Goal: Task Accomplishment & Management: Manage account settings

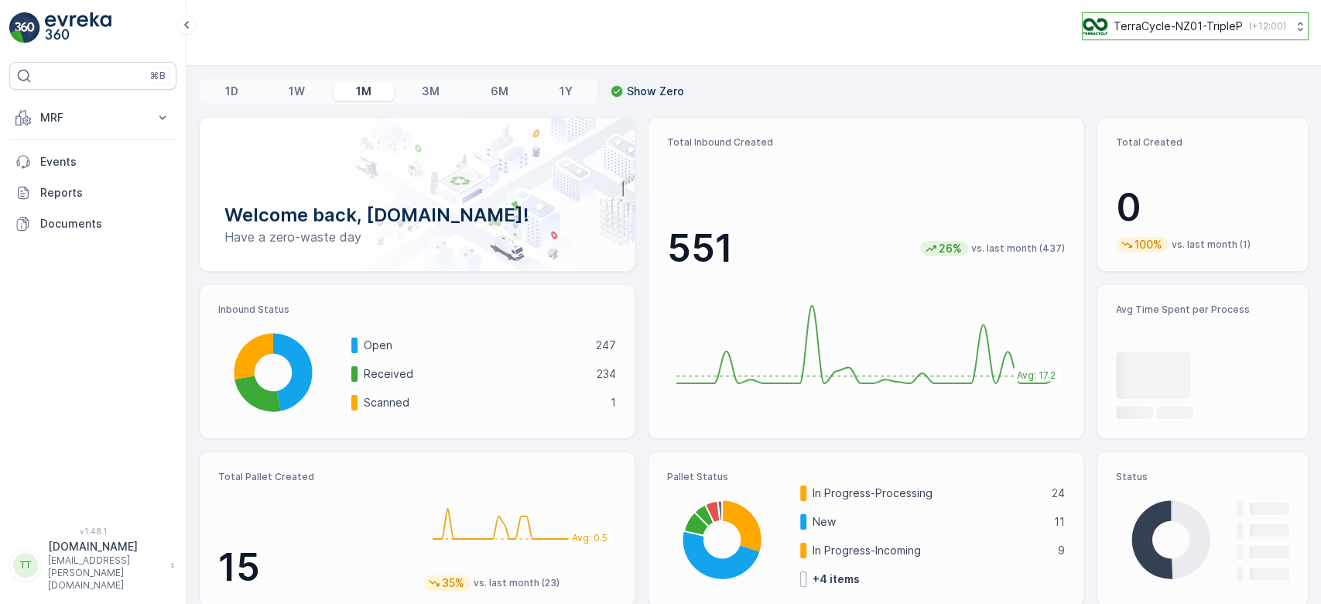
click at [1116, 25] on p "TerraCycle-NZ01-TripleP" at bounding box center [1178, 26] width 129 height 15
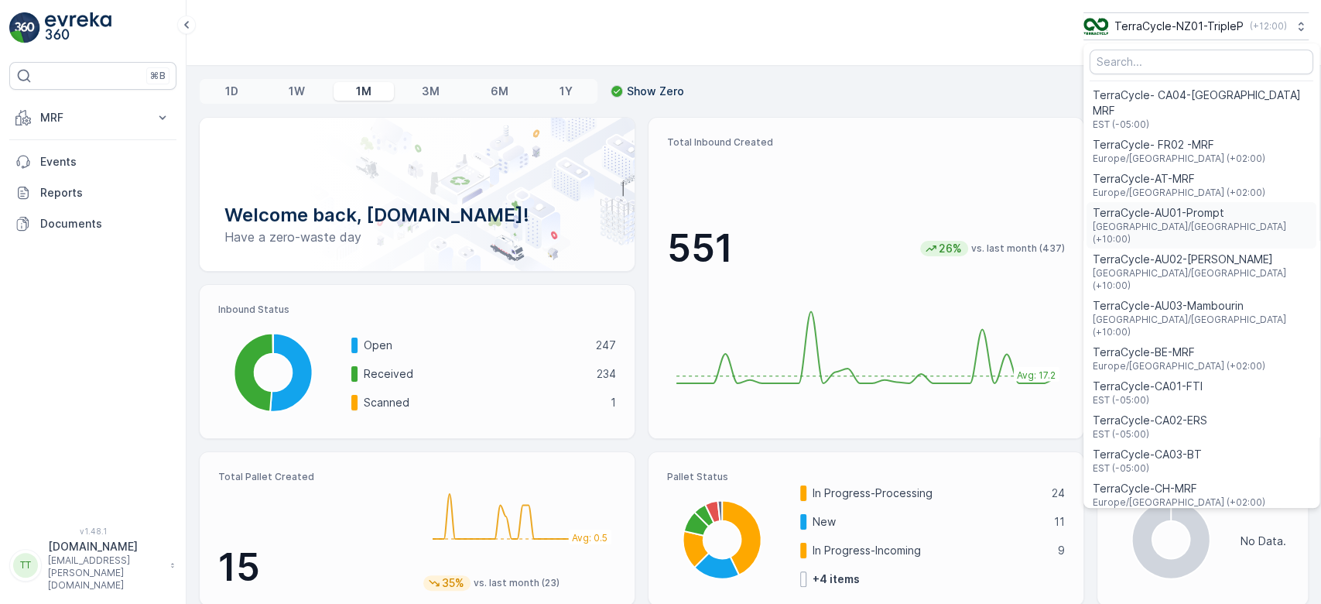
click at [1160, 205] on span "TerraCycle-AU01-Prompt" at bounding box center [1202, 212] width 218 height 15
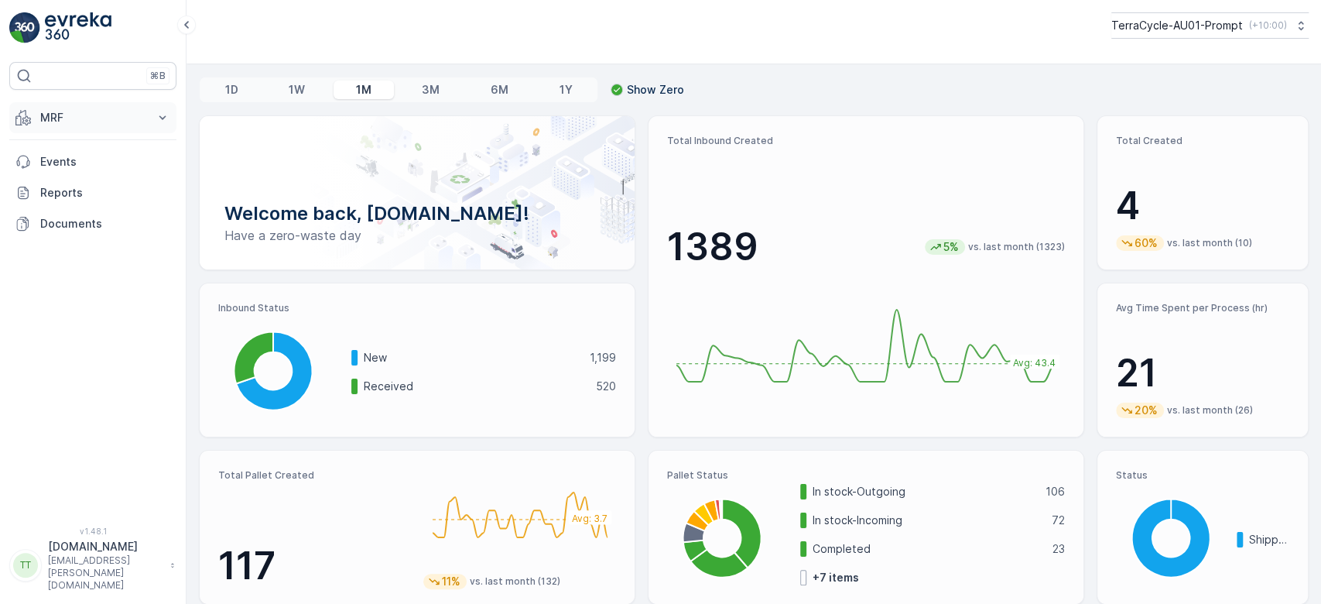
click at [67, 115] on p "MRF" at bounding box center [92, 117] width 105 height 15
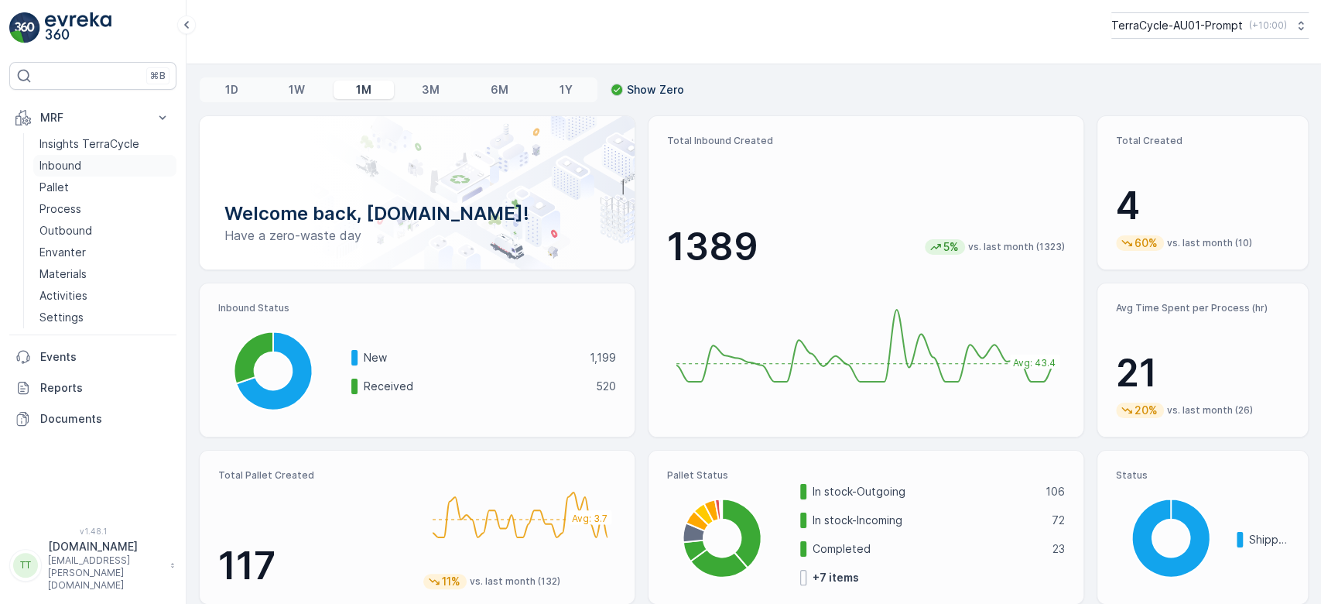
click at [60, 167] on p "Inbound" at bounding box center [60, 165] width 42 height 15
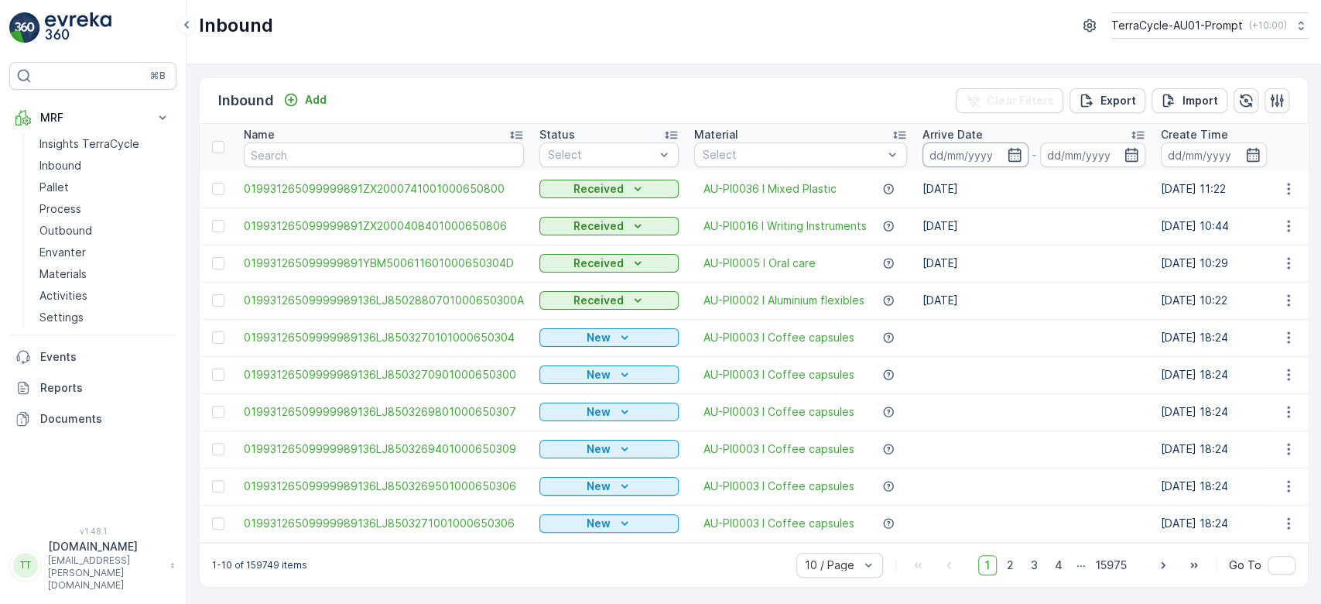
click at [956, 161] on input at bounding box center [976, 154] width 106 height 25
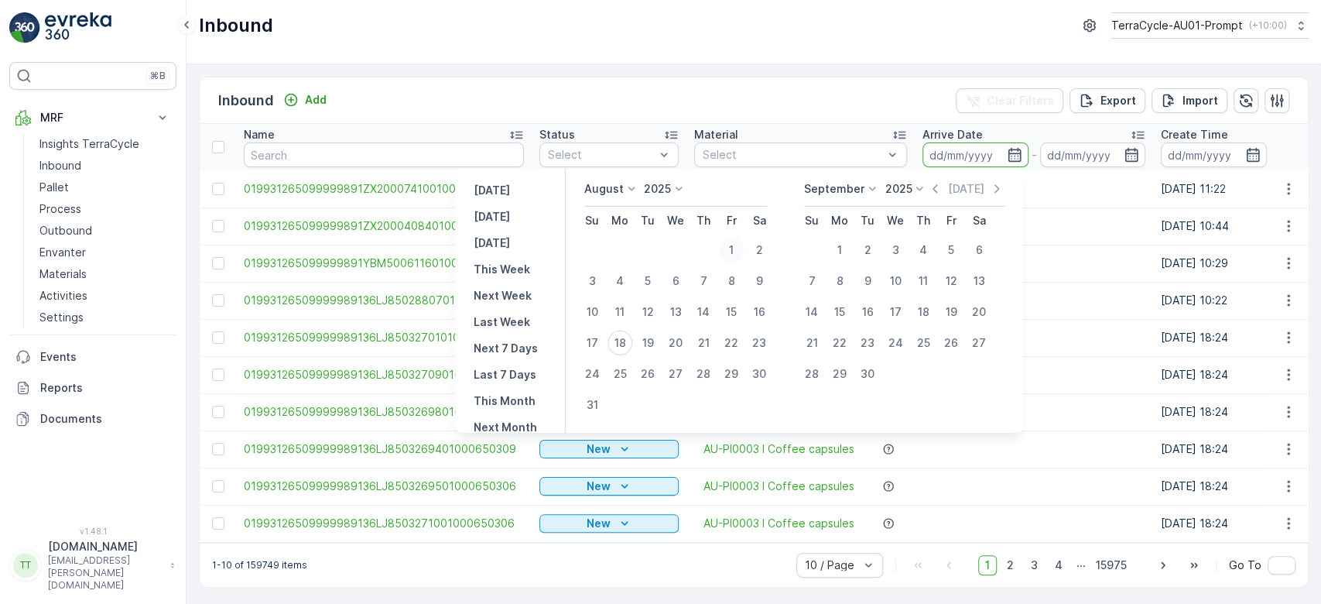
click at [740, 253] on div "1" at bounding box center [731, 250] width 25 height 25
type input "01.08.2025"
click at [598, 339] on div "17" at bounding box center [592, 343] width 25 height 25
type input "17.08.2025"
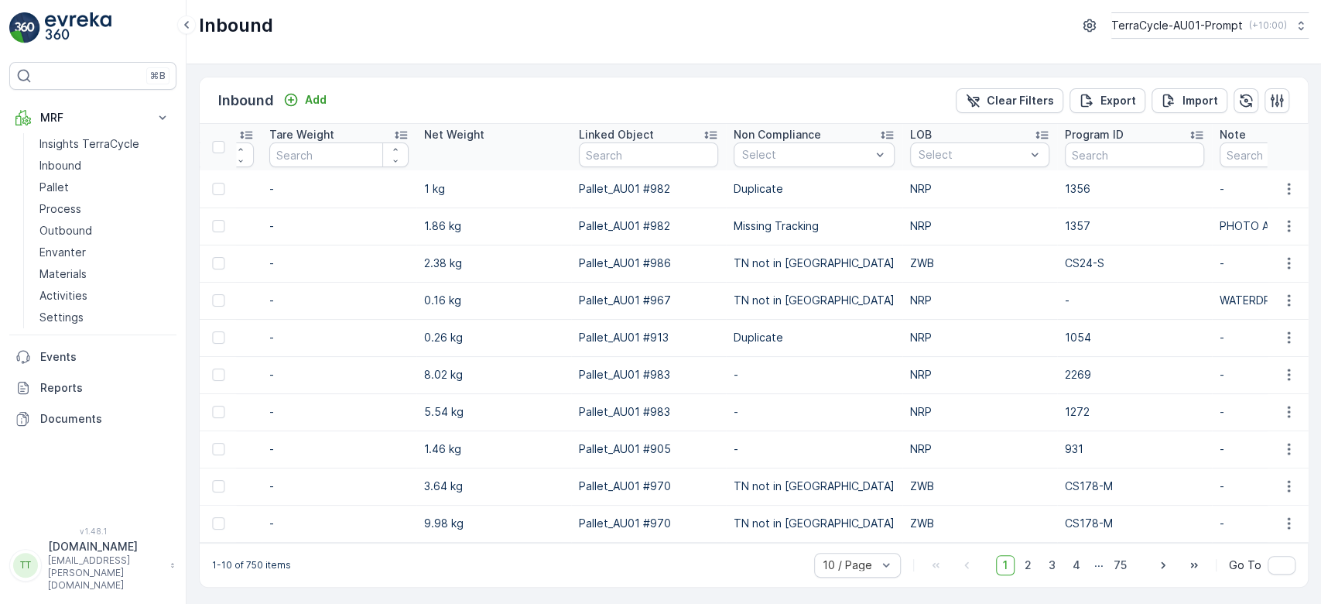
scroll to position [0, 1628]
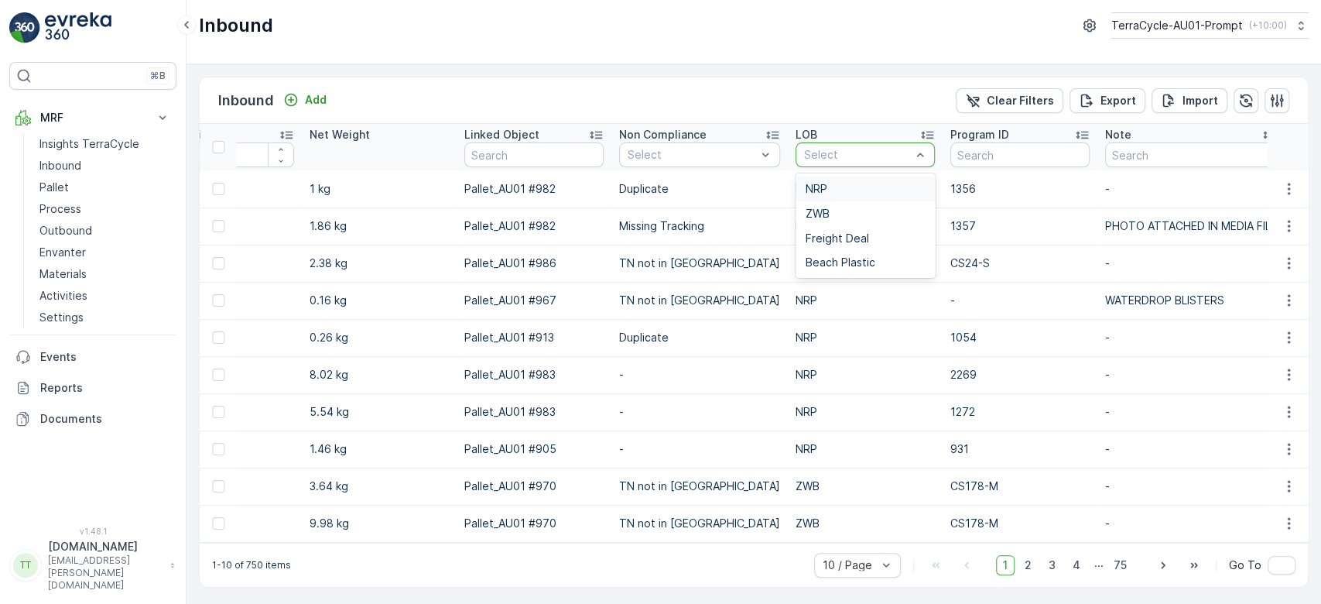
click at [850, 159] on div at bounding box center [858, 155] width 110 height 12
click at [814, 213] on div "ZWB" at bounding box center [865, 213] width 121 height 12
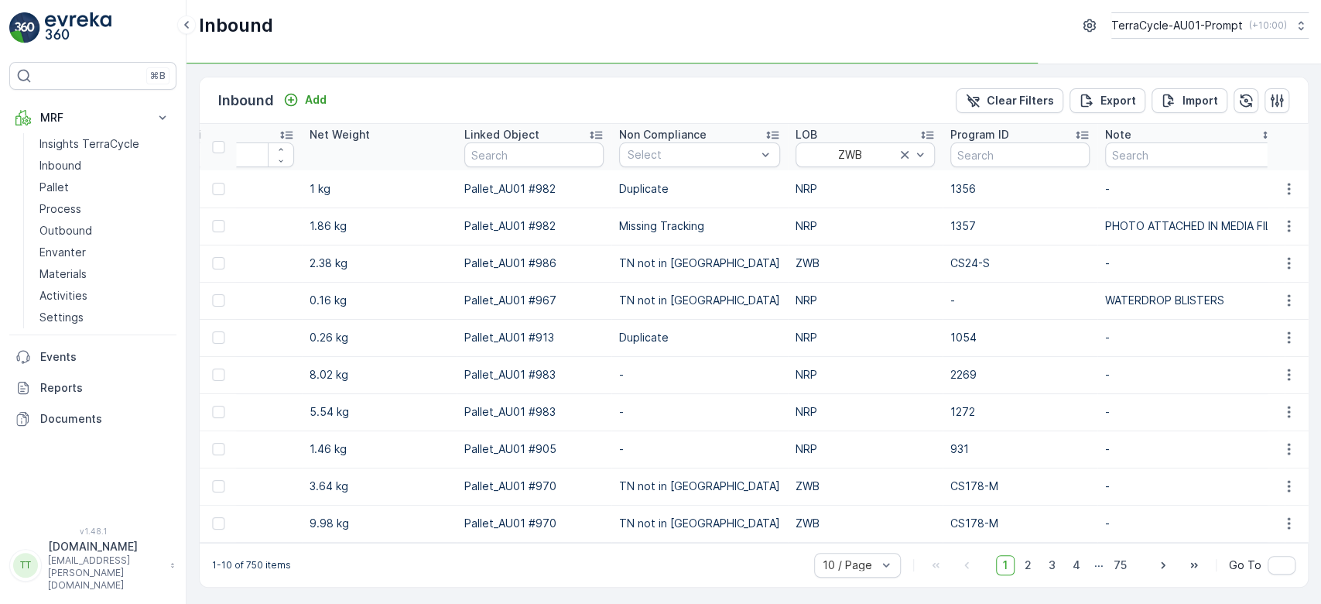
scroll to position [0, 1595]
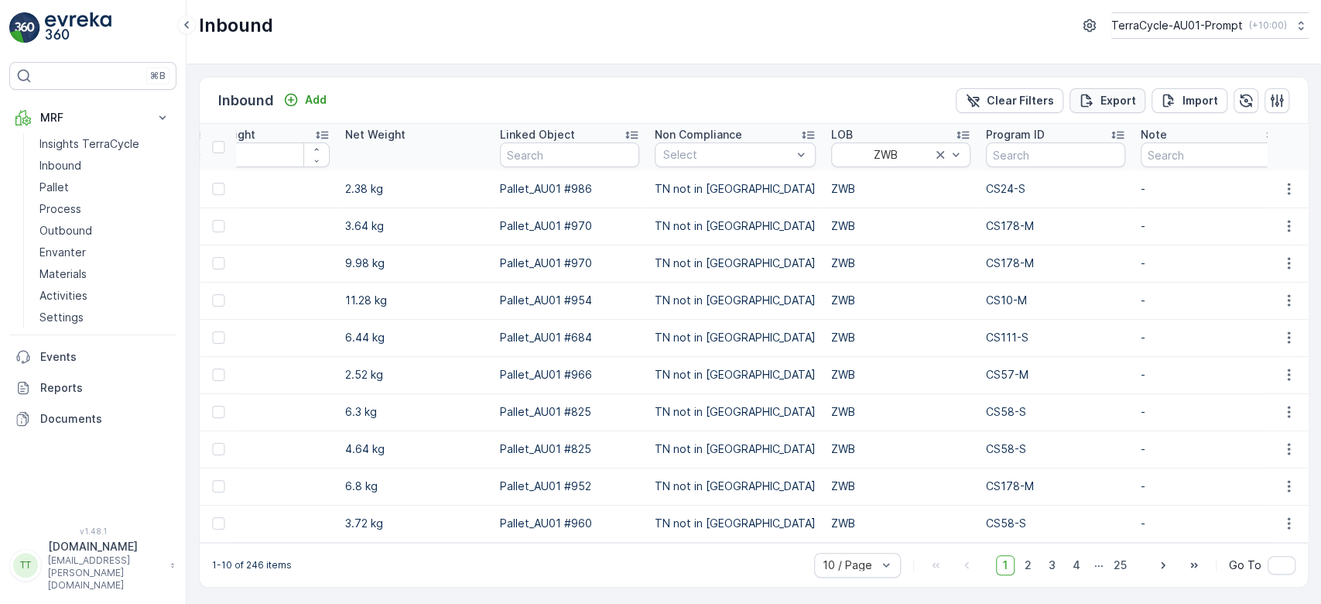
click at [1113, 100] on p "Export" at bounding box center [1119, 100] width 36 height 15
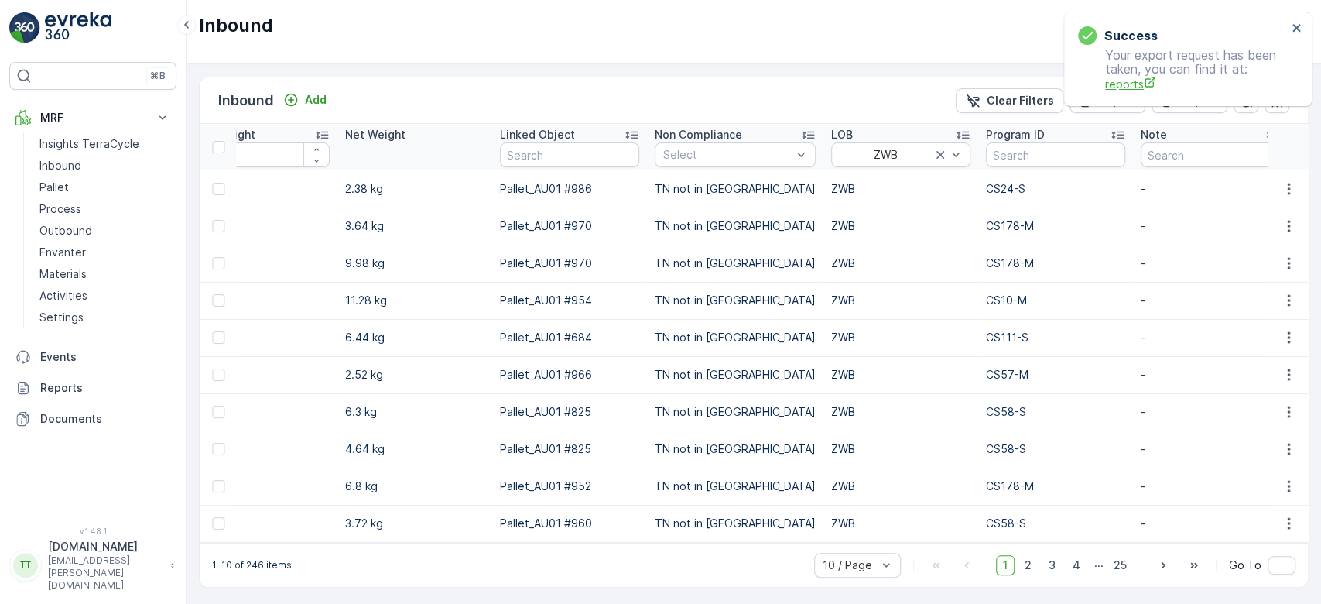
click at [1125, 83] on span "reports" at bounding box center [1196, 84] width 182 height 16
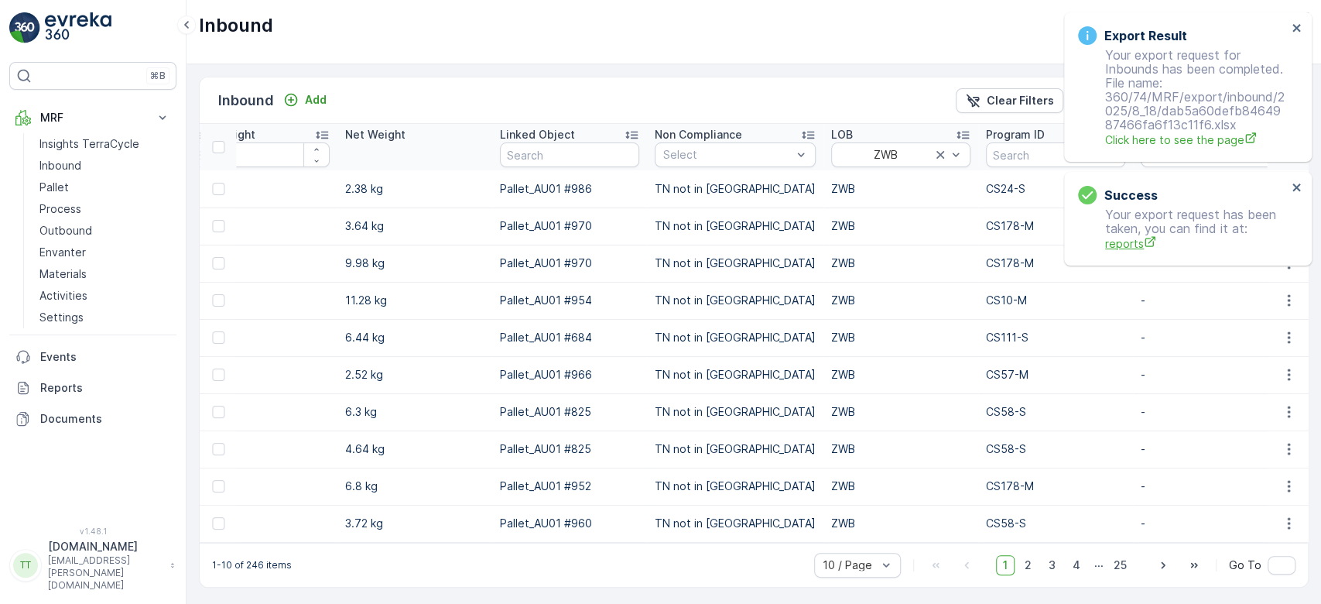
click at [1123, 238] on span "reports" at bounding box center [1196, 243] width 182 height 16
click at [74, 389] on p "Reports" at bounding box center [105, 387] width 130 height 15
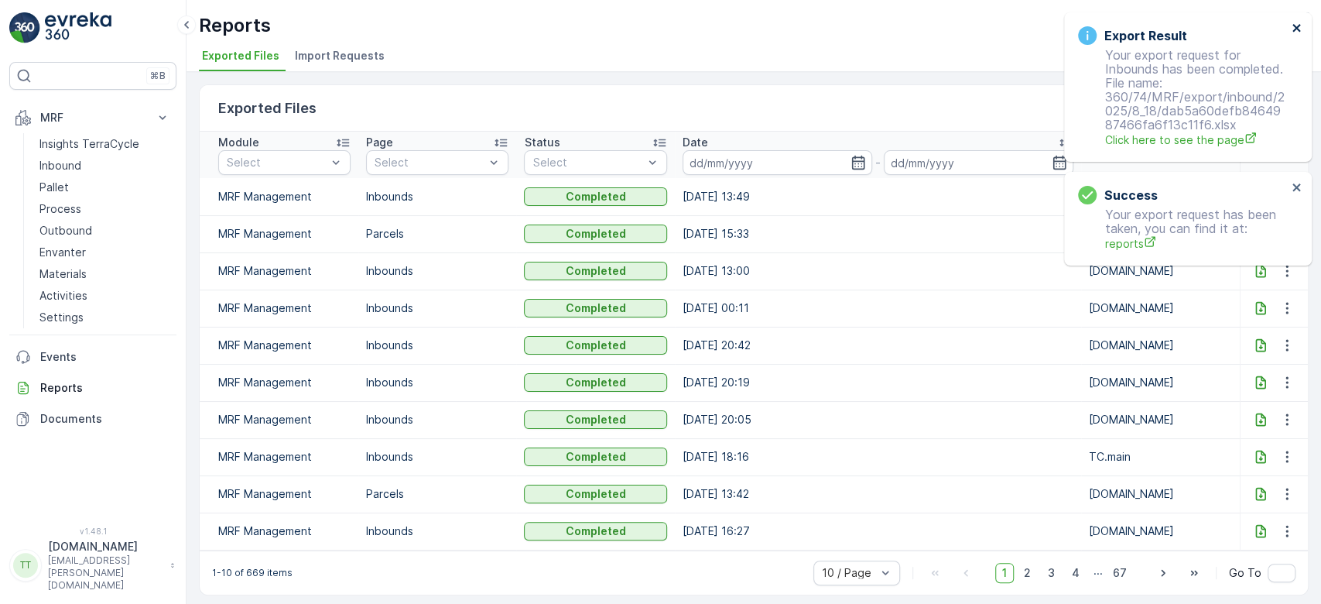
click at [1296, 22] on icon "close" at bounding box center [1297, 28] width 11 height 12
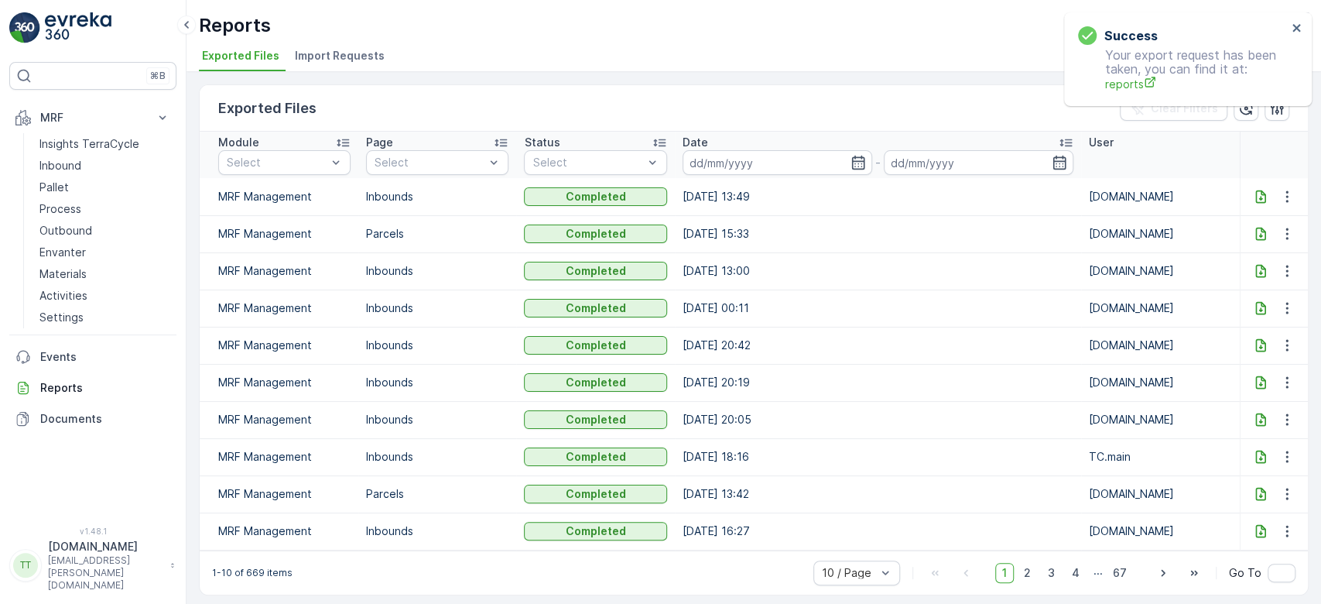
click at [1254, 194] on icon at bounding box center [1260, 196] width 15 height 15
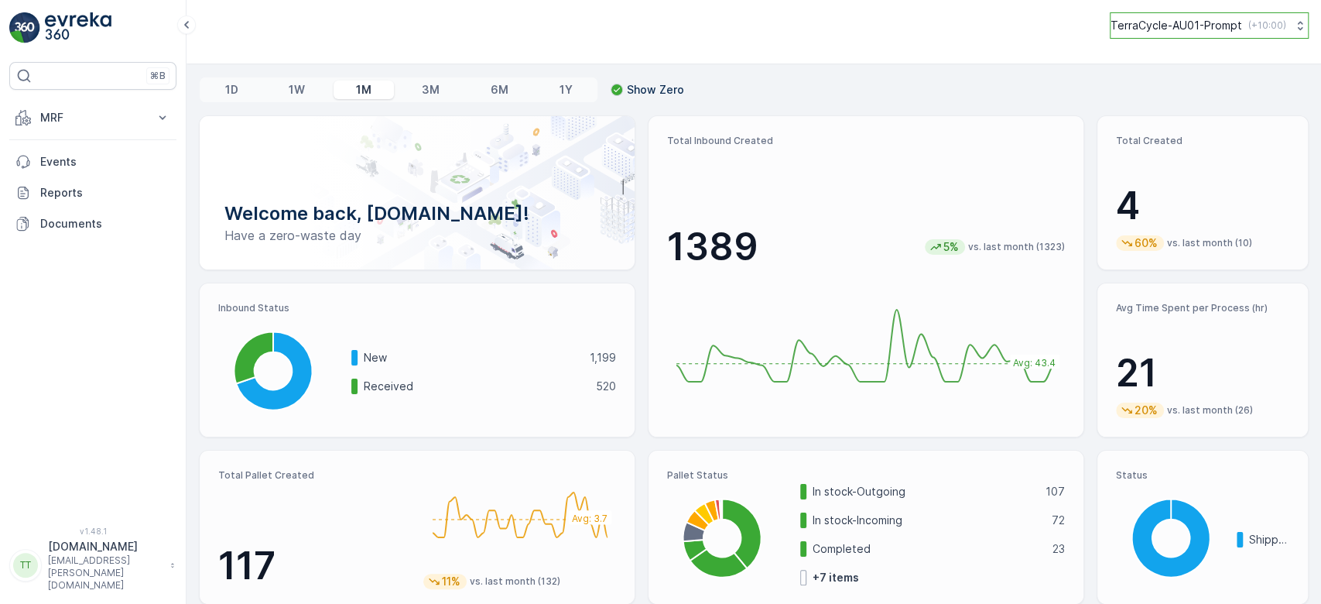
click at [1171, 27] on p "TerraCycle-AU01-Prompt" at bounding box center [1177, 25] width 132 height 15
type input "NZ"
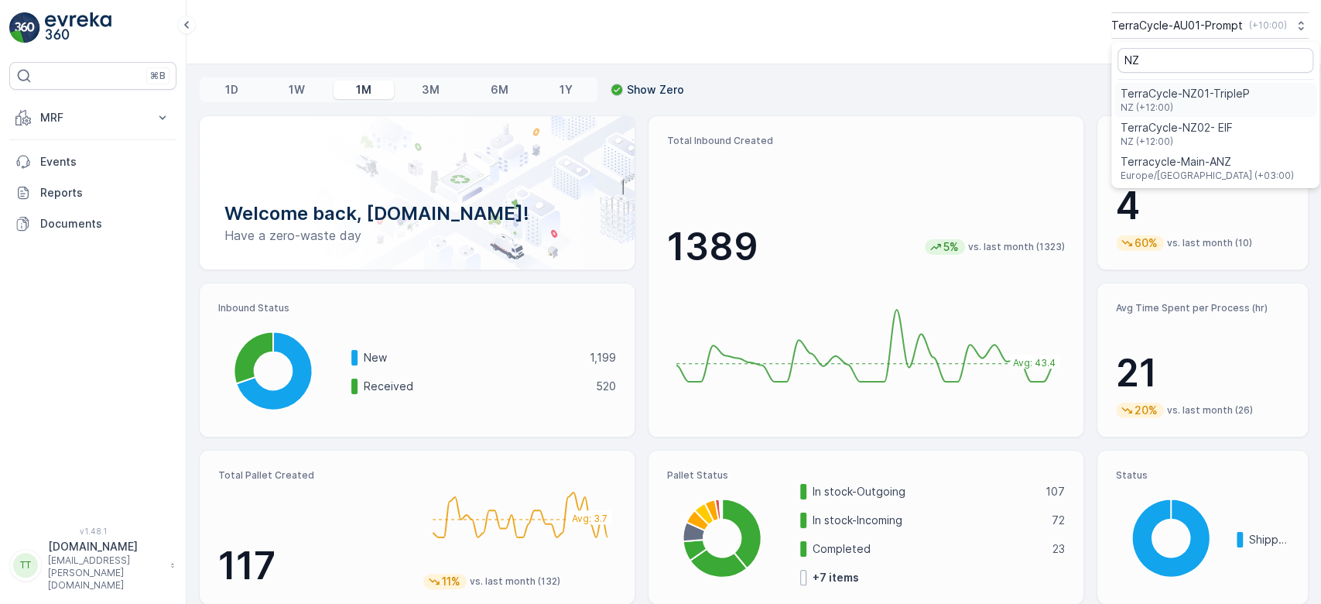
click at [1170, 84] on div "TerraCycle-NZ01-TripleP NZ (+12:00)" at bounding box center [1216, 100] width 202 height 34
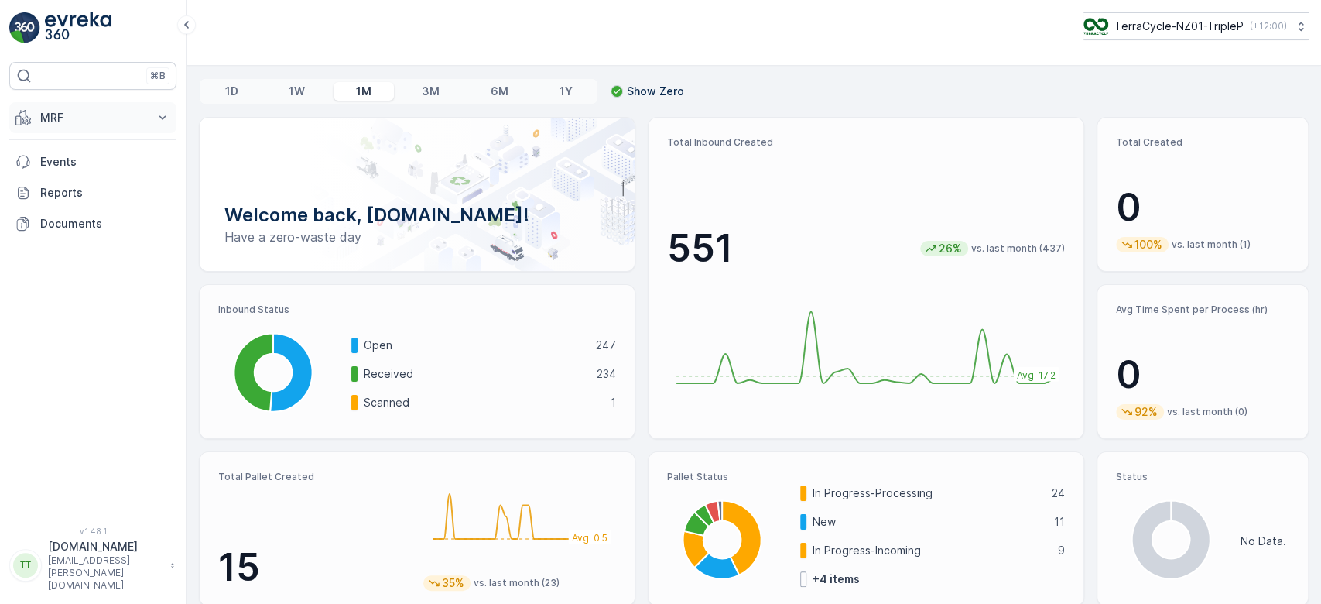
click at [162, 115] on icon at bounding box center [162, 117] width 15 height 15
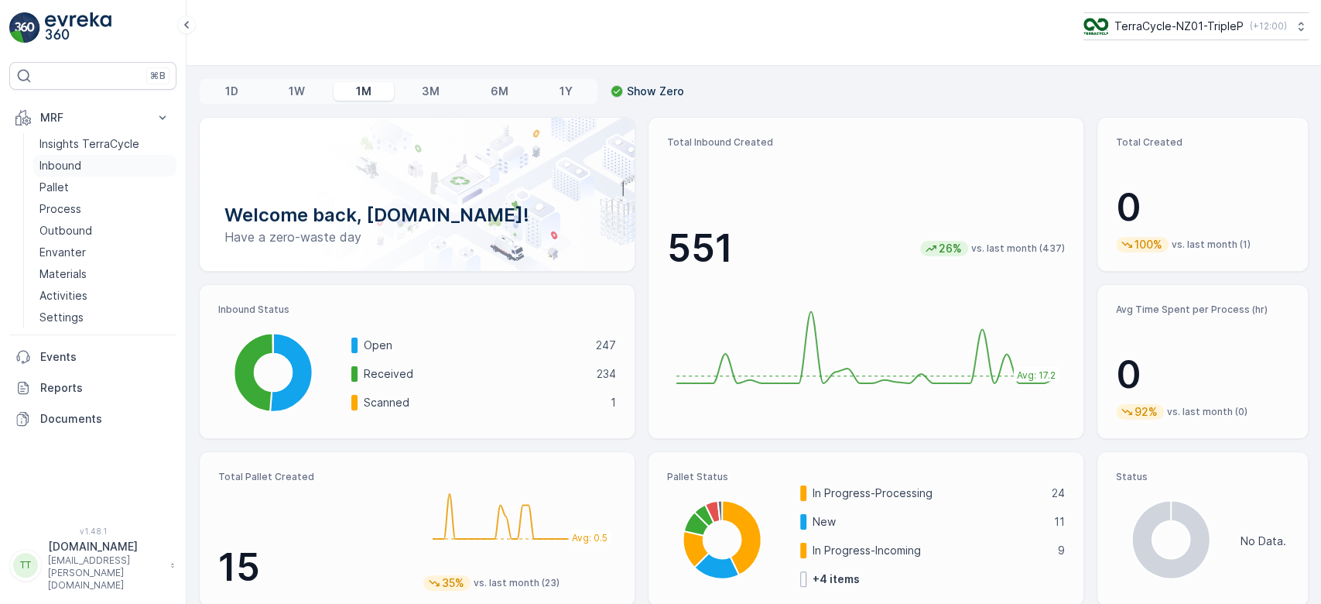
click at [77, 166] on p "Inbound" at bounding box center [60, 165] width 42 height 15
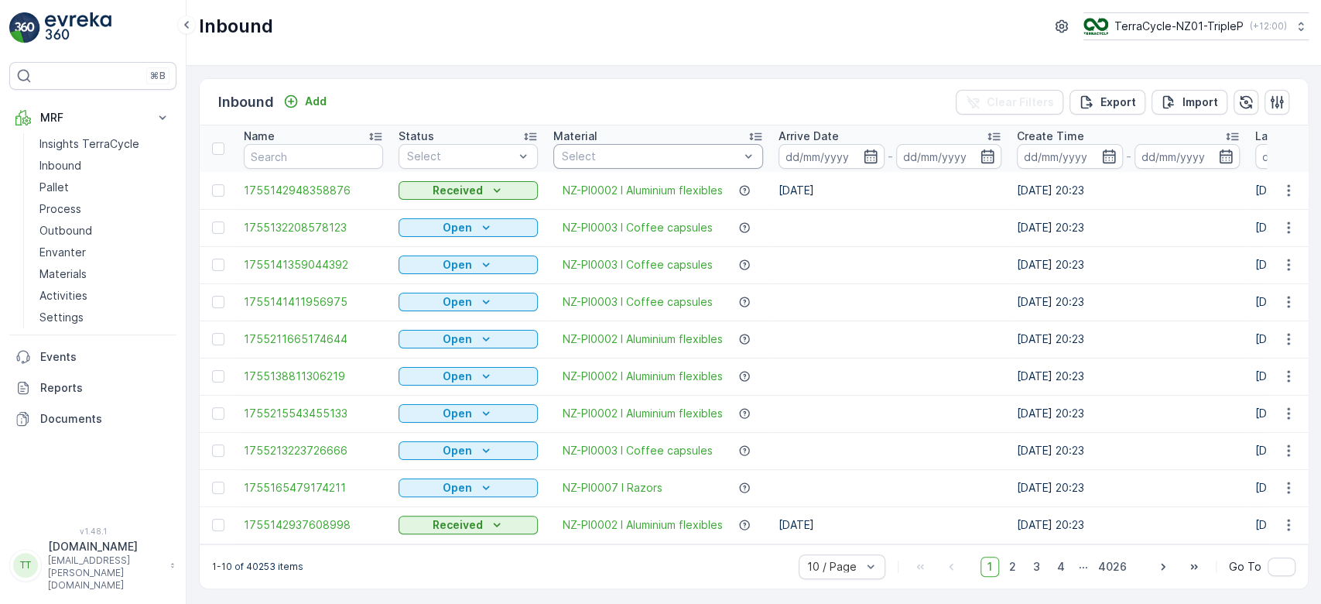
click at [594, 153] on div at bounding box center [650, 156] width 180 height 12
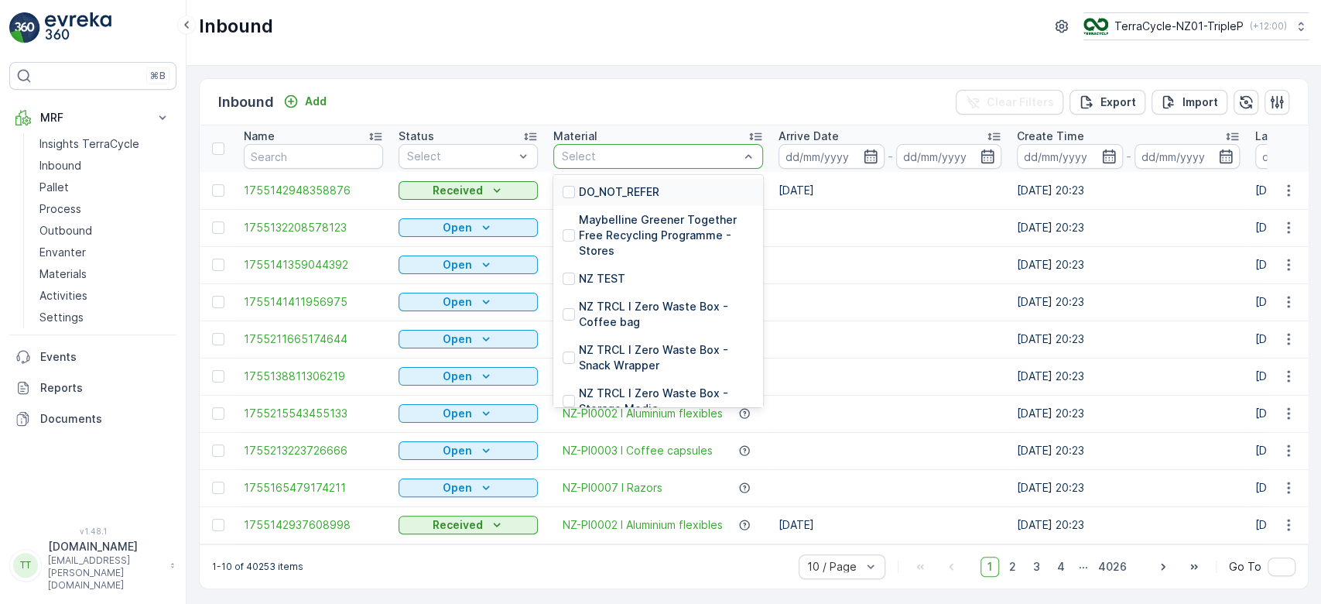
click at [594, 153] on div at bounding box center [650, 156] width 180 height 12
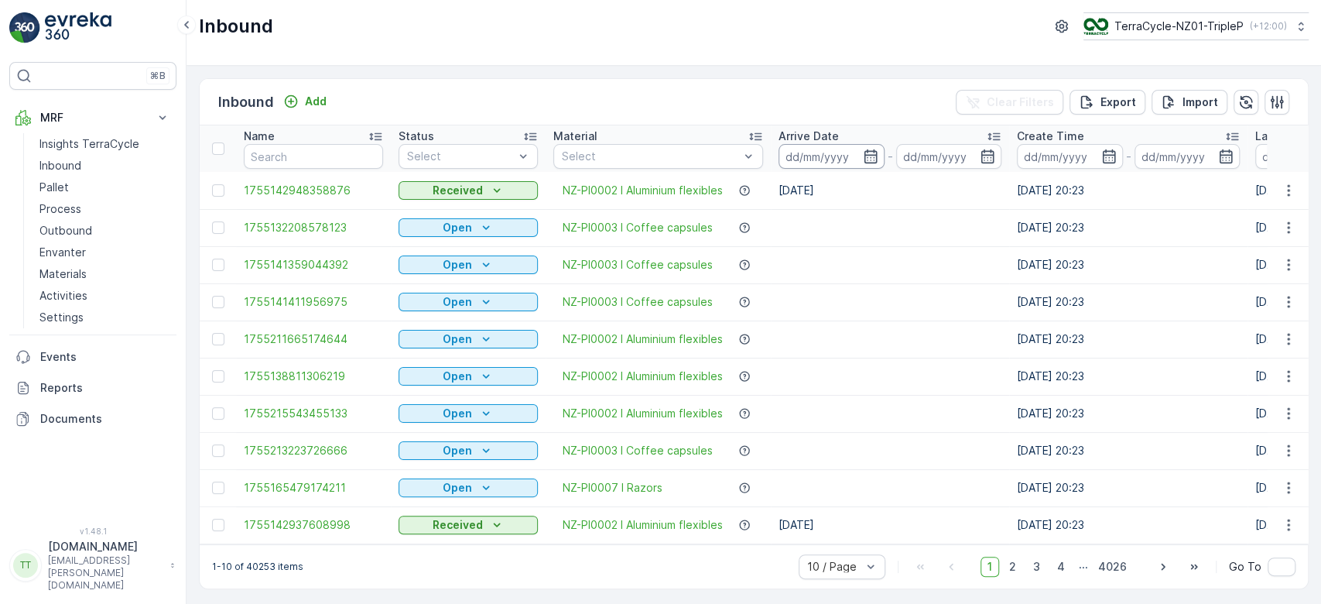
click at [811, 155] on input at bounding box center [832, 156] width 106 height 25
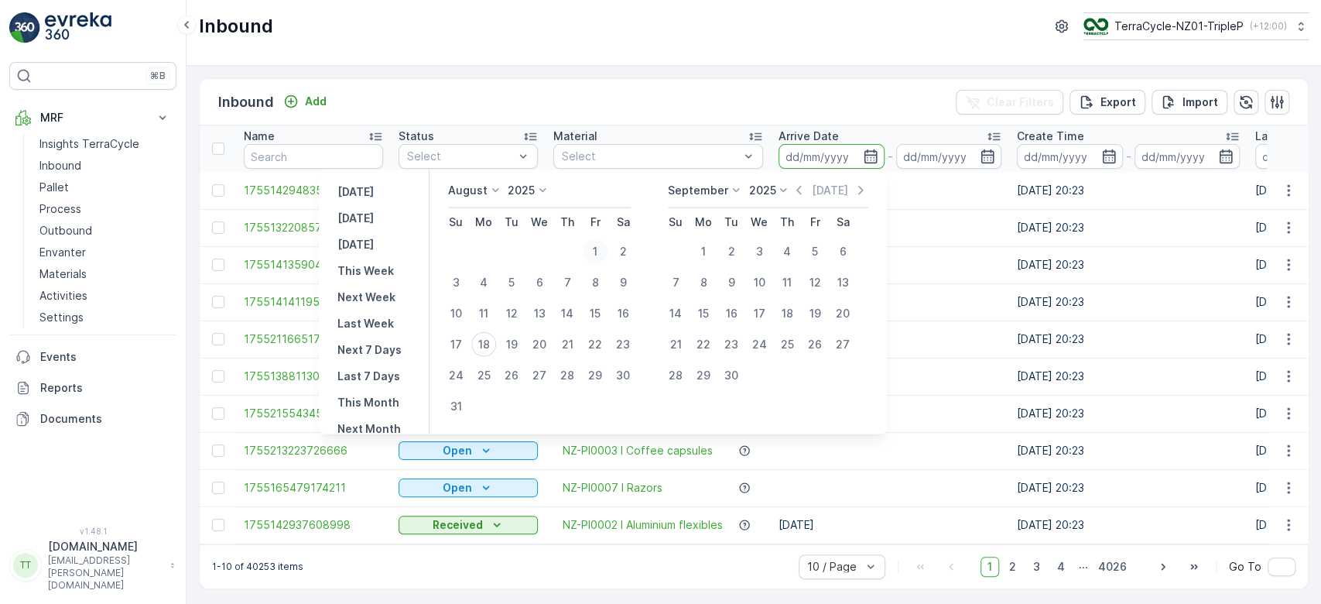
click at [605, 239] on div "1" at bounding box center [595, 251] width 25 height 25
type input "01.08.2025"
click at [468, 344] on div "17" at bounding box center [456, 344] width 25 height 25
type input "17.08.2025"
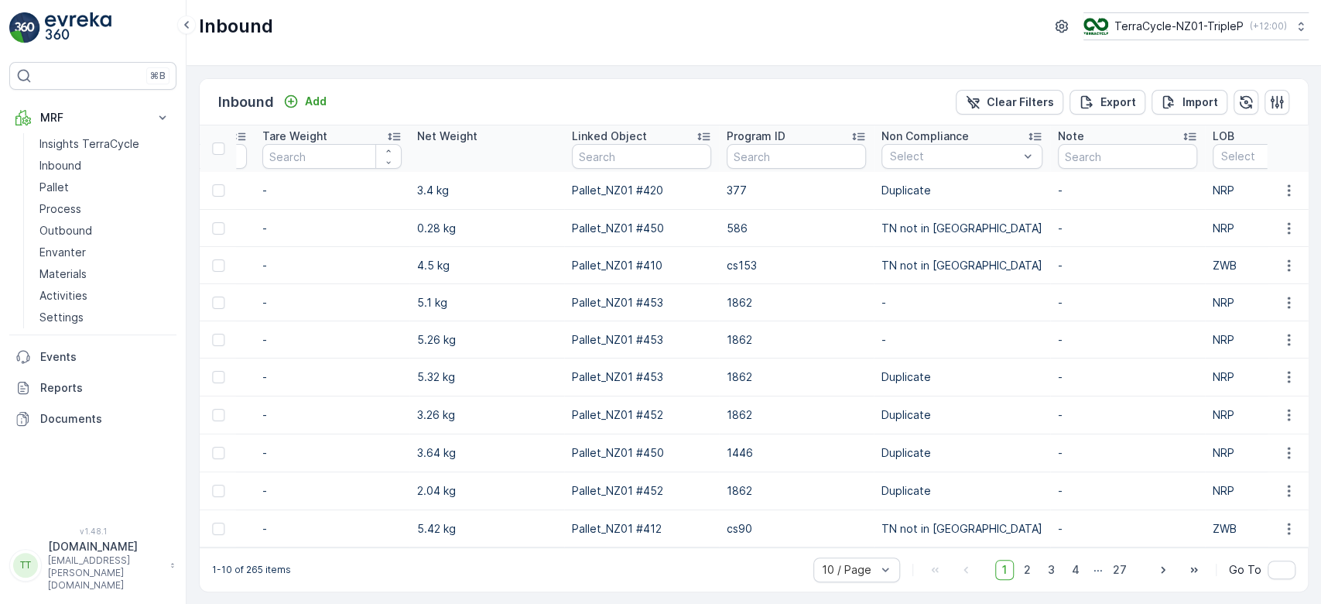
scroll to position [0, 1493]
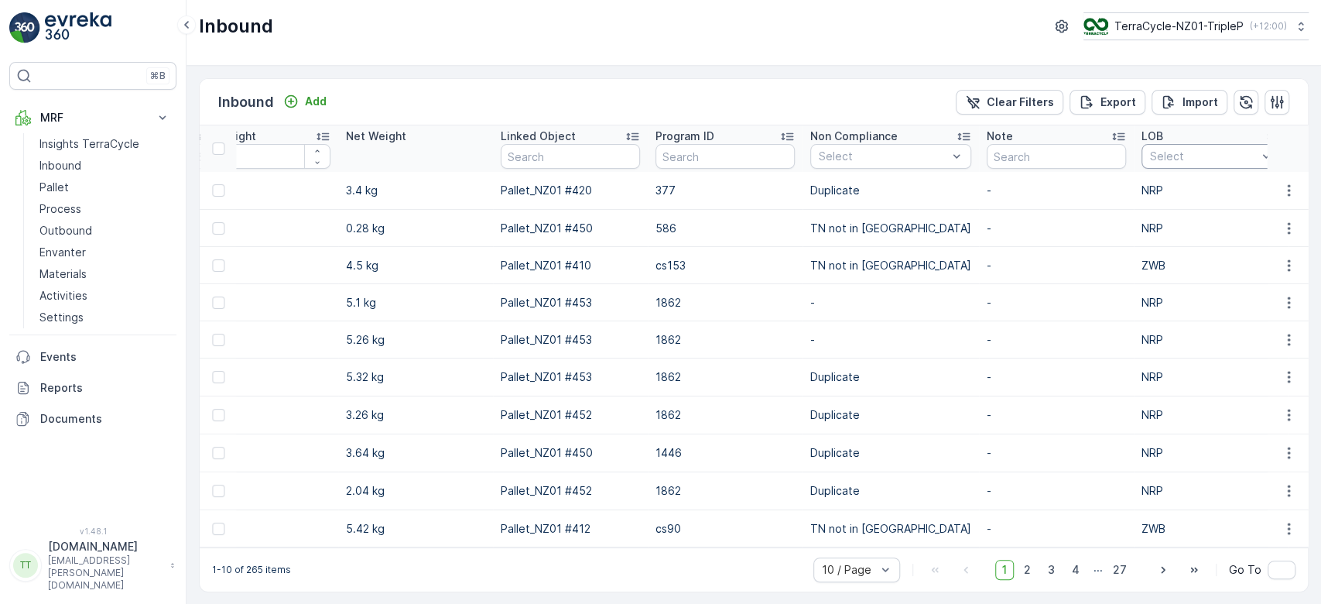
click at [1142, 146] on div "Select" at bounding box center [1211, 156] width 139 height 25
click at [1165, 218] on div "ZWB" at bounding box center [1211, 215] width 121 height 12
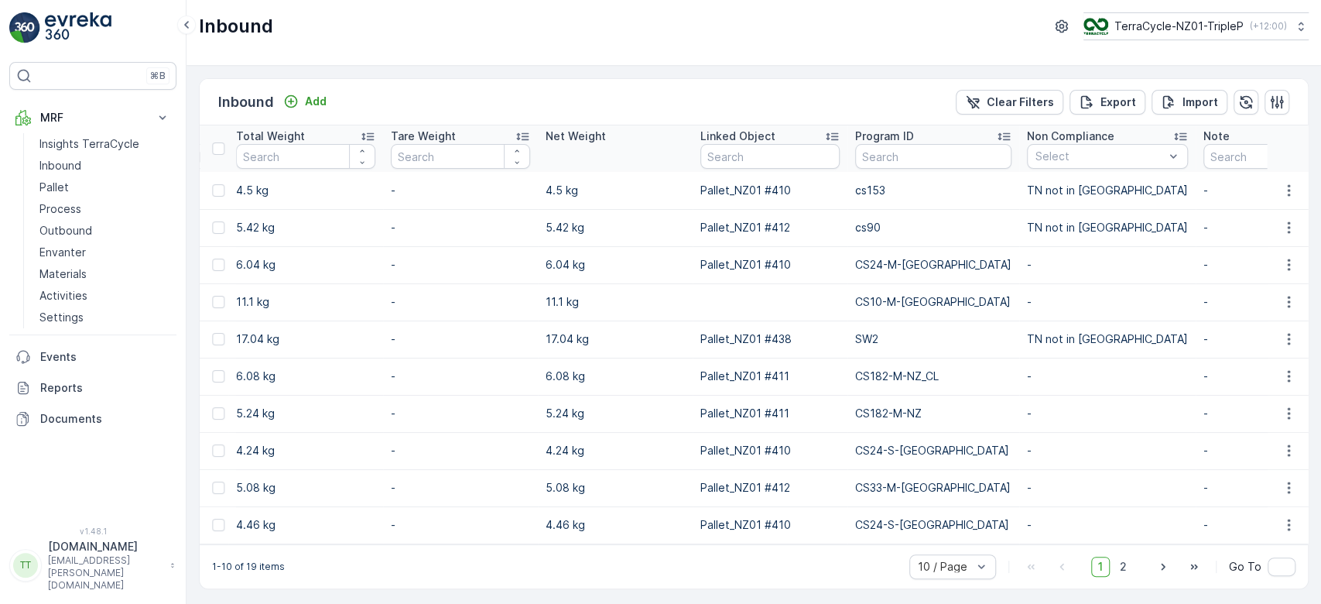
scroll to position [0, 1477]
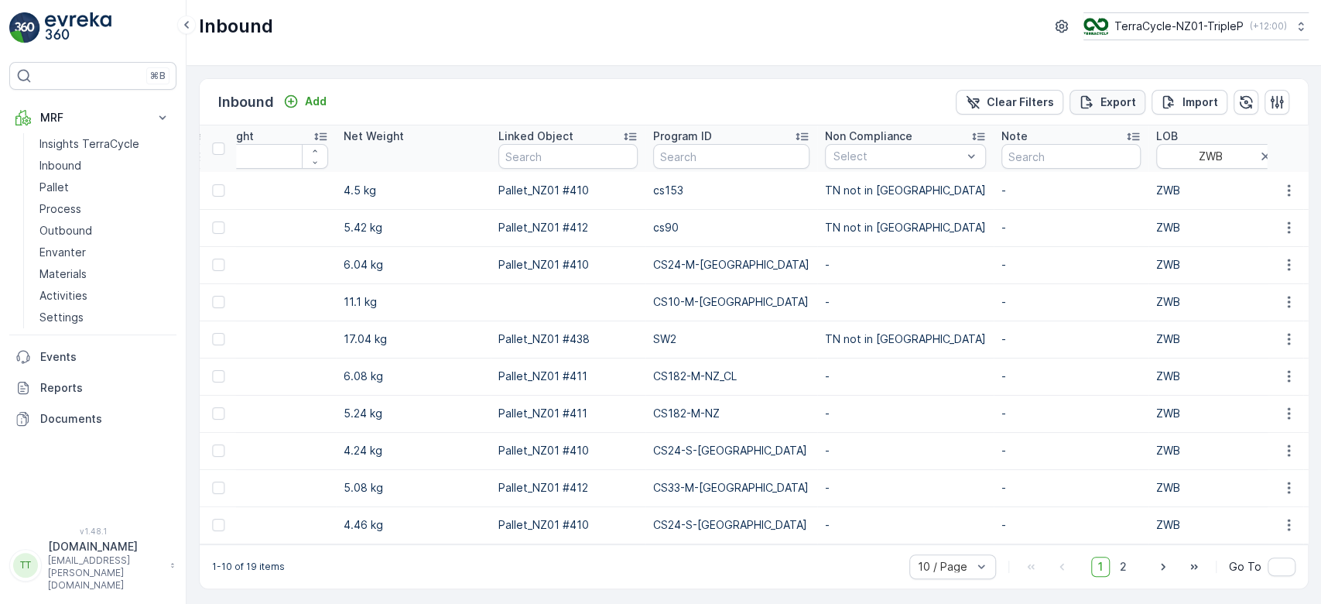
click at [1125, 103] on p "Export" at bounding box center [1119, 101] width 36 height 15
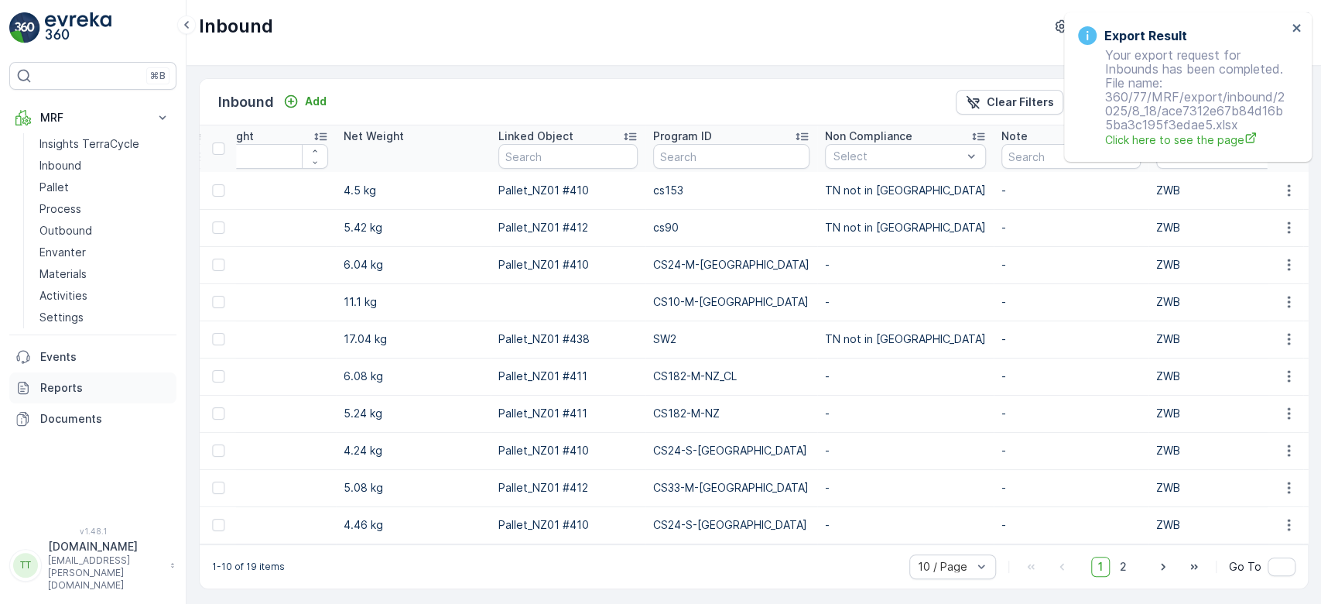
click at [88, 387] on p "Reports" at bounding box center [105, 387] width 130 height 15
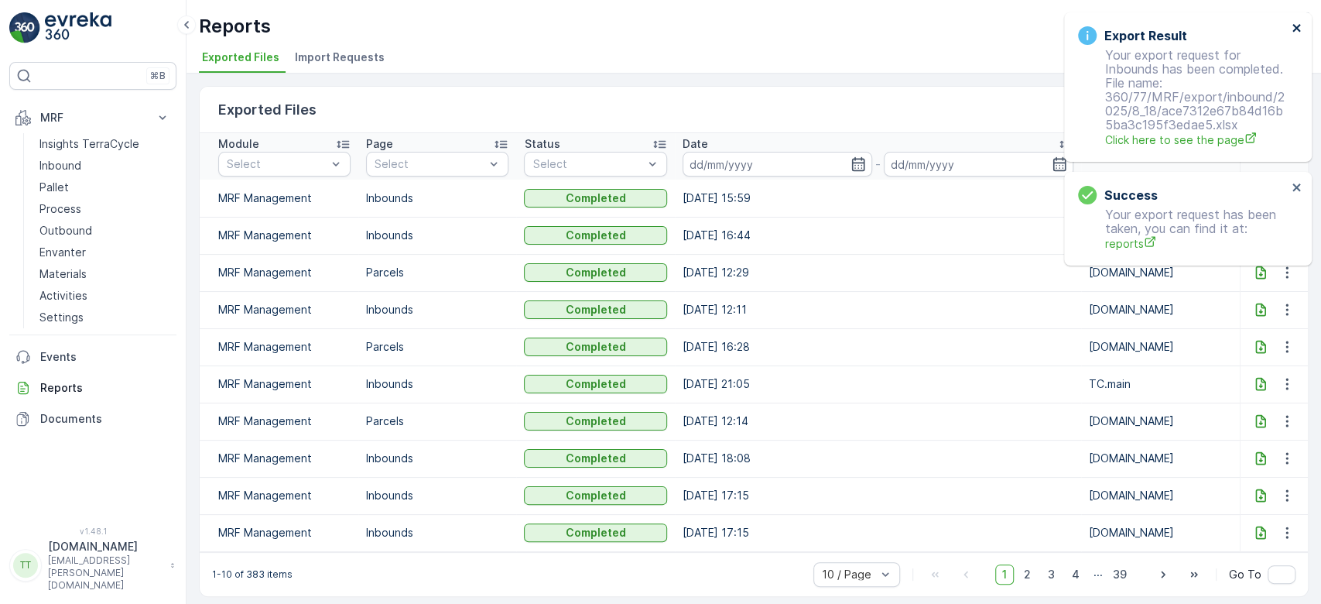
click at [1296, 26] on icon "close" at bounding box center [1297, 28] width 11 height 12
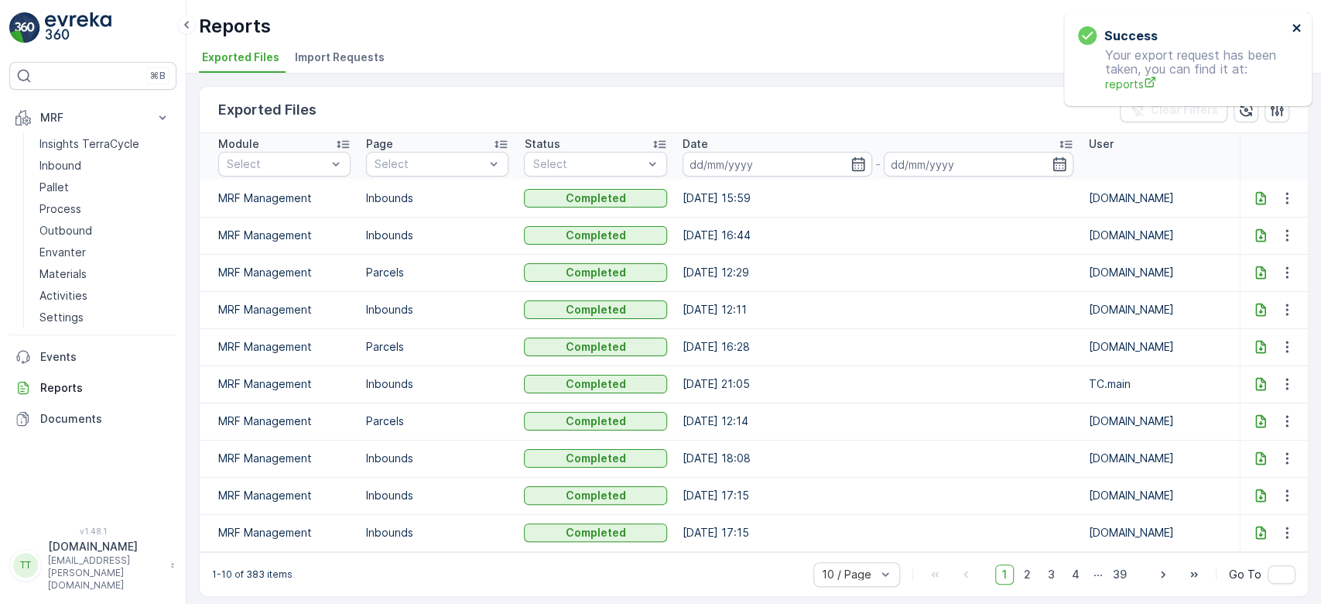
click at [1294, 29] on icon "close" at bounding box center [1297, 28] width 8 height 8
click at [1256, 195] on icon at bounding box center [1261, 197] width 10 height 13
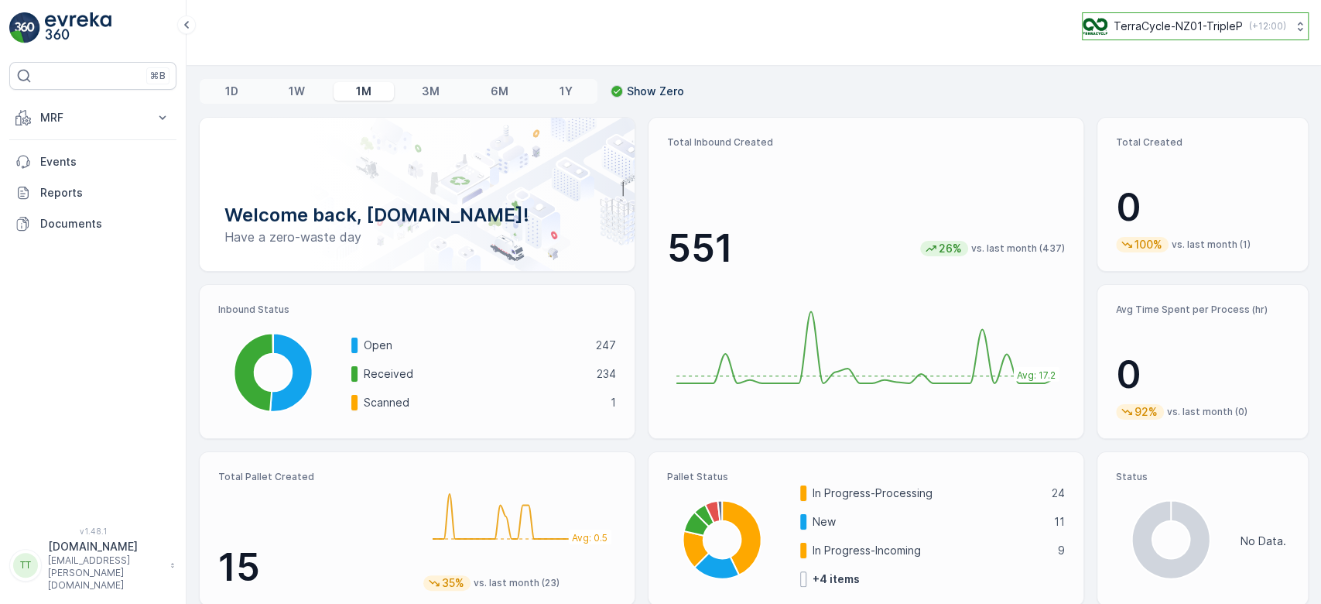
click at [1124, 29] on p "TerraCycle-NZ01-TripleP" at bounding box center [1178, 26] width 129 height 15
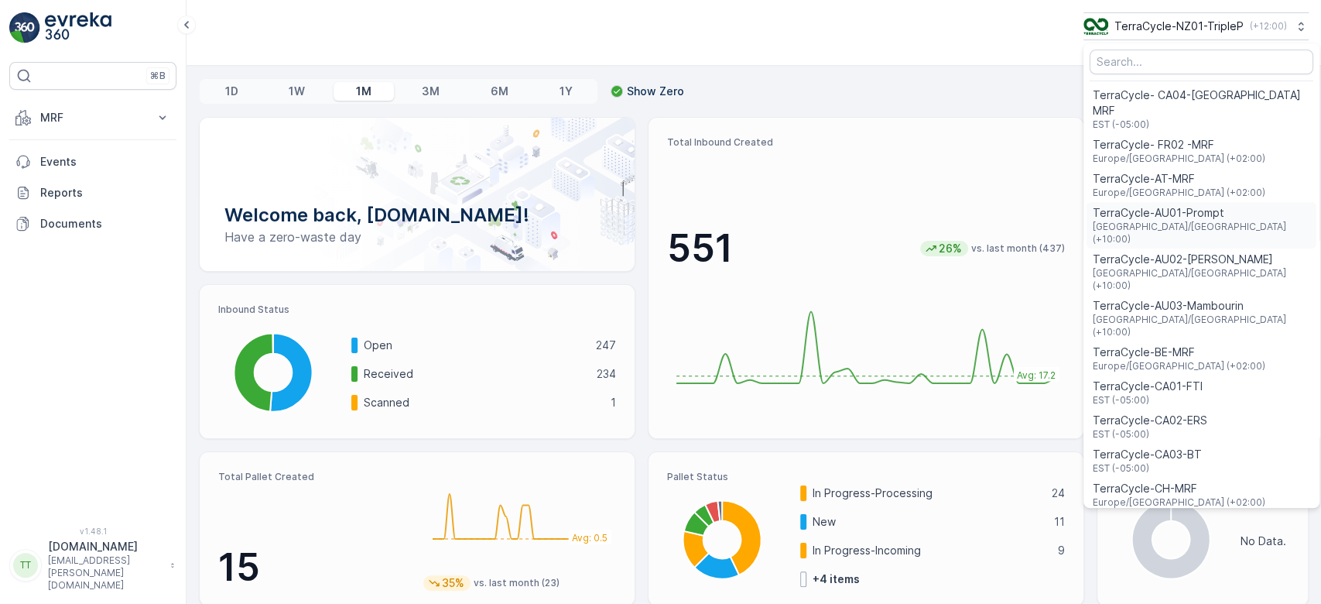
click at [1208, 205] on span "TerraCycle-AU01-Prompt" at bounding box center [1202, 212] width 218 height 15
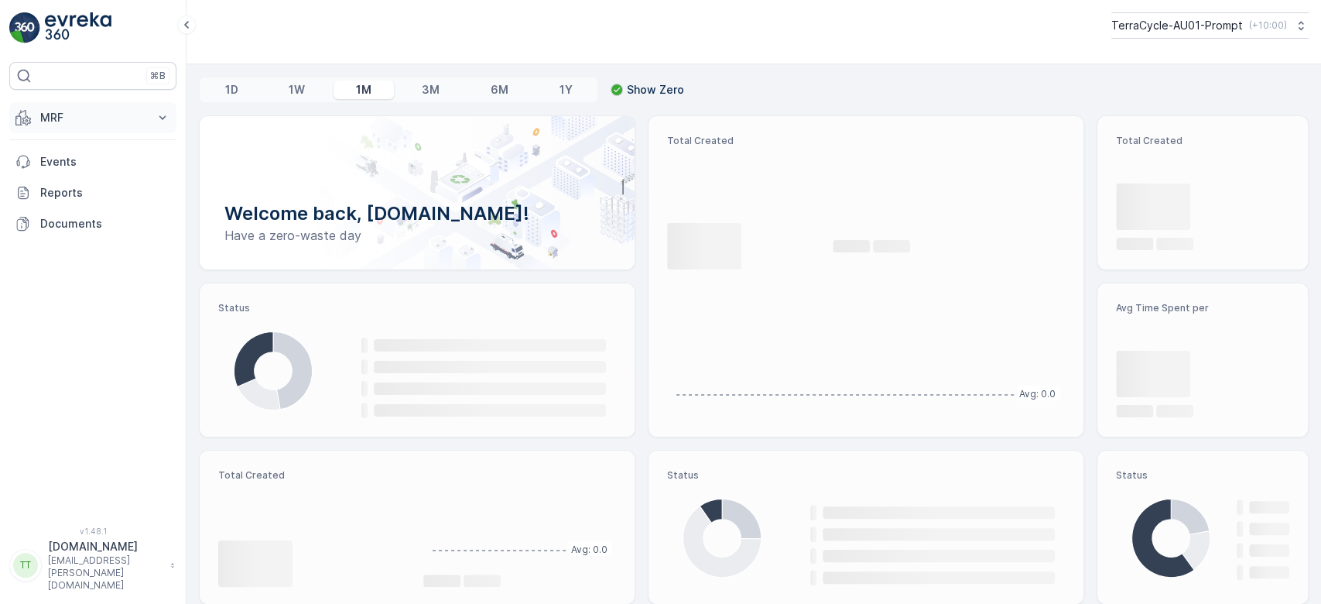
click at [65, 108] on button "MRF" at bounding box center [92, 117] width 167 height 31
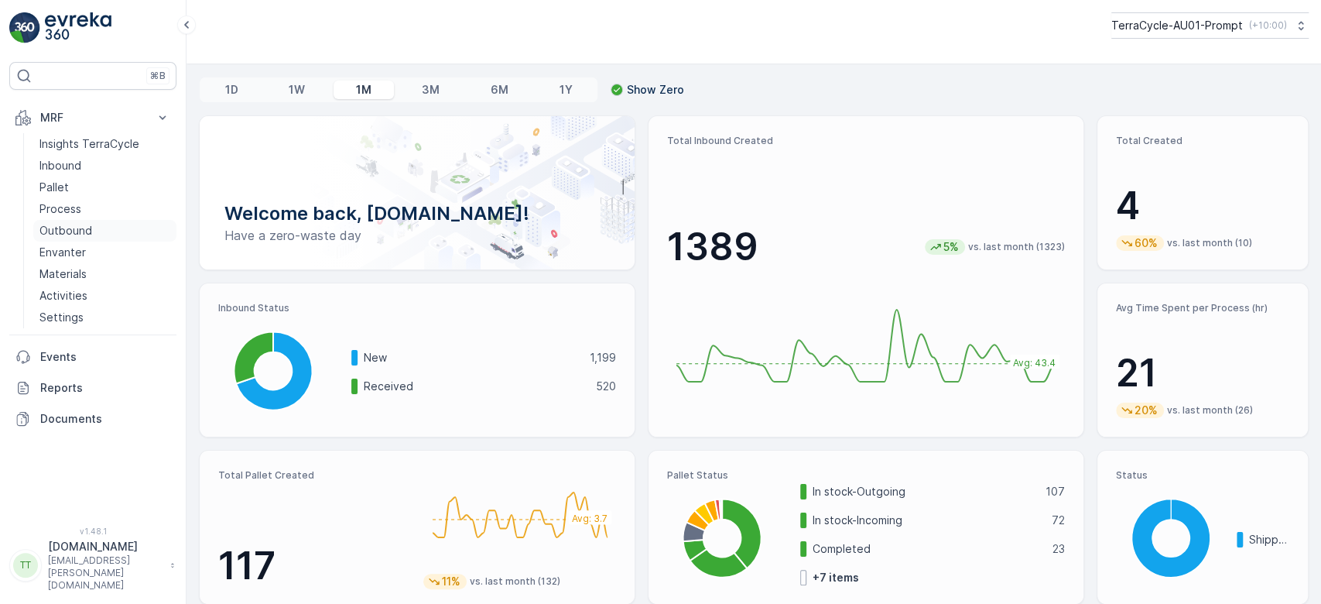
click at [62, 227] on p "Outbound" at bounding box center [65, 230] width 53 height 15
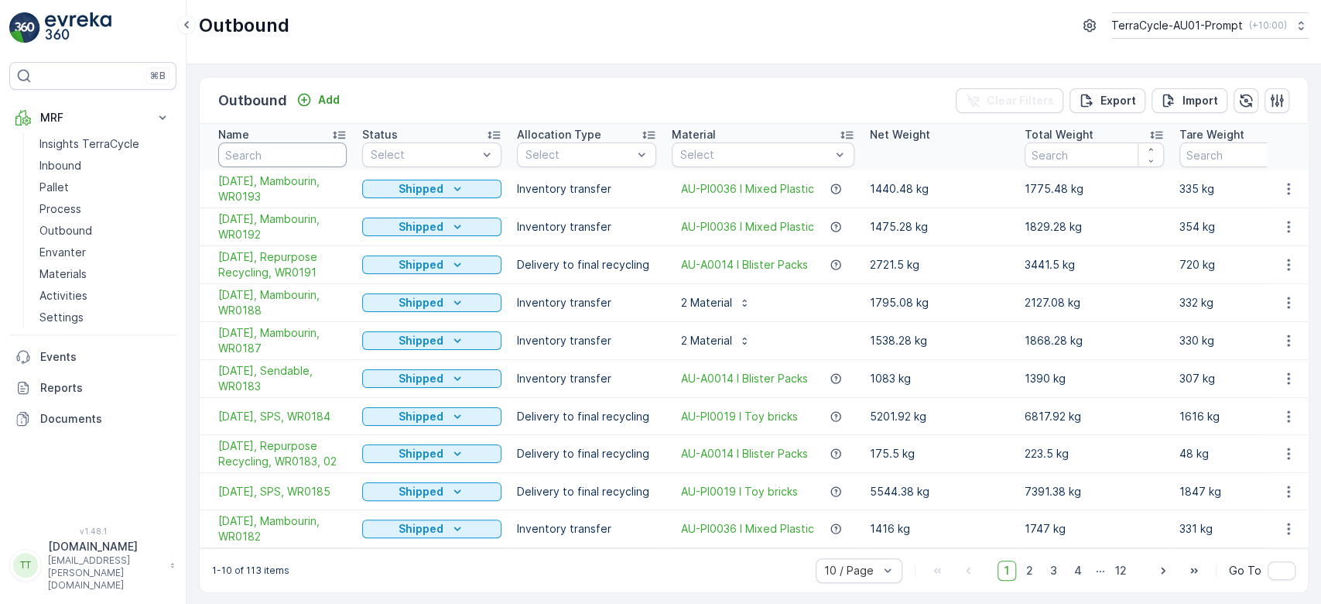
click at [307, 155] on input "text" at bounding box center [282, 154] width 129 height 25
type input "14"
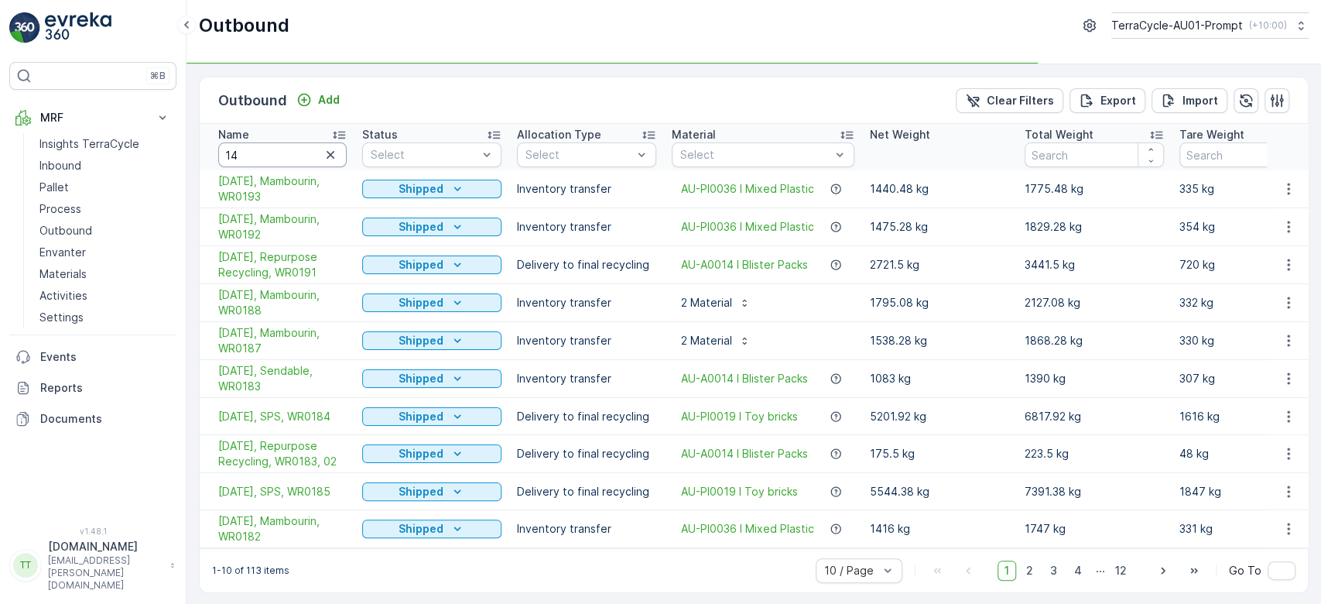
click at [285, 156] on input "14" at bounding box center [282, 154] width 129 height 25
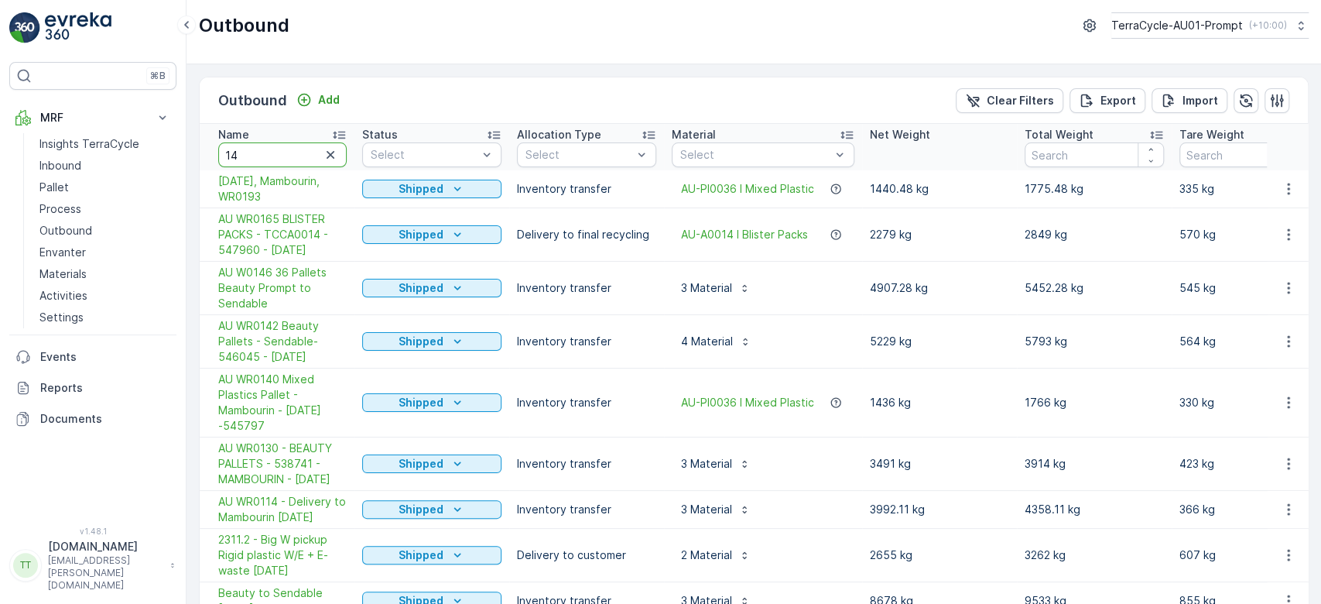
click at [269, 156] on input "14" at bounding box center [282, 154] width 129 height 25
type input "146"
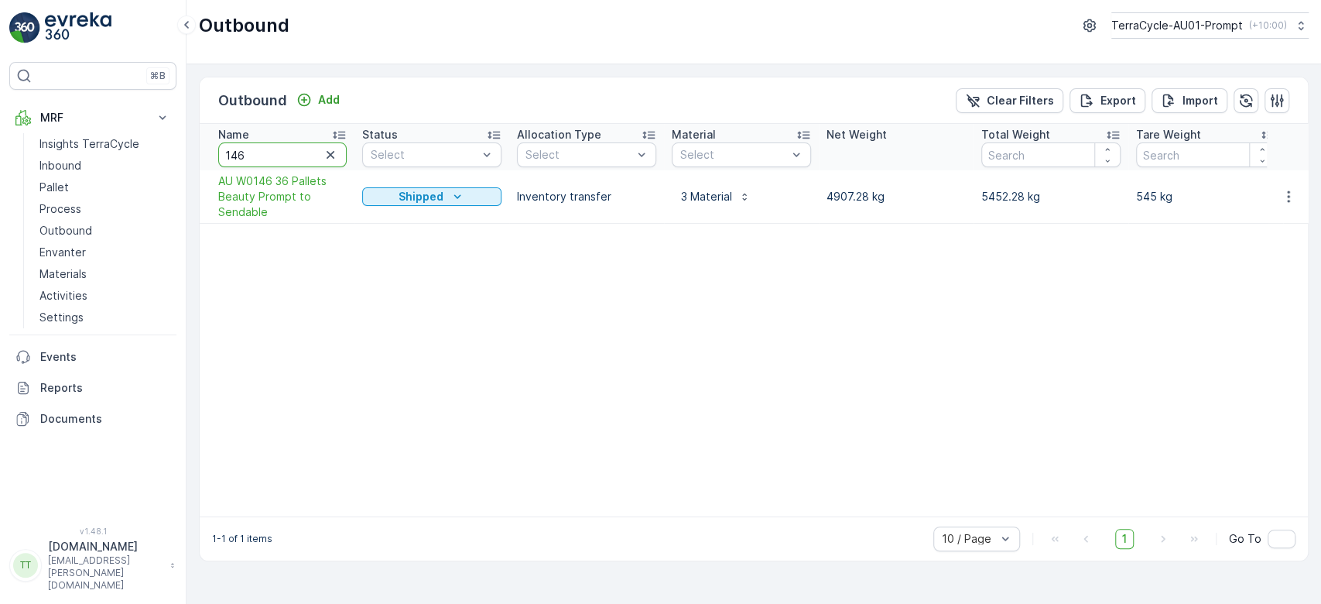
drag, startPoint x: 272, startPoint y: 155, endPoint x: 185, endPoint y: 151, distance: 87.6
click at [187, 152] on div "Outbound Add Clear Filters Export Import Name 146 Status Select Allocation Type…" at bounding box center [754, 334] width 1135 height 540
type input "150"
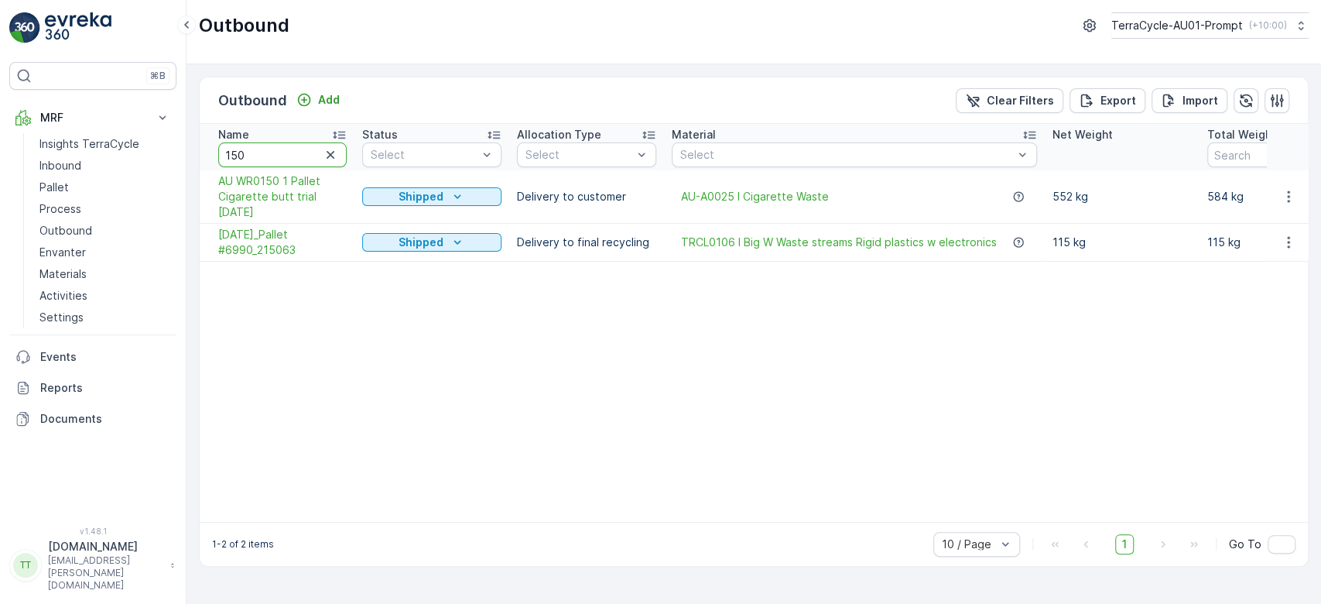
click at [289, 159] on input "150" at bounding box center [282, 154] width 129 height 25
type input "151"
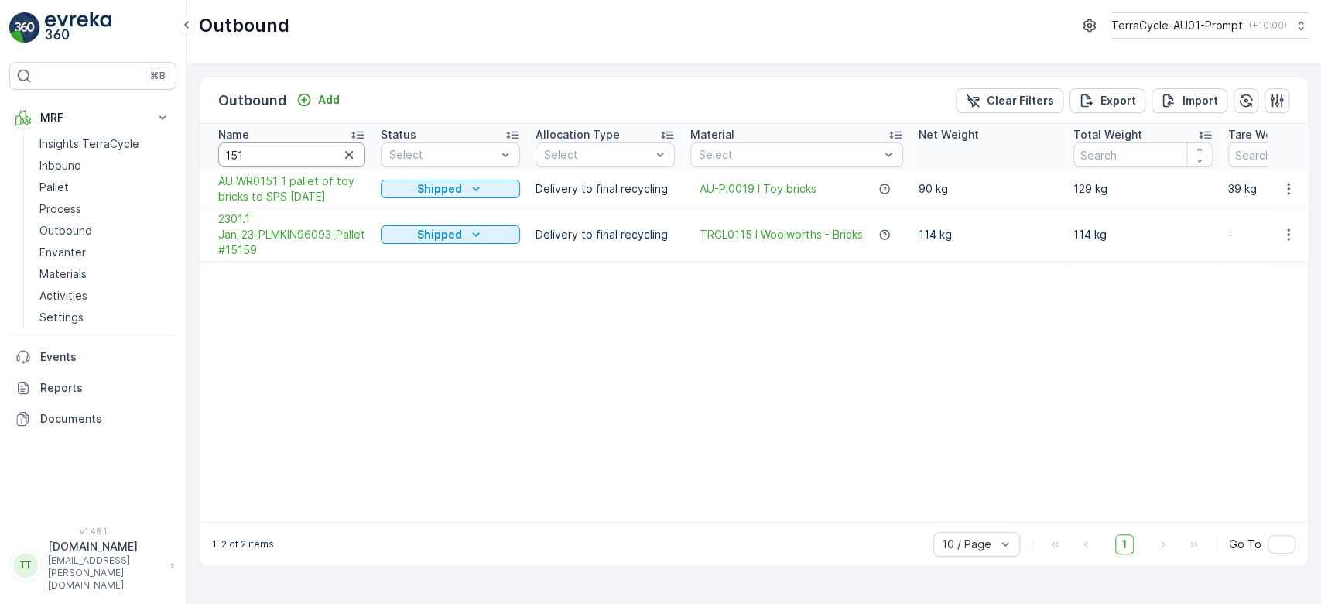
click at [272, 160] on input "151" at bounding box center [291, 154] width 147 height 25
type input "157"
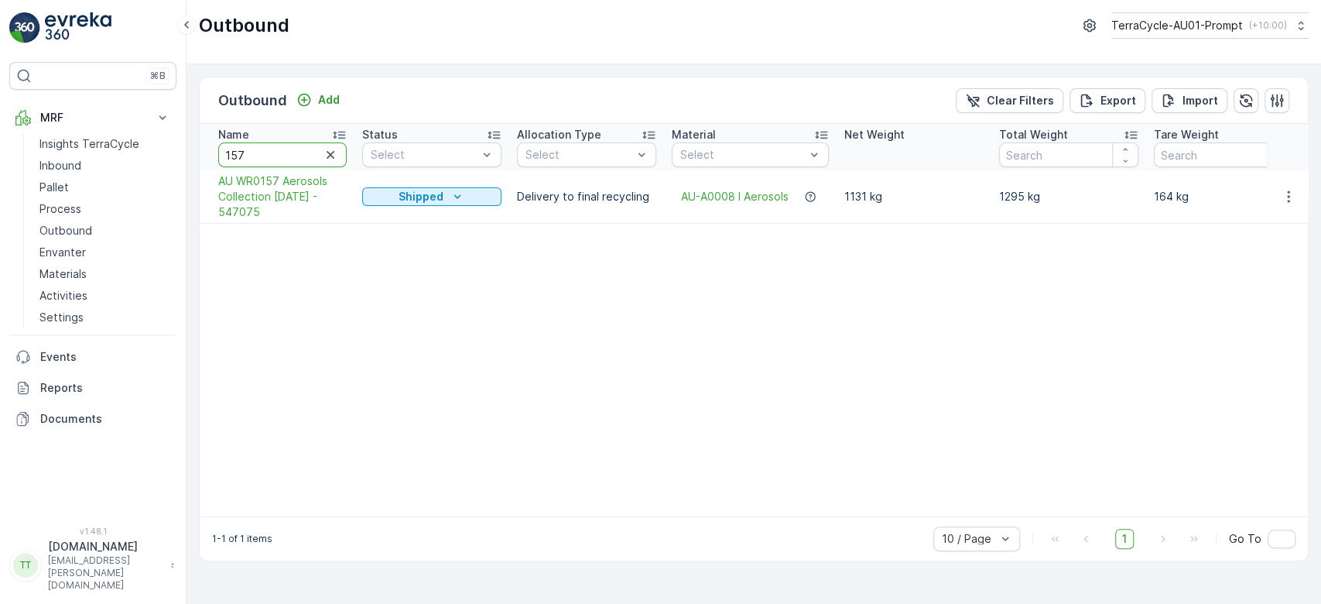
drag, startPoint x: 262, startPoint y: 148, endPoint x: 190, endPoint y: 158, distance: 71.9
click at [191, 158] on div "Outbound Add Clear Filters Export Import Name 157 Status Select Allocation Type…" at bounding box center [754, 334] width 1135 height 540
type input "165"
drag, startPoint x: 271, startPoint y: 147, endPoint x: 167, endPoint y: 161, distance: 104.7
click at [167, 161] on div "⌘B MRF Insights TerraCycle Inbound Pallet Process Outbound Envanter Materials A…" at bounding box center [660, 302] width 1321 height 604
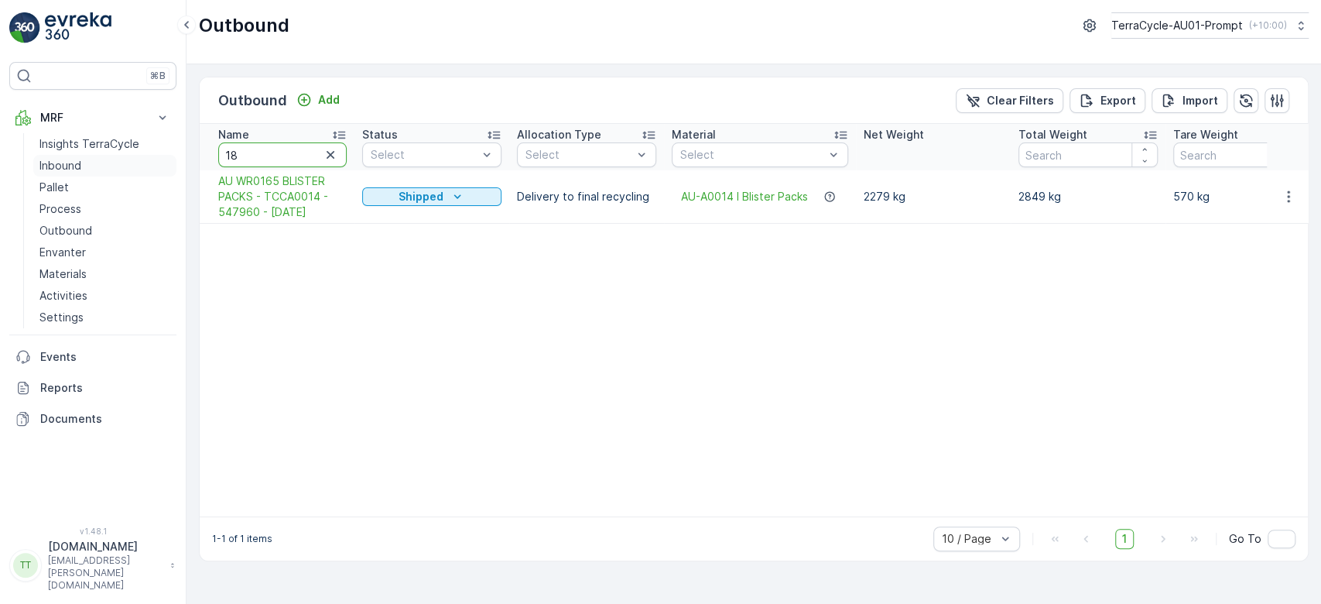
type input "180"
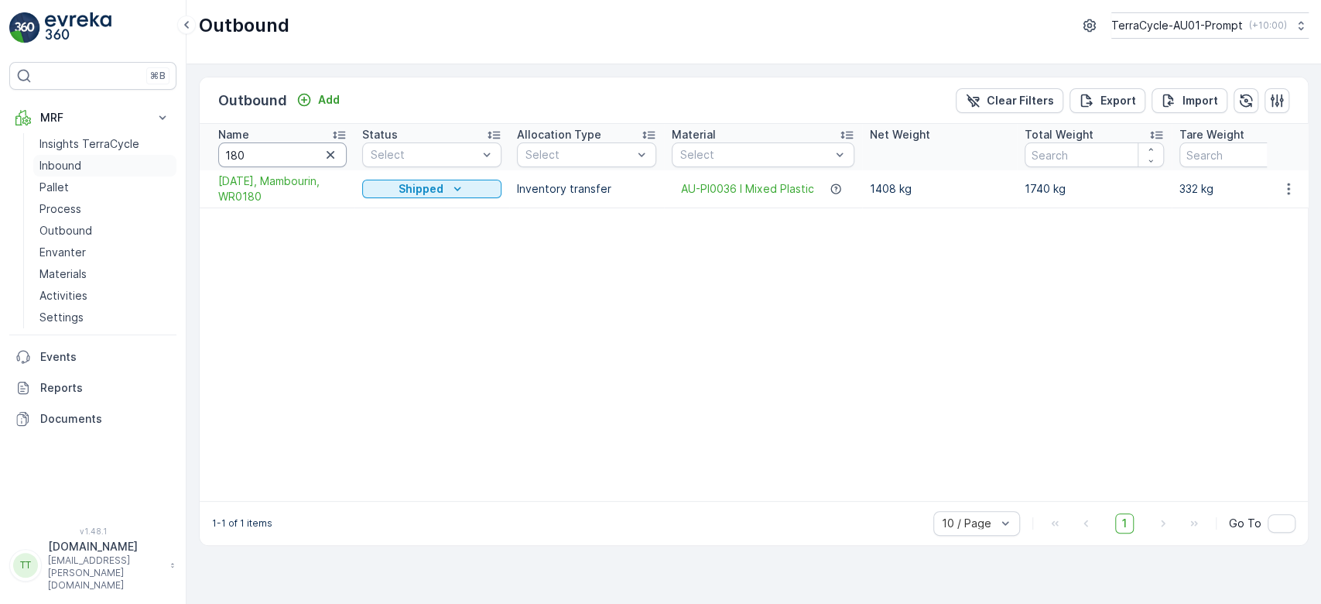
drag, startPoint x: 260, startPoint y: 153, endPoint x: 169, endPoint y: 159, distance: 91.6
click at [180, 159] on div "⌘B MRF Insights TerraCycle Inbound Pallet Process Outbound Envanter Materials A…" at bounding box center [660, 302] width 1321 height 604
type input "181"
click at [279, 149] on input "181" at bounding box center [282, 154] width 129 height 25
type input "182"
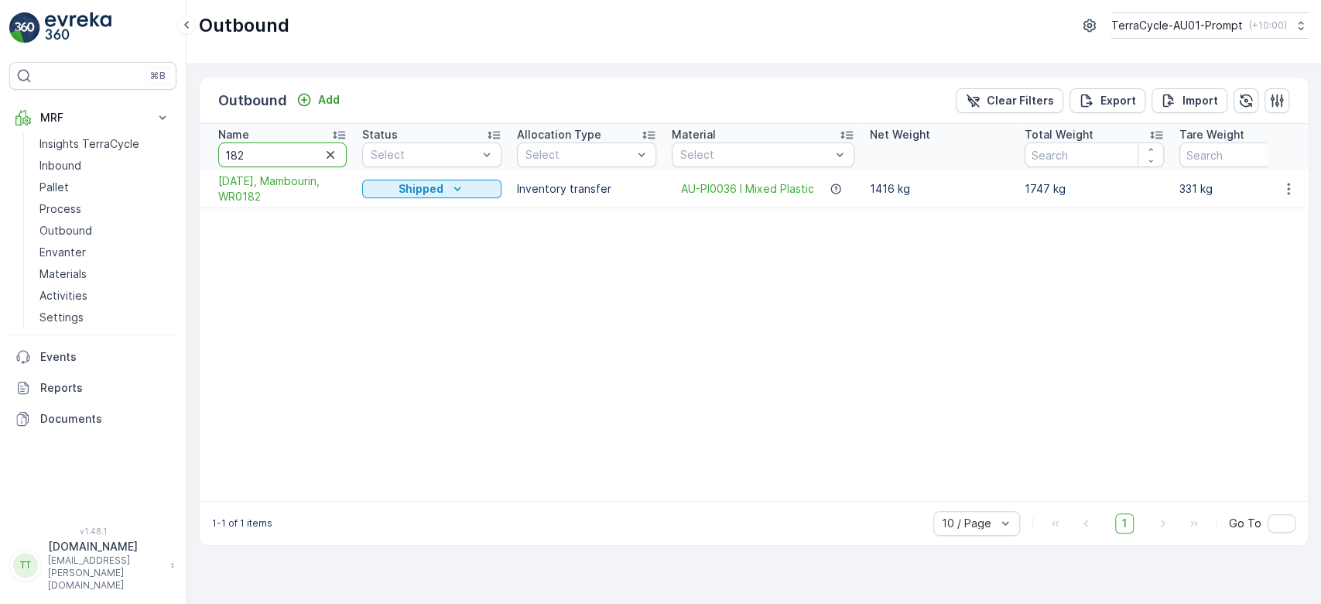
drag, startPoint x: 285, startPoint y: 152, endPoint x: 197, endPoint y: 166, distance: 89.3
click at [197, 166] on div "Outbound Add Clear Filters Export Import Name 182 Status Select Allocation Type…" at bounding box center [754, 334] width 1135 height 540
type input "183"
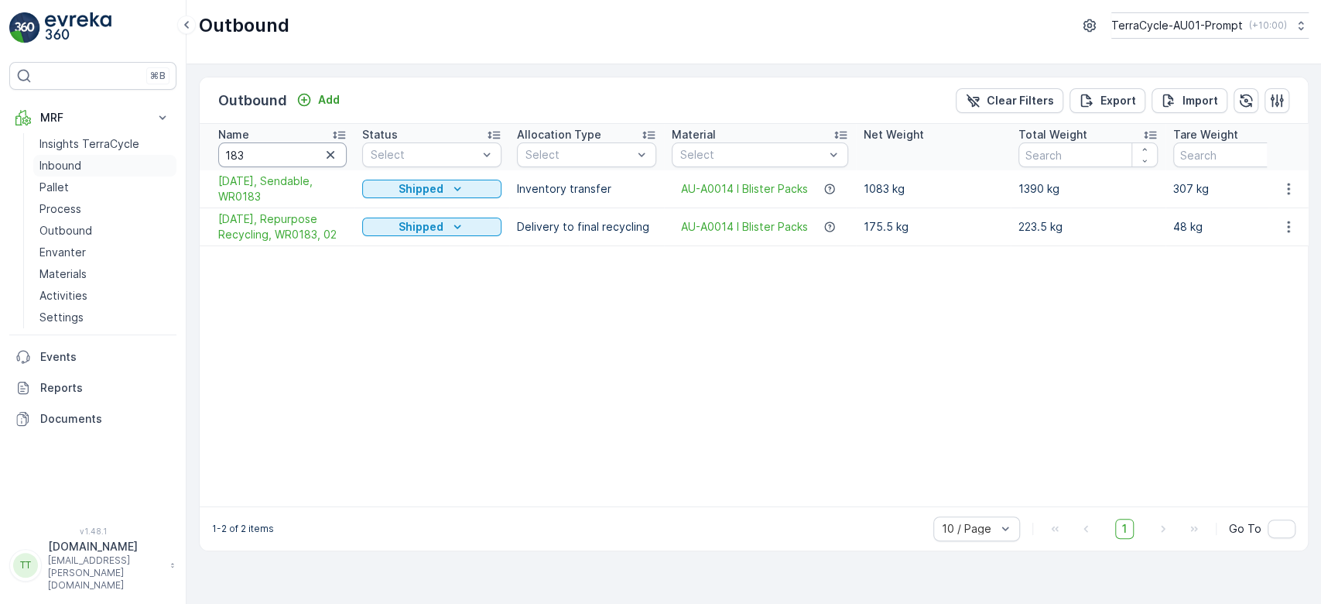
drag, startPoint x: 164, startPoint y: 168, endPoint x: 130, endPoint y: 168, distance: 34.1
click at [131, 168] on div "⌘B MRF Insights TerraCycle Inbound Pallet Process Outbound Envanter Materials A…" at bounding box center [660, 302] width 1321 height 604
type input "187"
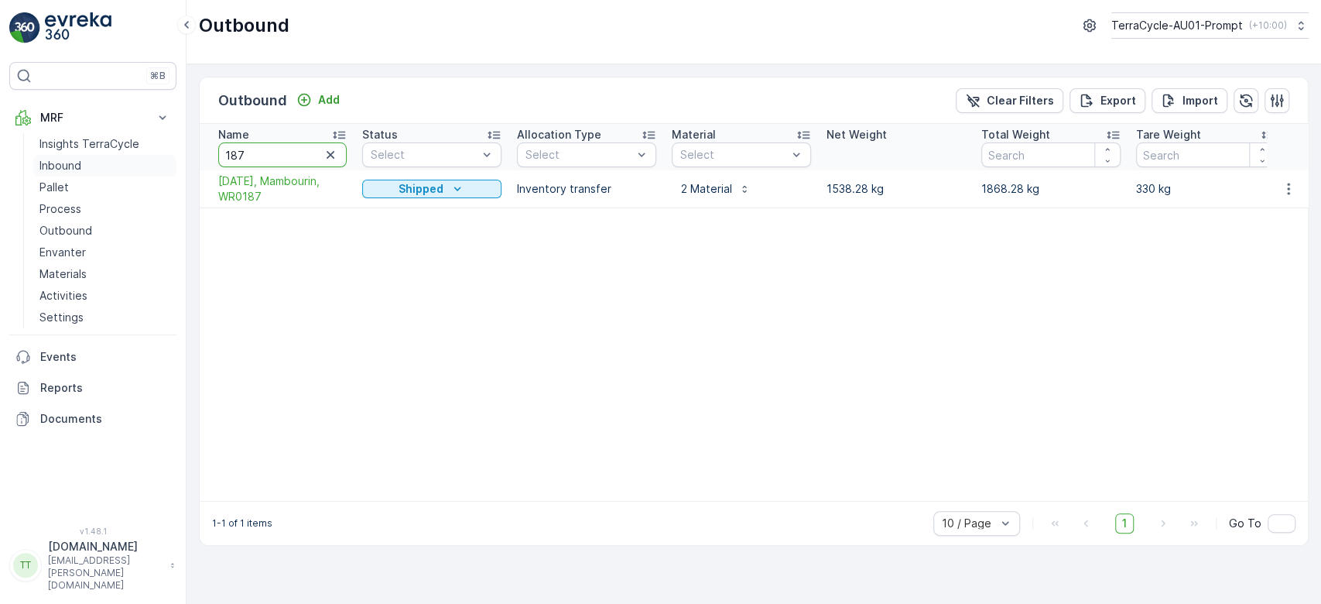
drag, startPoint x: 266, startPoint y: 152, endPoint x: 156, endPoint y: 160, distance: 109.5
click at [156, 160] on div "⌘B MRF Insights TerraCycle Inbound Pallet Process Outbound Envanter Materials A…" at bounding box center [660, 302] width 1321 height 604
type input "188"
drag, startPoint x: 279, startPoint y: 155, endPoint x: 69, endPoint y: 155, distance: 209.8
click at [69, 155] on div "⌘B MRF Insights TerraCycle Inbound Pallet Process Outbound Envanter Materials A…" at bounding box center [660, 302] width 1321 height 604
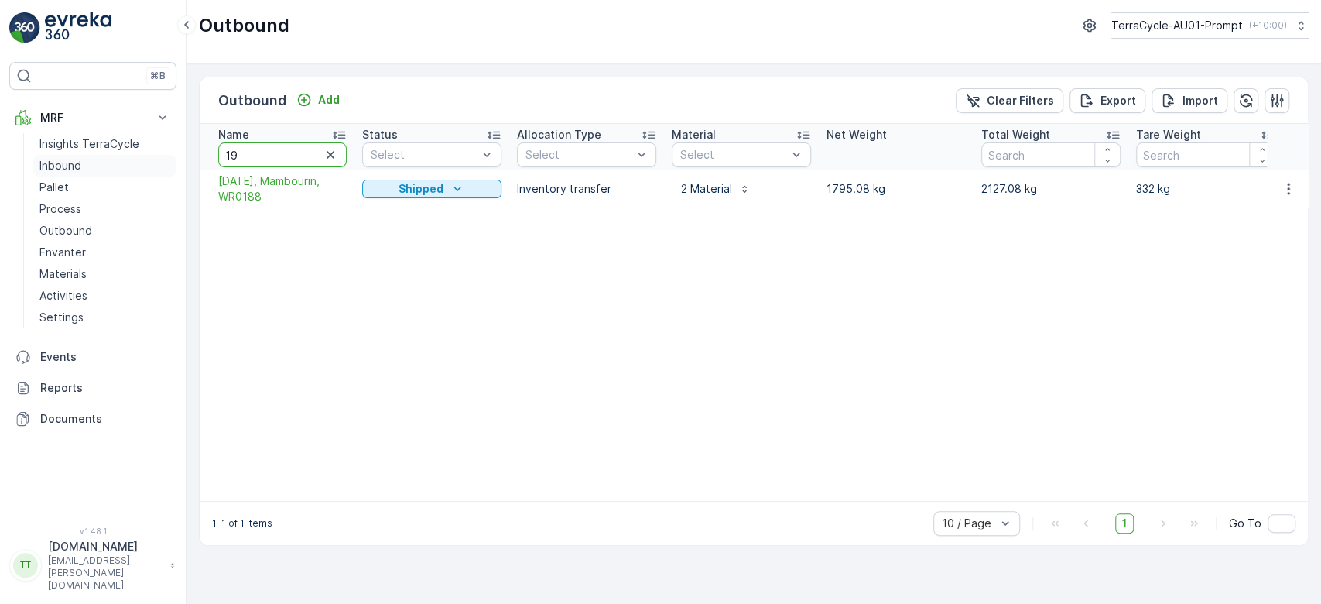
type input "191"
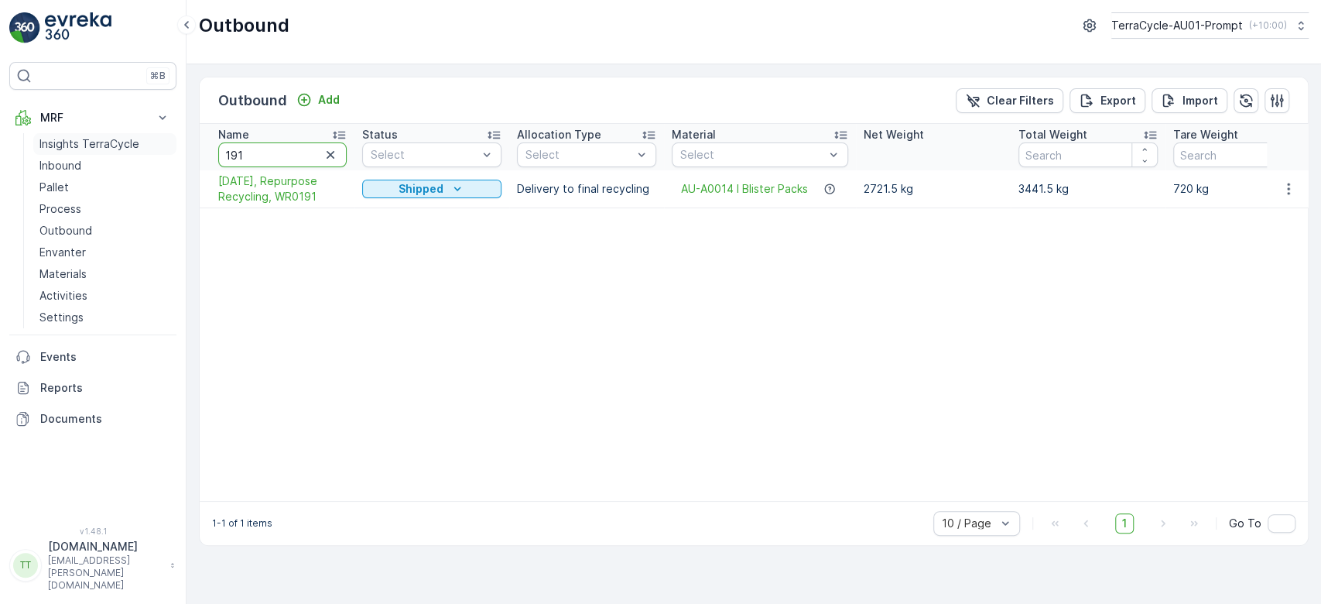
drag, startPoint x: 287, startPoint y: 149, endPoint x: 132, endPoint y: 152, distance: 155.6
click at [132, 152] on div "⌘B MRF Insights TerraCycle Inbound Pallet Process Outbound Envanter Materials A…" at bounding box center [660, 302] width 1321 height 604
type input "193"
click at [1151, 26] on p "TerraCycle-AU01-Prompt" at bounding box center [1177, 25] width 132 height 15
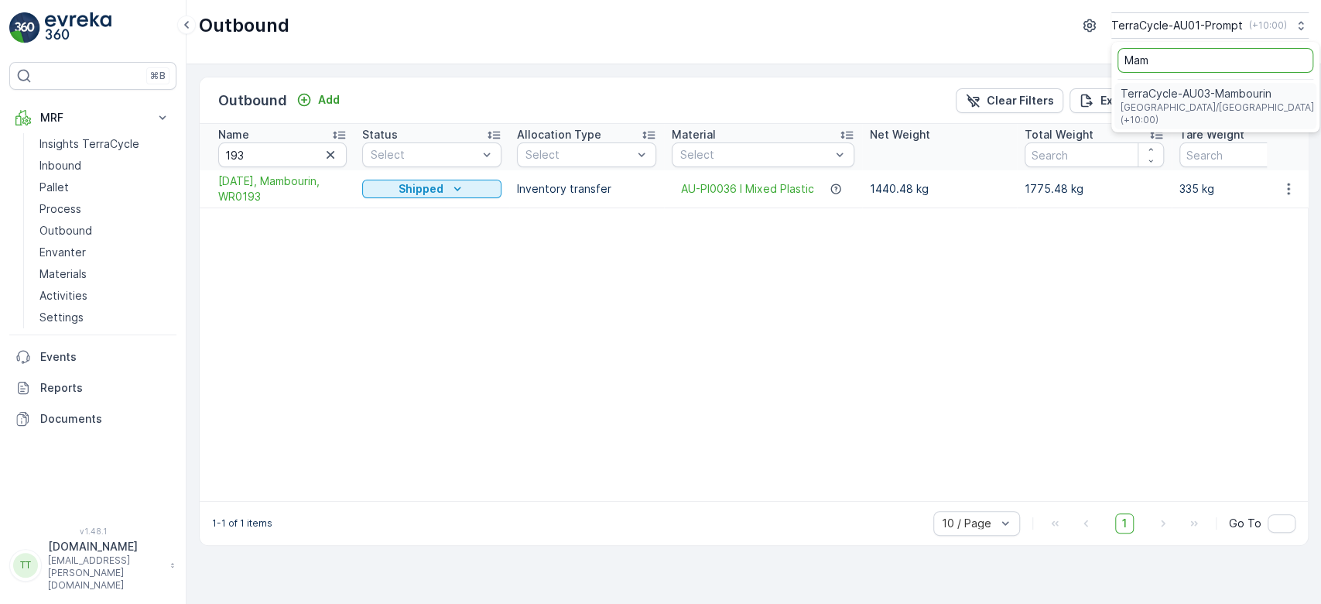
type input "Mam"
click at [1175, 101] on span "Australia/Melbourne (+10:00)" at bounding box center [1218, 113] width 194 height 25
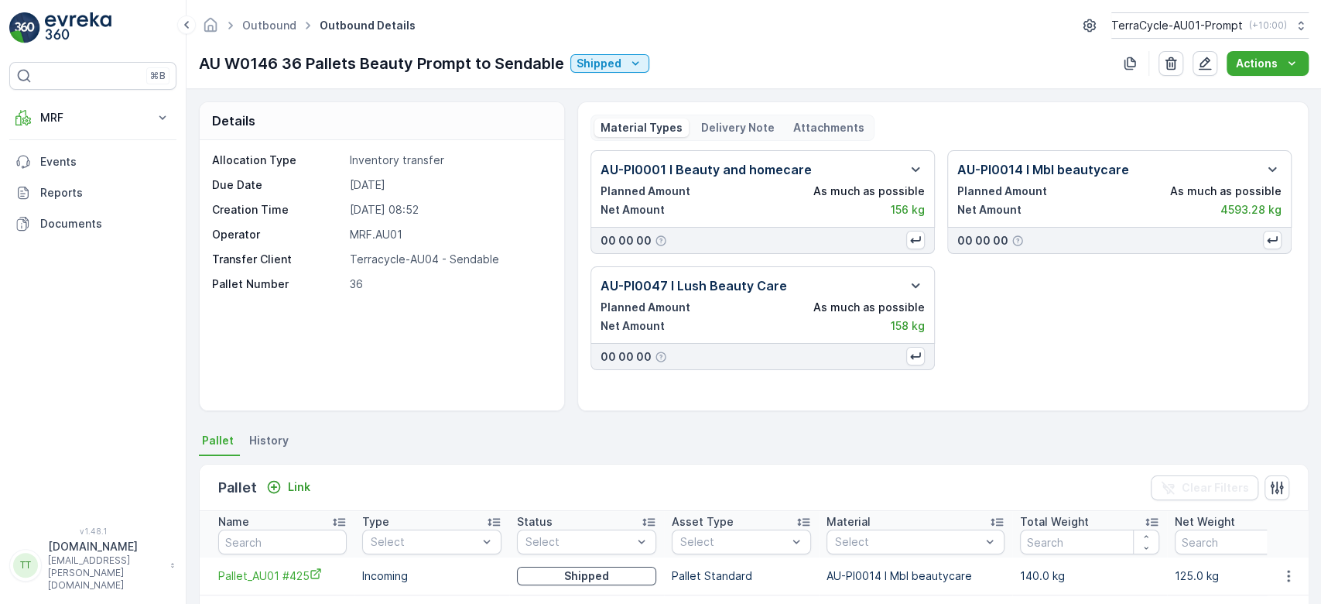
click at [793, 122] on p "Attachments" at bounding box center [828, 127] width 71 height 15
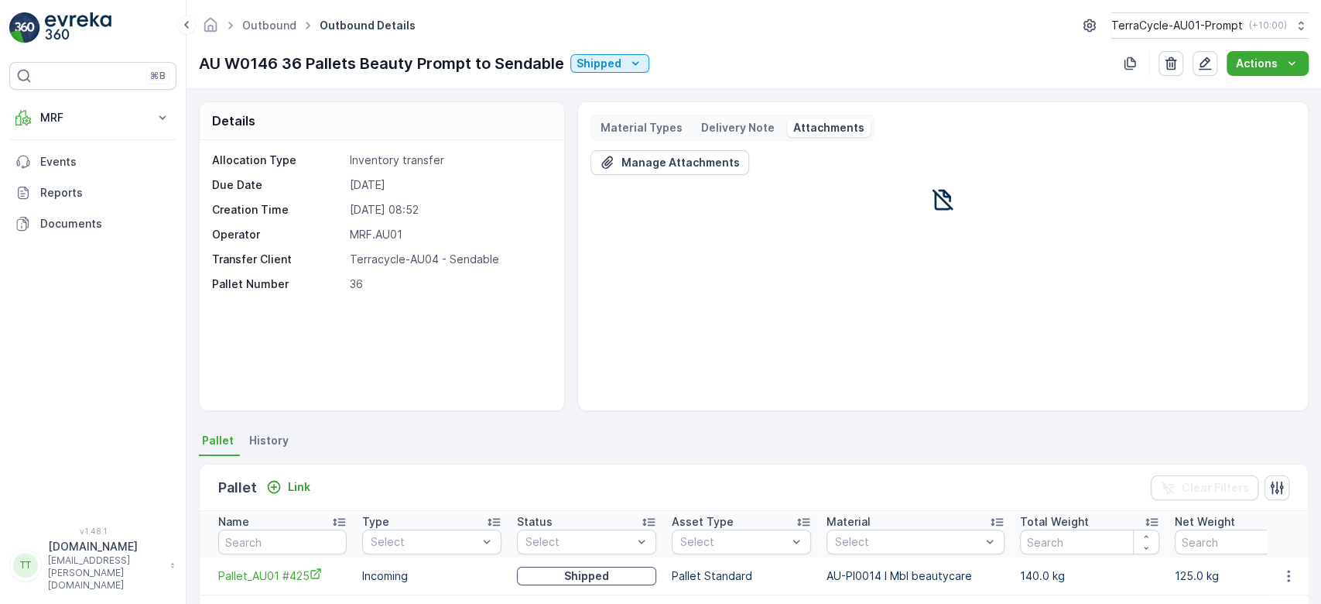
click at [733, 122] on p "Delivery Note" at bounding box center [738, 127] width 74 height 15
click at [663, 169] on span "View Document File" at bounding box center [769, 167] width 331 height 16
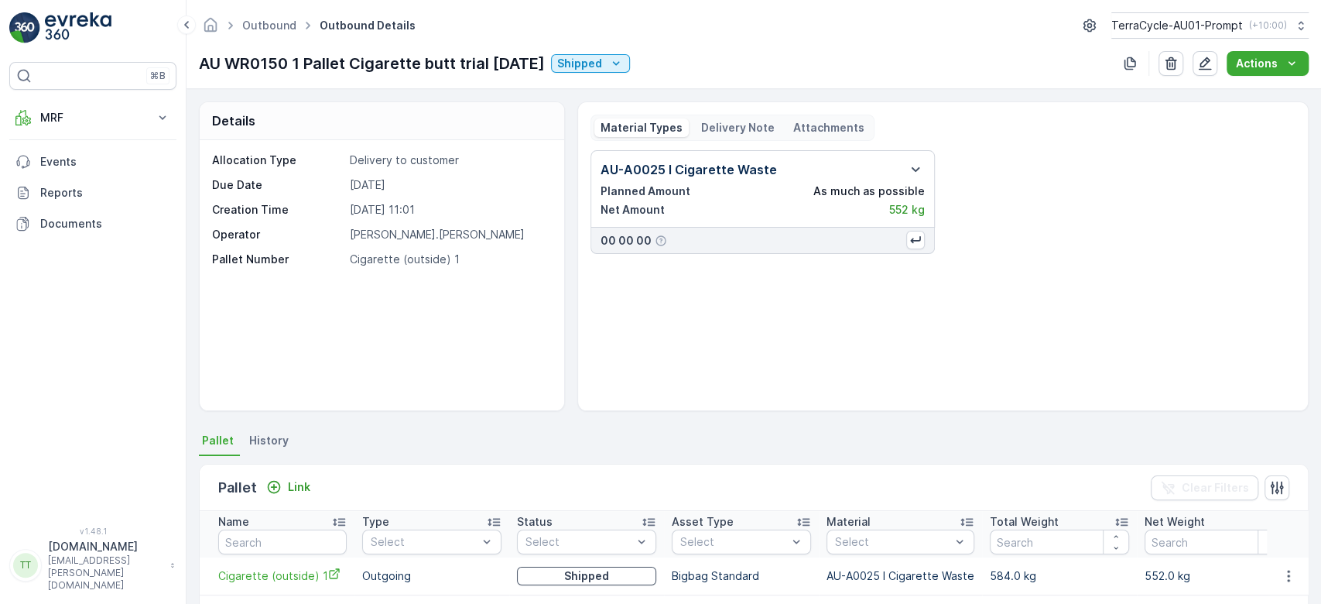
click at [731, 122] on p "Delivery Note" at bounding box center [738, 127] width 74 height 15
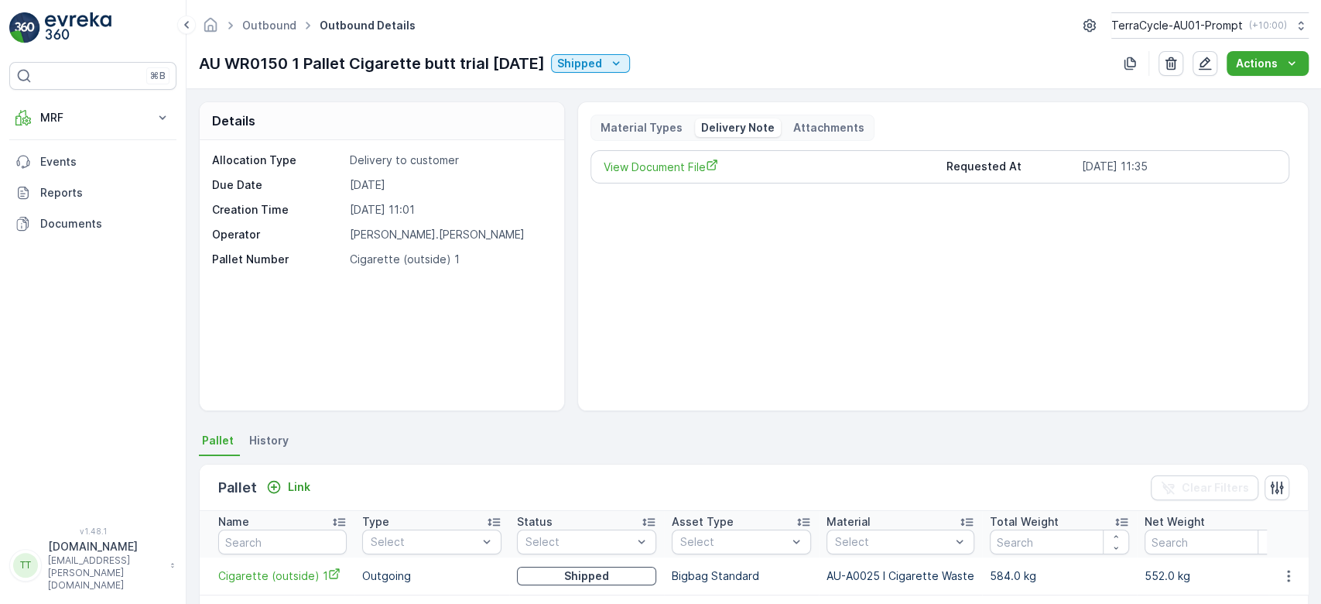
click at [829, 120] on p "Attachments" at bounding box center [828, 127] width 71 height 15
click at [746, 121] on p "Delivery Note" at bounding box center [738, 127] width 74 height 15
click at [678, 170] on span "View Document File" at bounding box center [769, 167] width 331 height 16
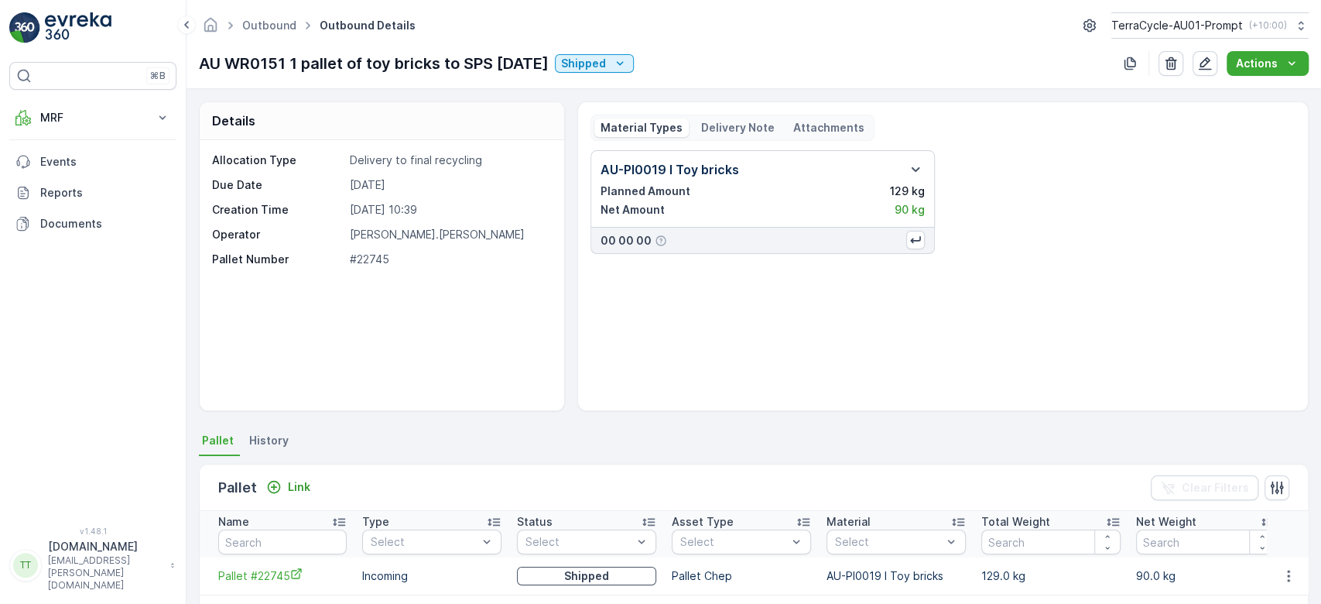
click at [731, 128] on p "Delivery Note" at bounding box center [738, 127] width 74 height 15
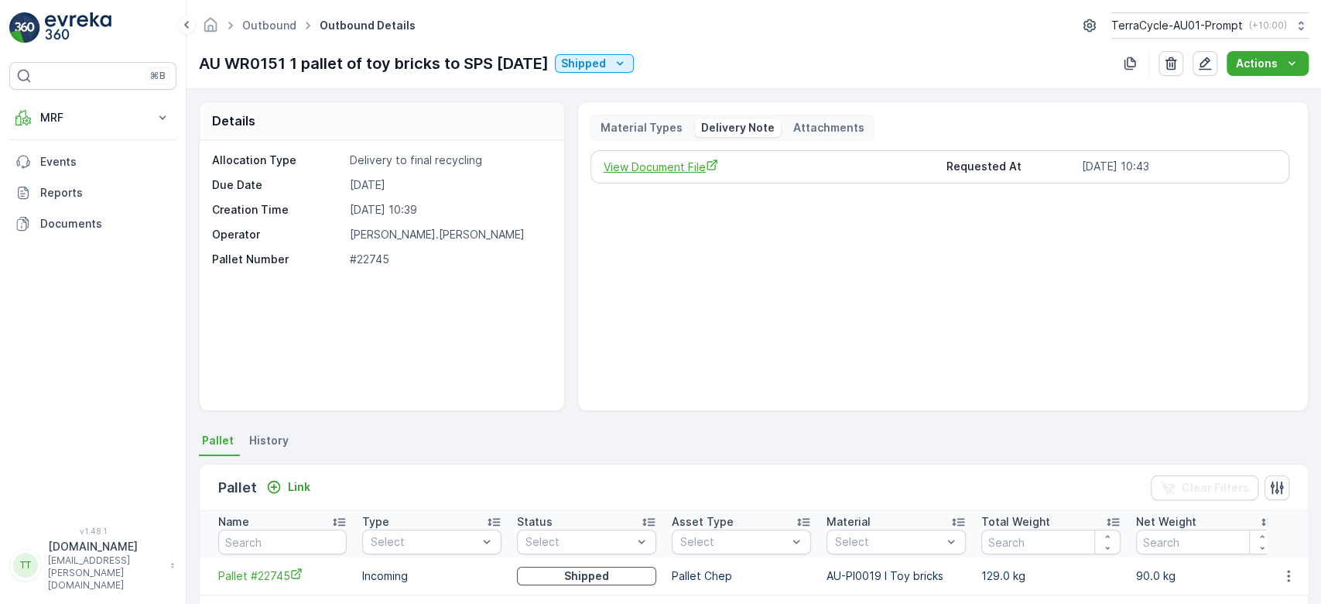
click at [667, 166] on span "View Document File" at bounding box center [769, 167] width 331 height 16
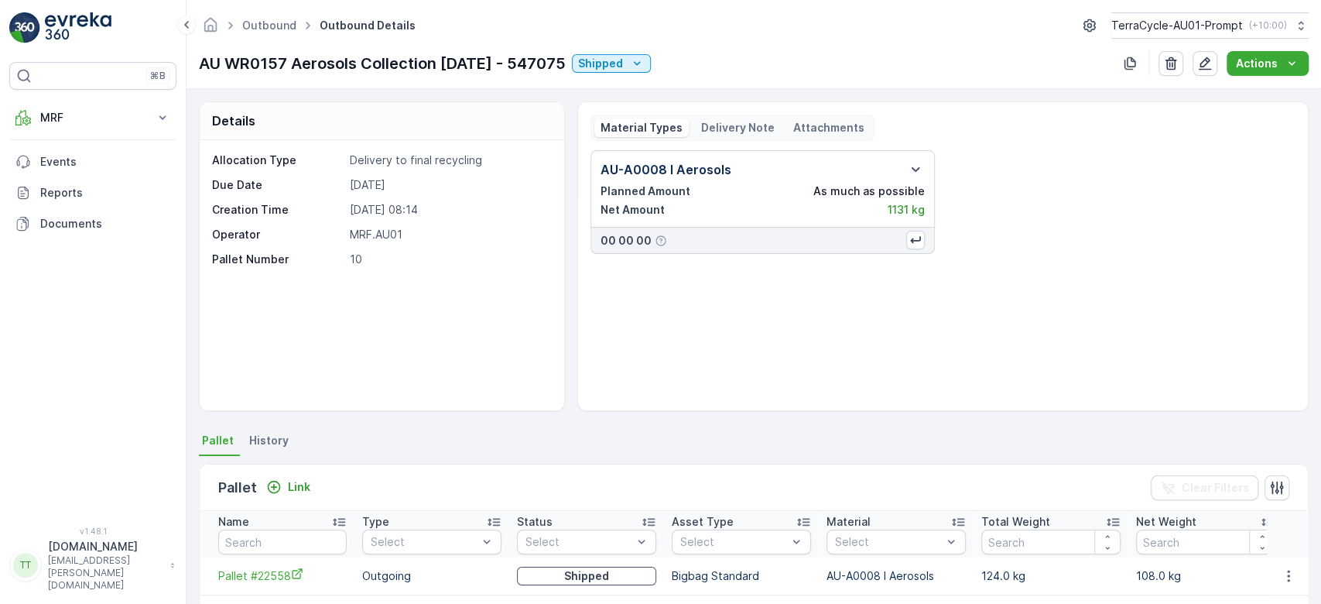
click at [716, 127] on p "Delivery Note" at bounding box center [738, 127] width 74 height 15
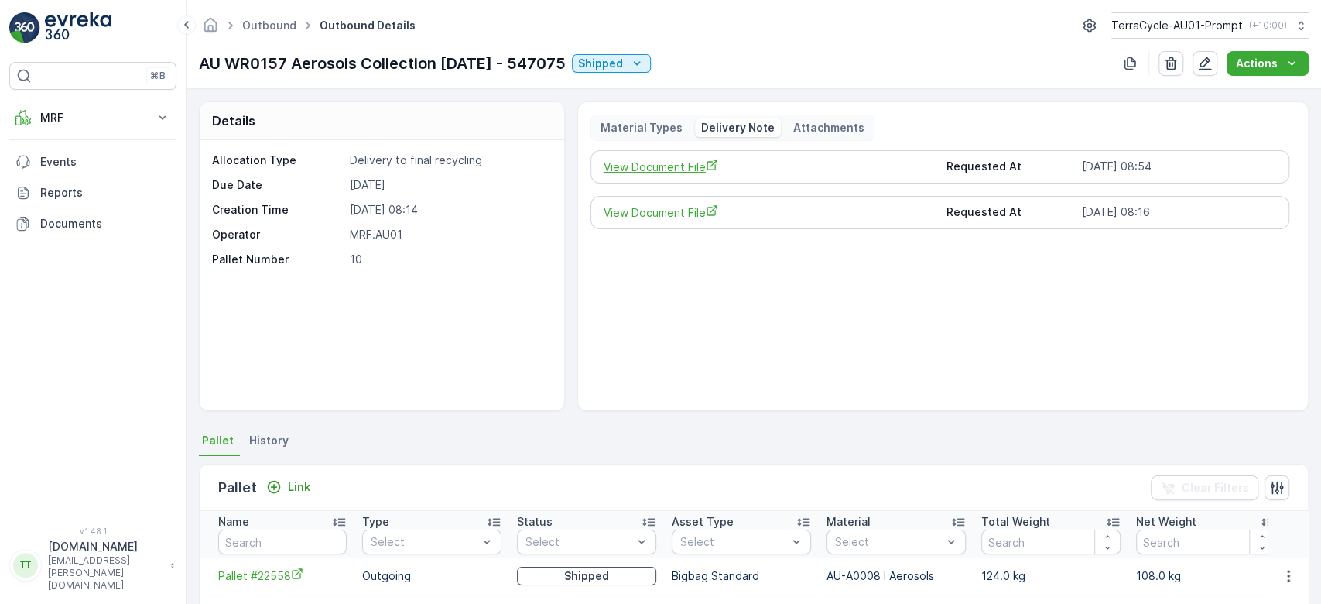
click at [670, 159] on span "View Document File" at bounding box center [769, 167] width 331 height 16
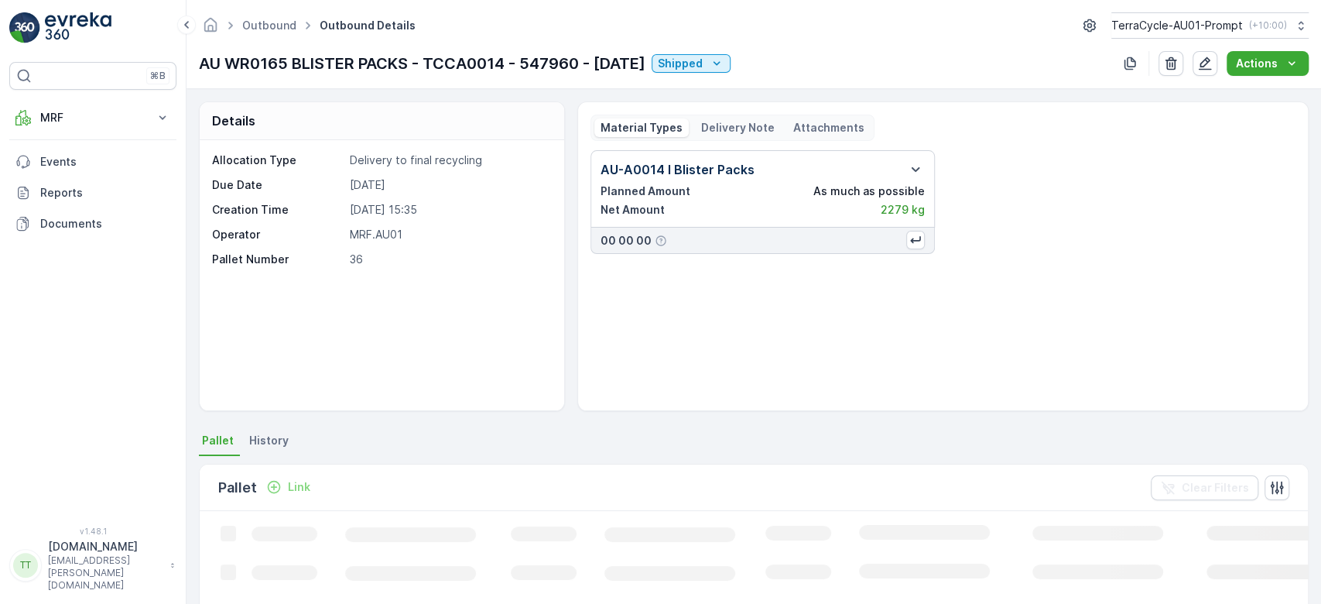
click at [730, 125] on p "Delivery Note" at bounding box center [738, 127] width 74 height 15
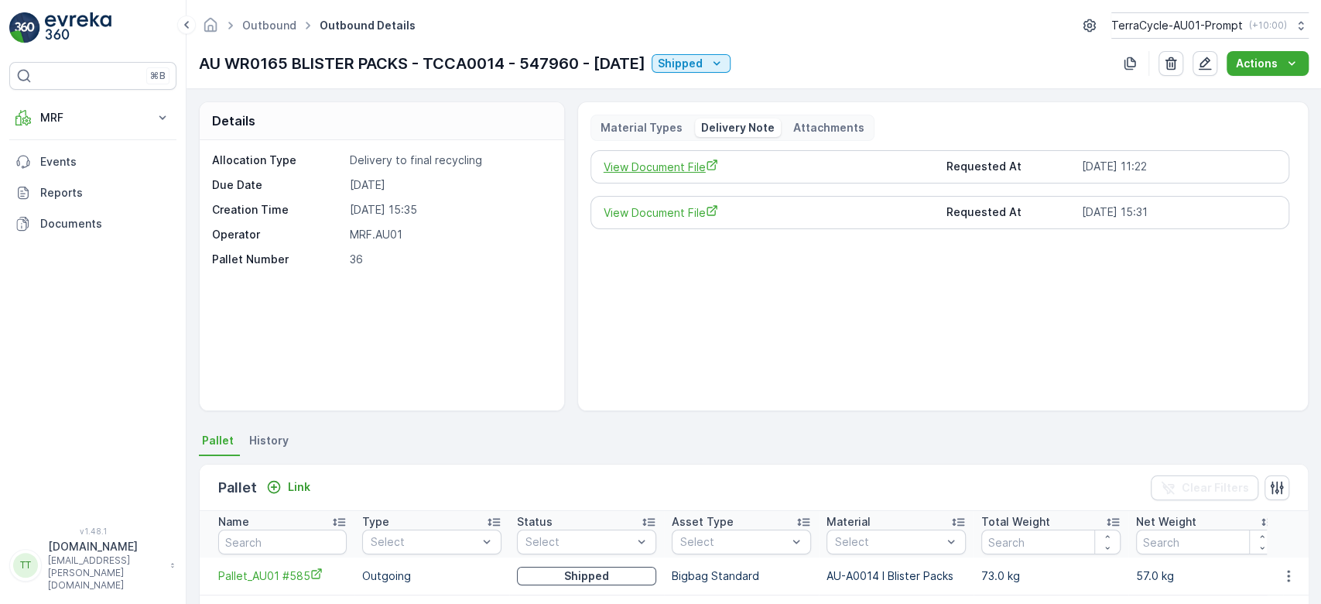
click at [669, 164] on span "View Document File" at bounding box center [769, 167] width 331 height 16
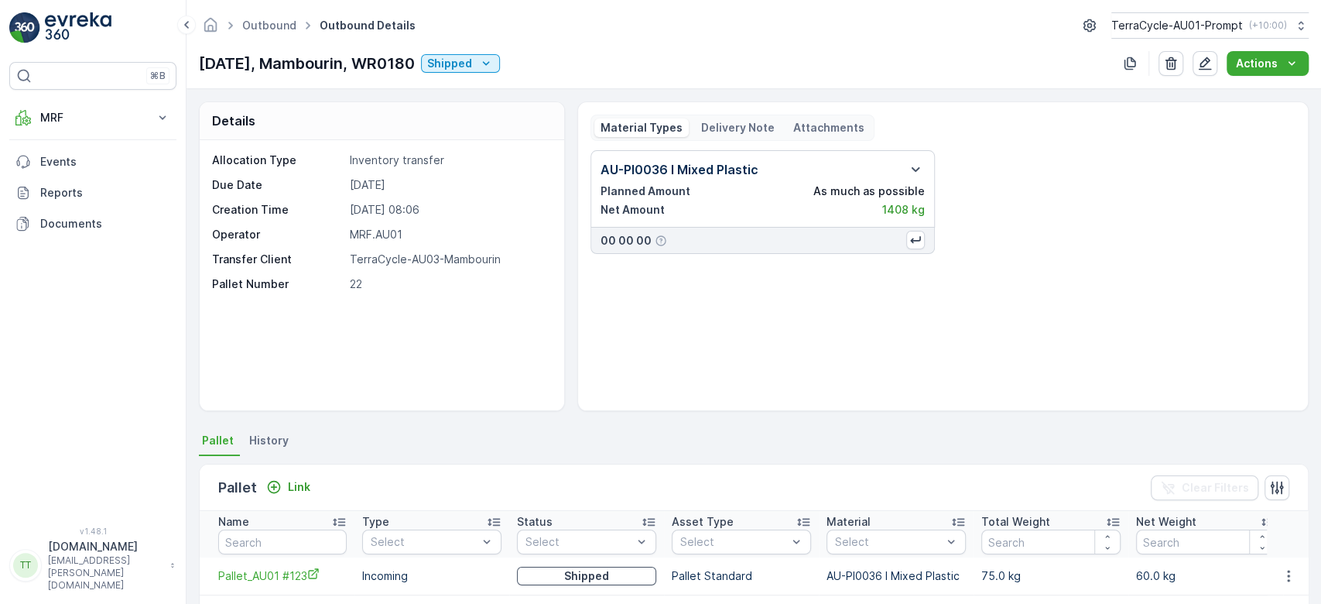
click at [718, 117] on div "Material Types Delivery Note Attachments" at bounding box center [733, 128] width 284 height 26
click at [724, 125] on p "Delivery Note" at bounding box center [738, 127] width 74 height 15
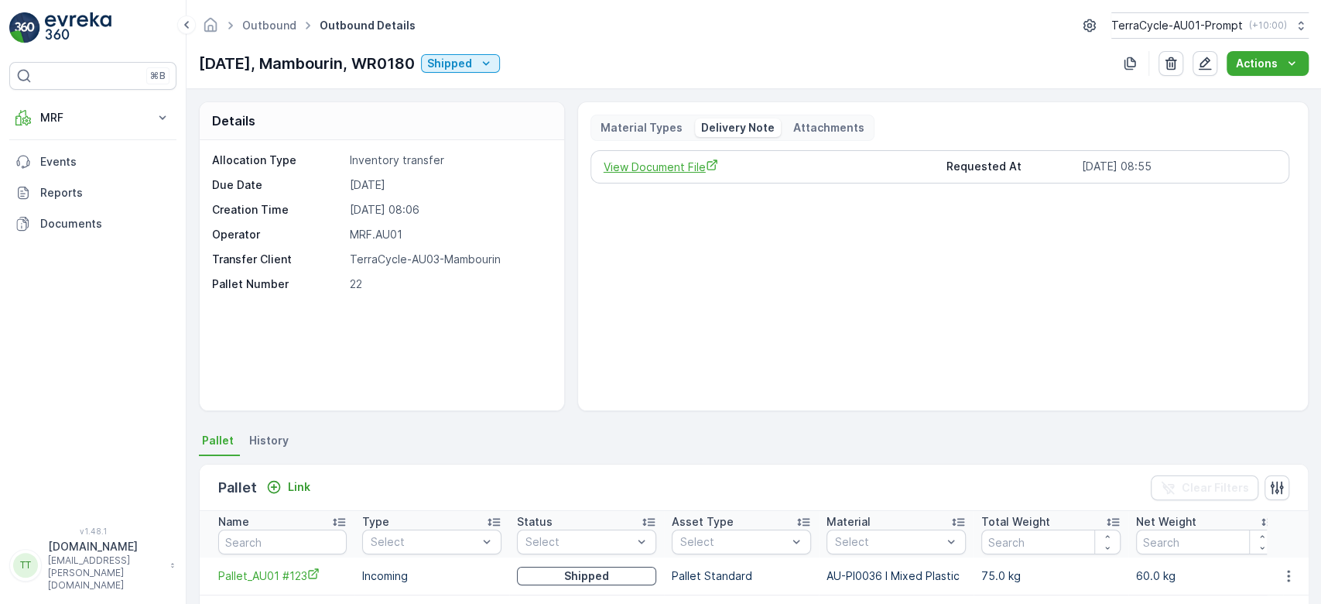
click at [669, 166] on span "View Document File" at bounding box center [769, 167] width 331 height 16
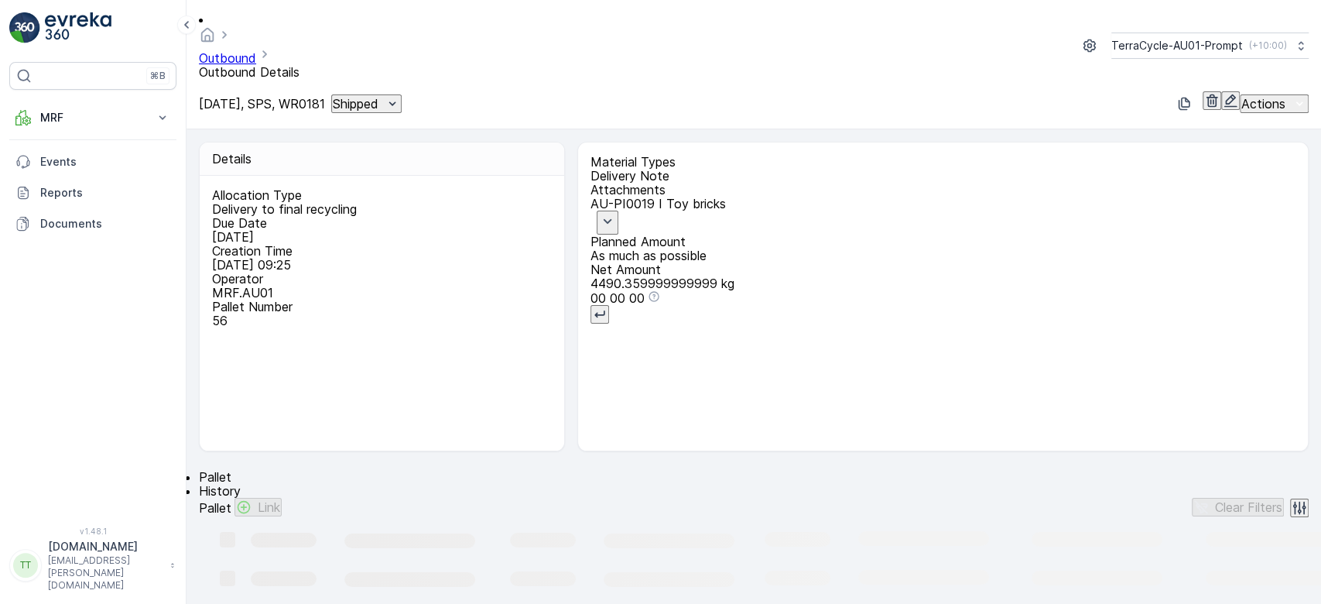
click at [724, 169] on p "Delivery Note" at bounding box center [943, 176] width 705 height 14
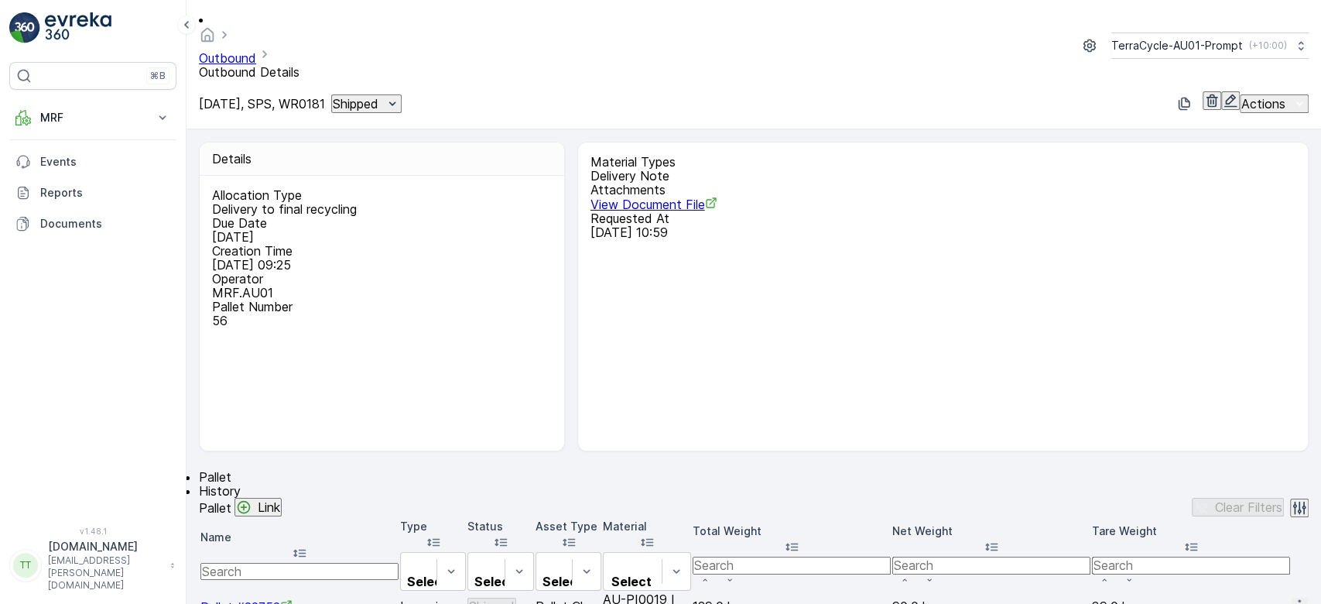
click at [654, 197] on span "View Document File" at bounding box center [654, 204] width 127 height 15
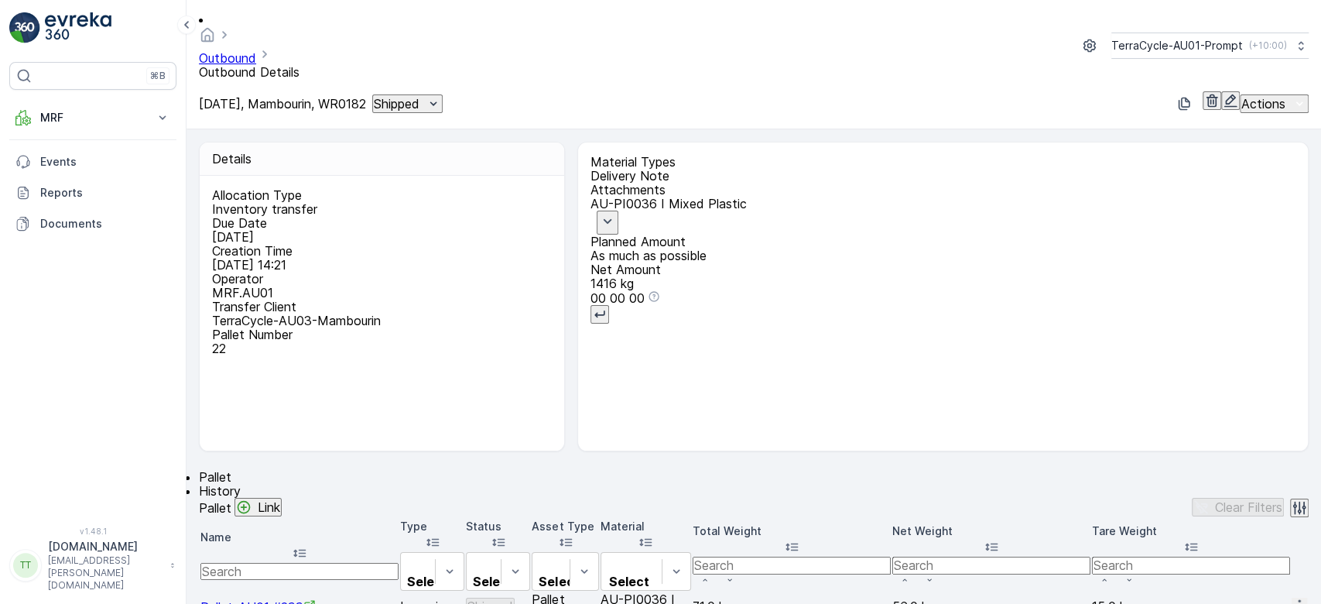
click at [728, 169] on div "Delivery Note" at bounding box center [943, 176] width 705 height 14
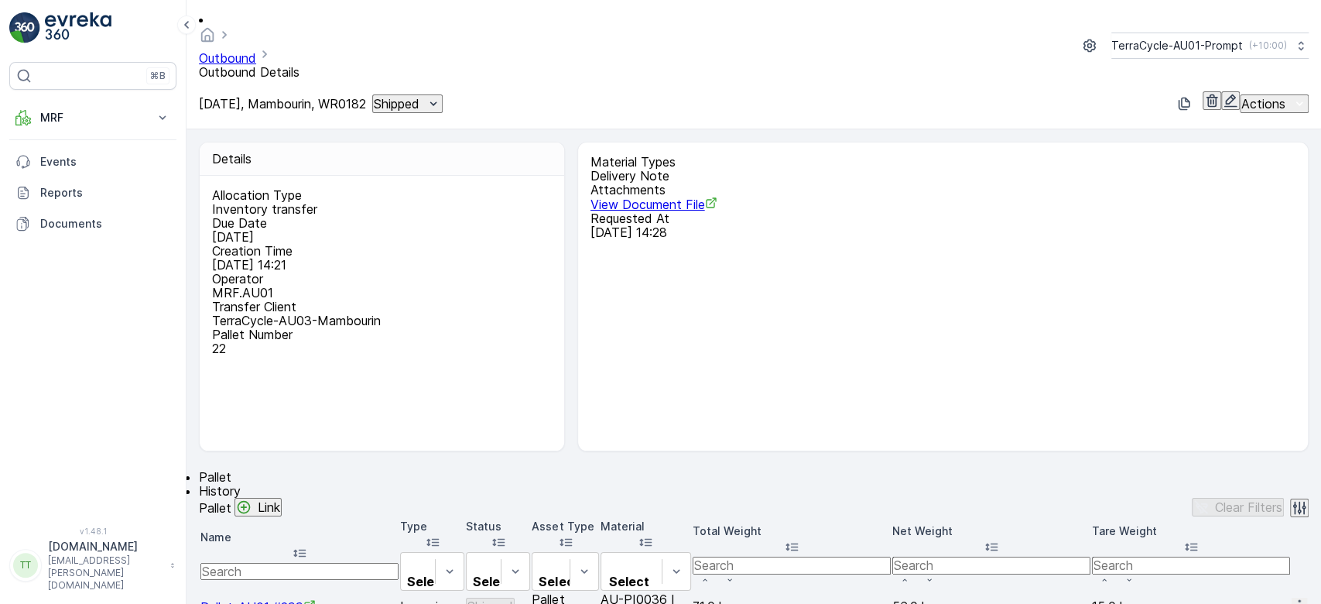
click at [682, 197] on span "View Document File" at bounding box center [654, 204] width 127 height 15
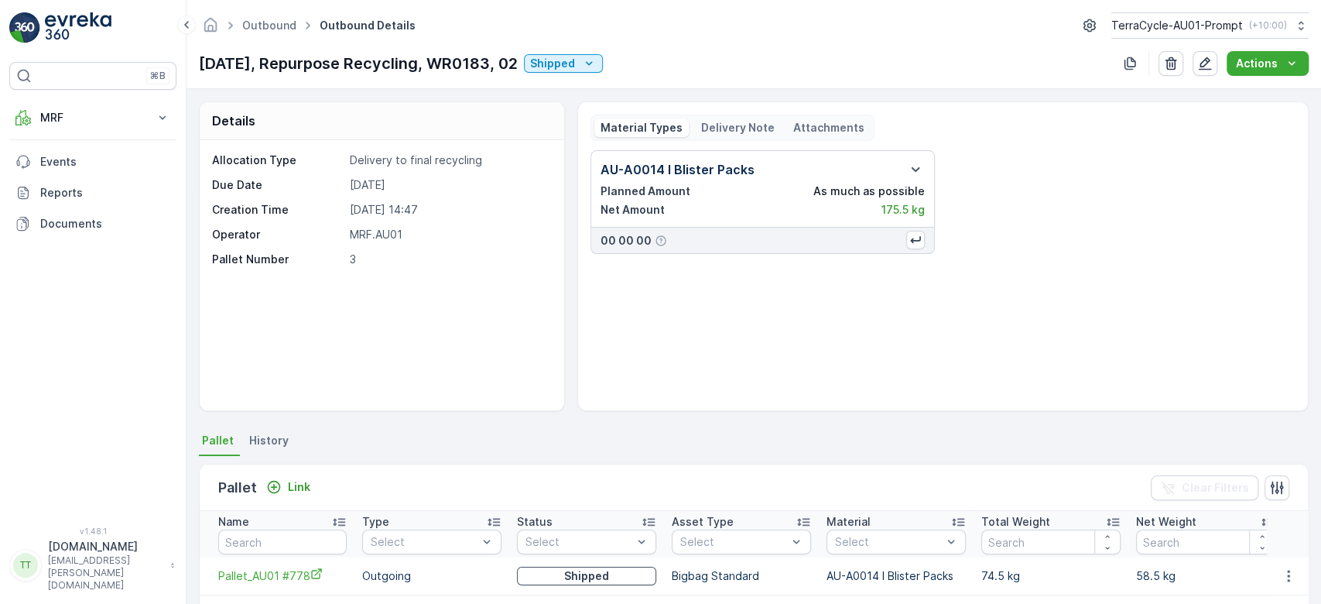
click at [732, 126] on p "Delivery Note" at bounding box center [738, 127] width 74 height 15
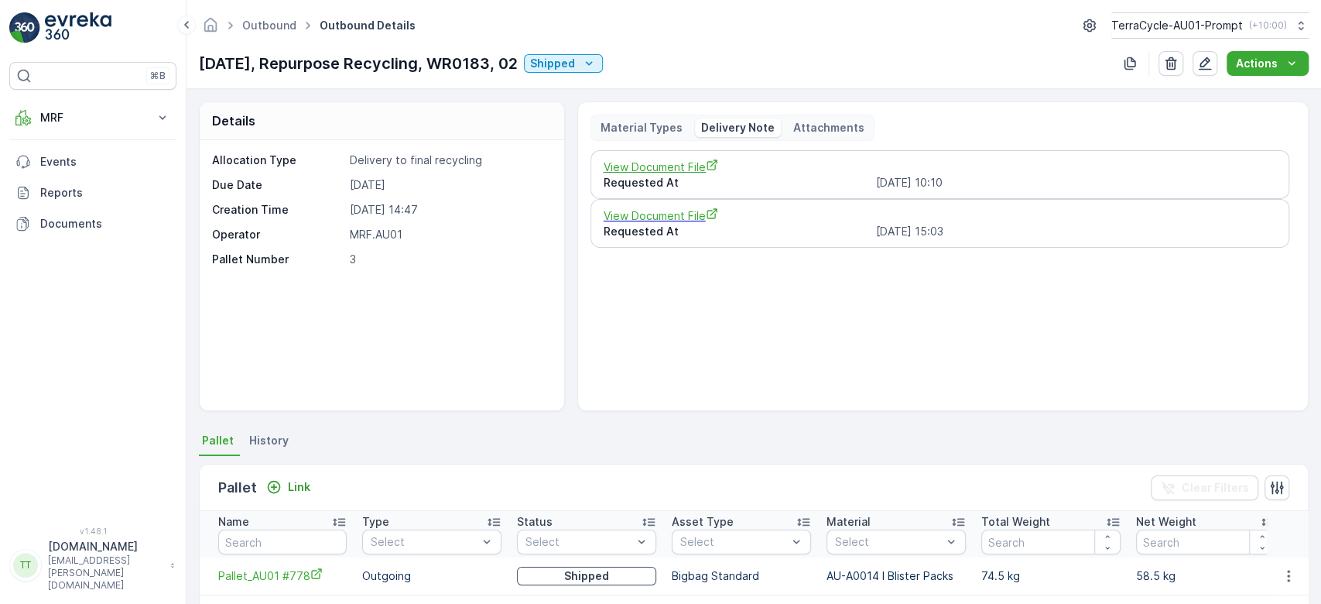
click at [657, 165] on span "View Document File" at bounding box center [940, 167] width 673 height 16
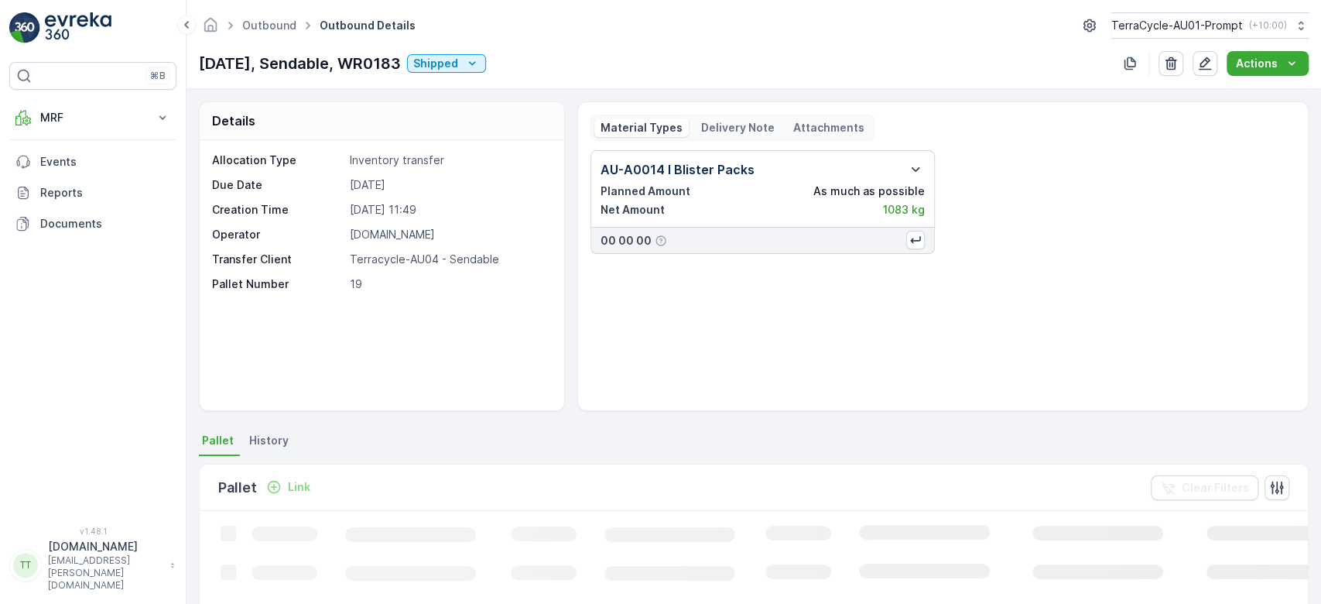
click at [701, 130] on p "Delivery Note" at bounding box center [738, 127] width 74 height 15
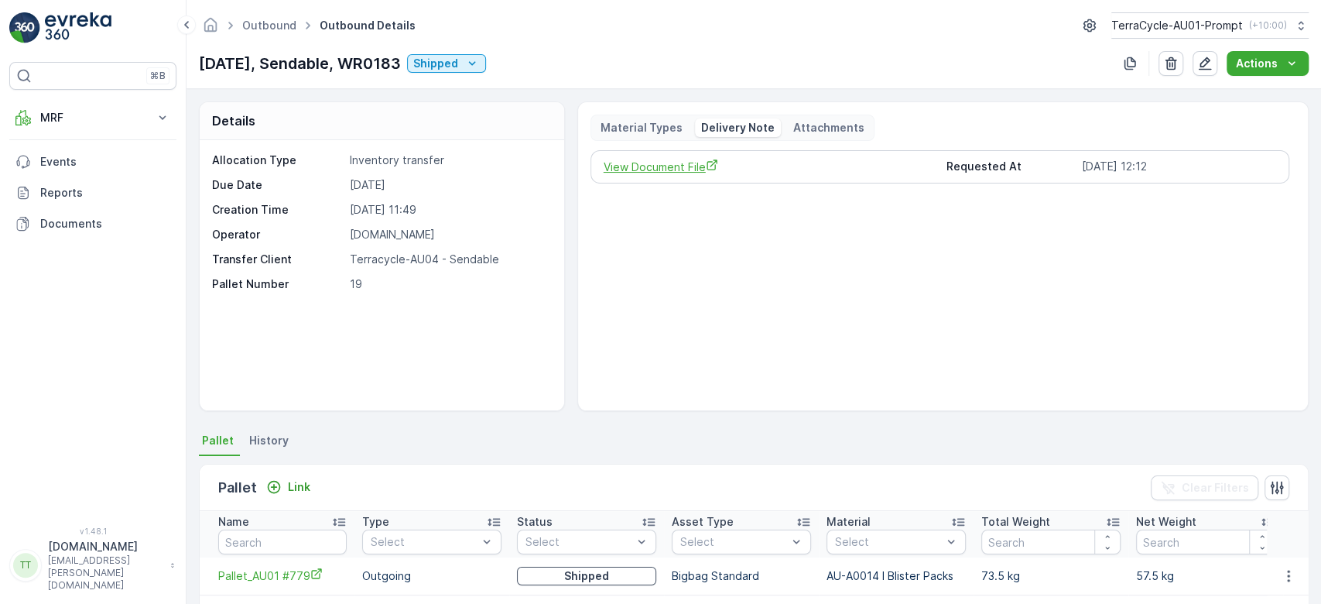
click at [670, 170] on span "View Document File" at bounding box center [769, 167] width 331 height 16
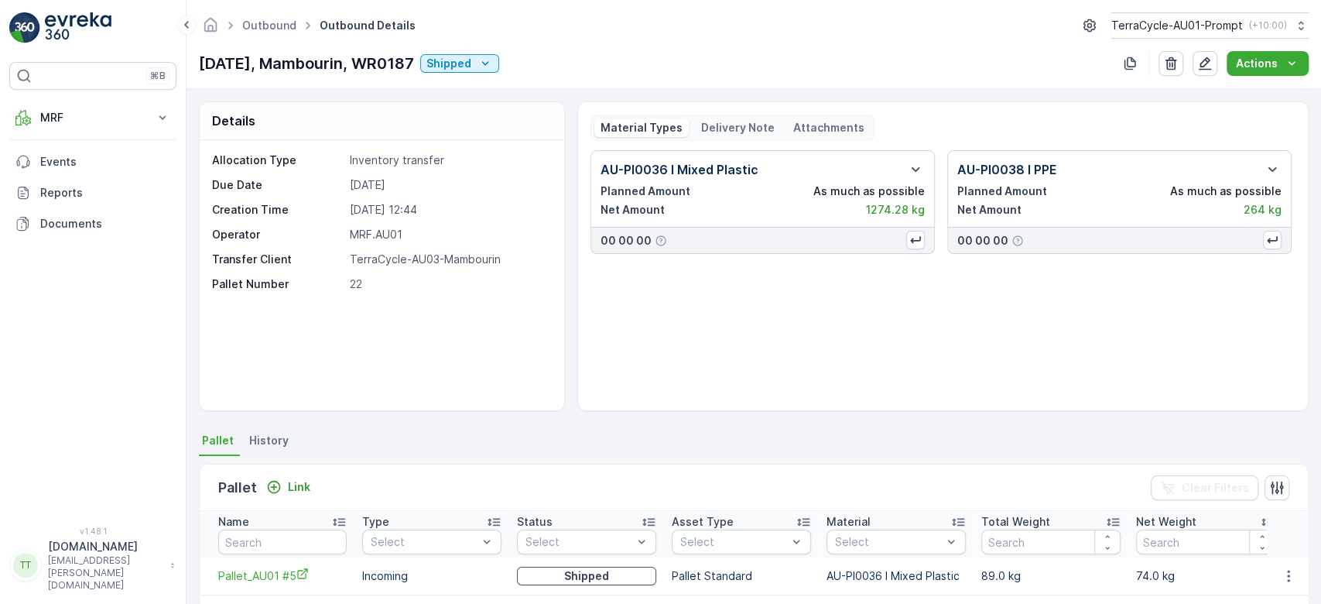
click at [737, 115] on div "Material Types Delivery Note Attachments" at bounding box center [733, 128] width 284 height 26
click at [737, 120] on p "Delivery Note" at bounding box center [738, 127] width 74 height 15
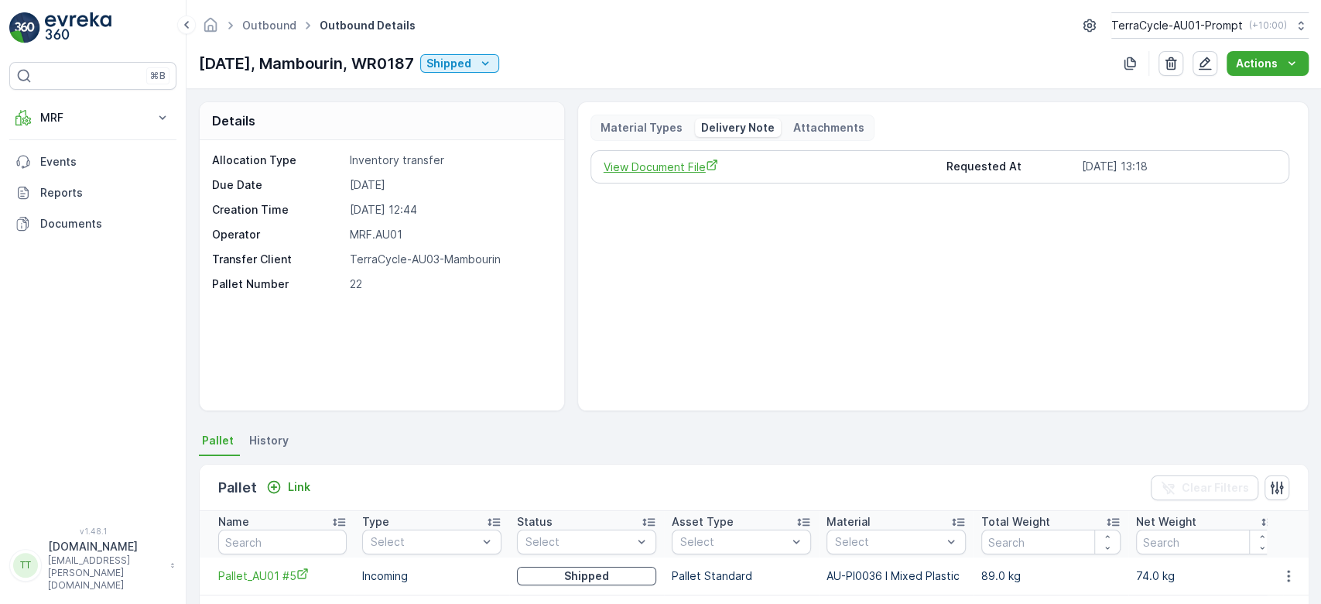
click at [675, 166] on span "View Document File" at bounding box center [769, 167] width 331 height 16
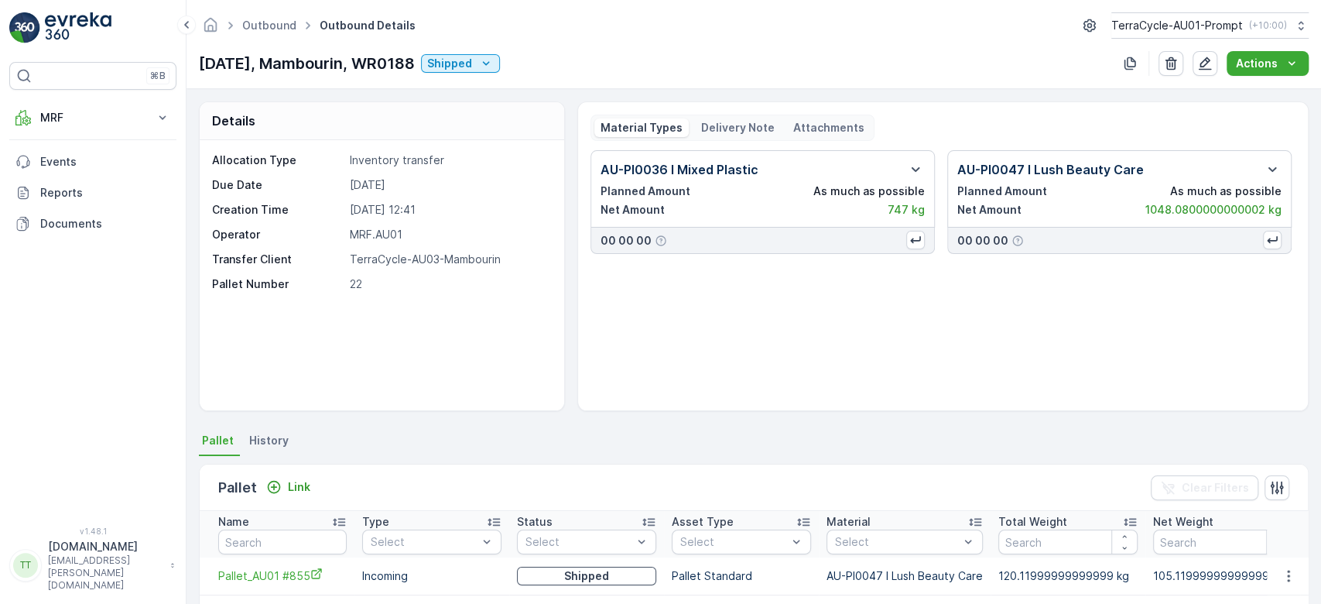
click at [746, 129] on p "Delivery Note" at bounding box center [738, 127] width 74 height 15
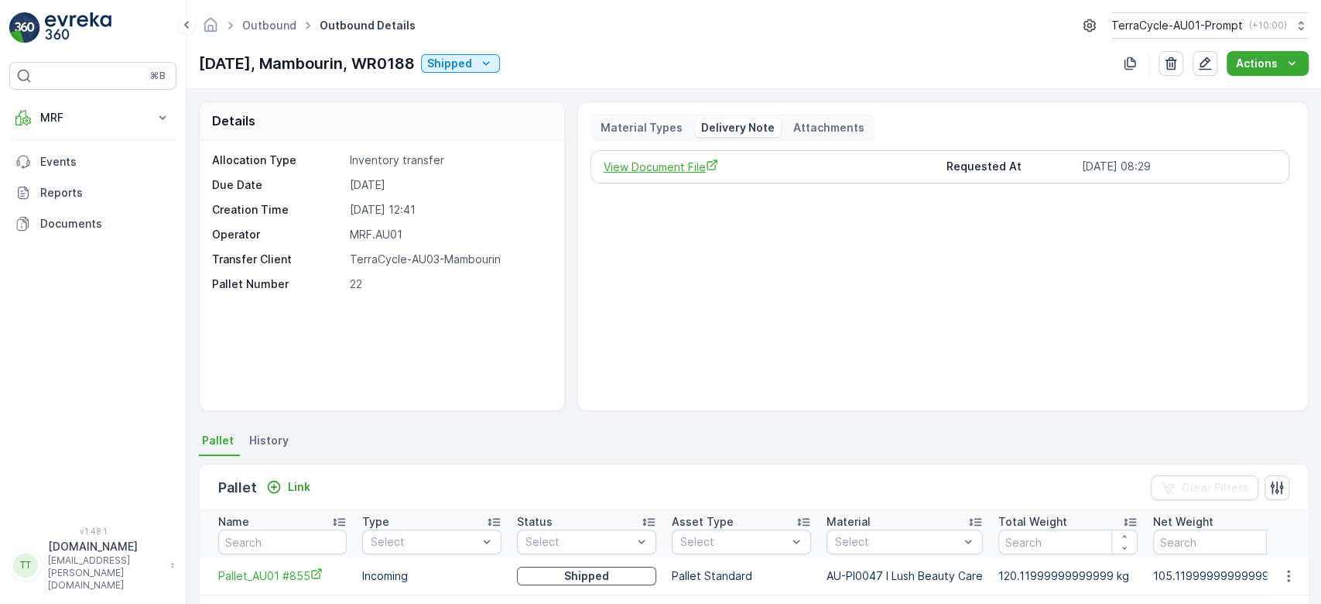
click at [673, 166] on span "View Document File" at bounding box center [769, 167] width 331 height 16
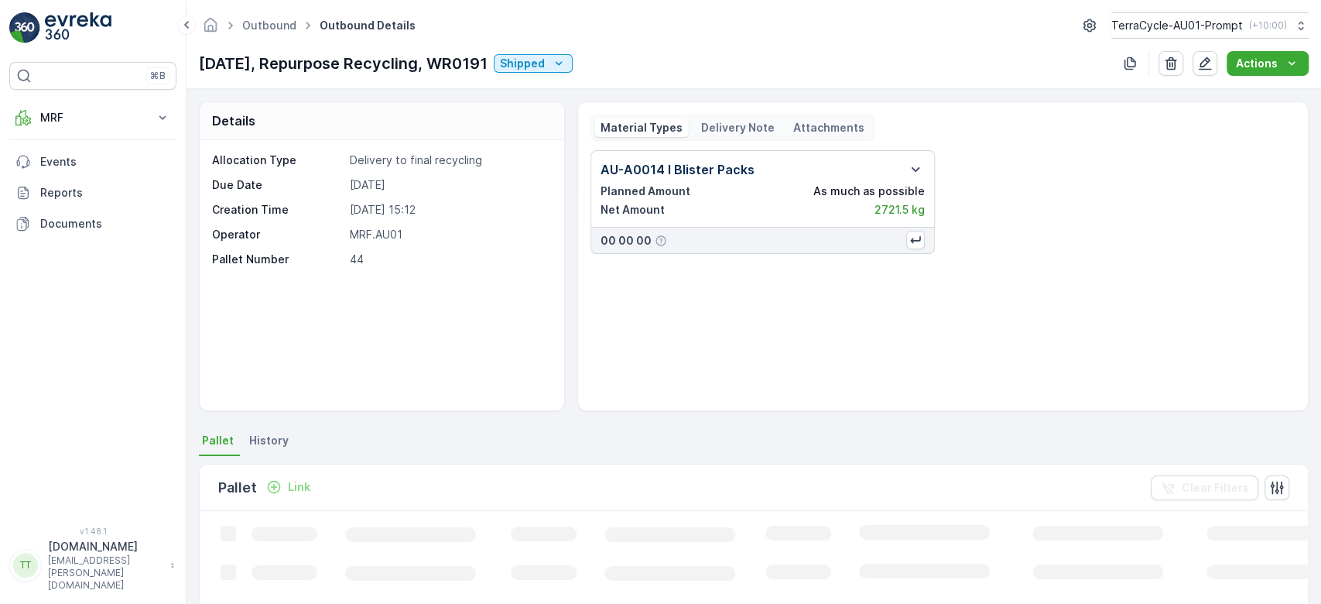
click at [729, 117] on div "Material Types Delivery Note Attachments" at bounding box center [733, 128] width 284 height 26
click at [723, 127] on p "Delivery Note" at bounding box center [738, 127] width 74 height 15
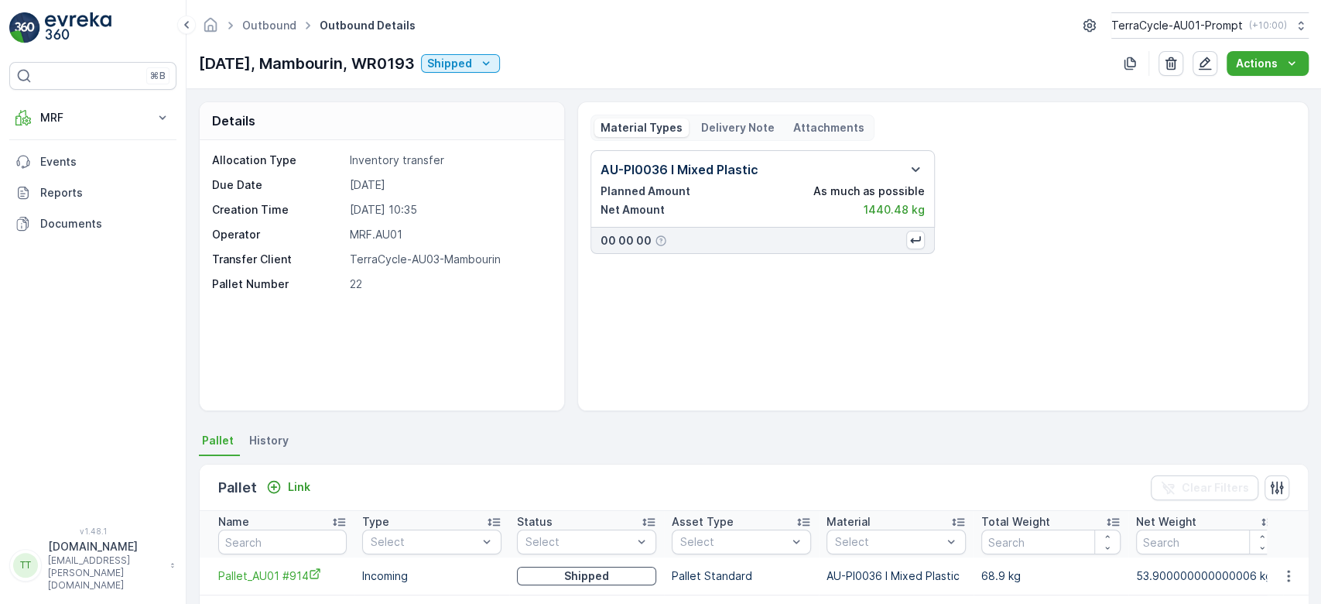
click at [710, 115] on div "Material Types Delivery Note Attachments" at bounding box center [733, 128] width 284 height 26
click at [717, 128] on p "Delivery Note" at bounding box center [738, 127] width 74 height 15
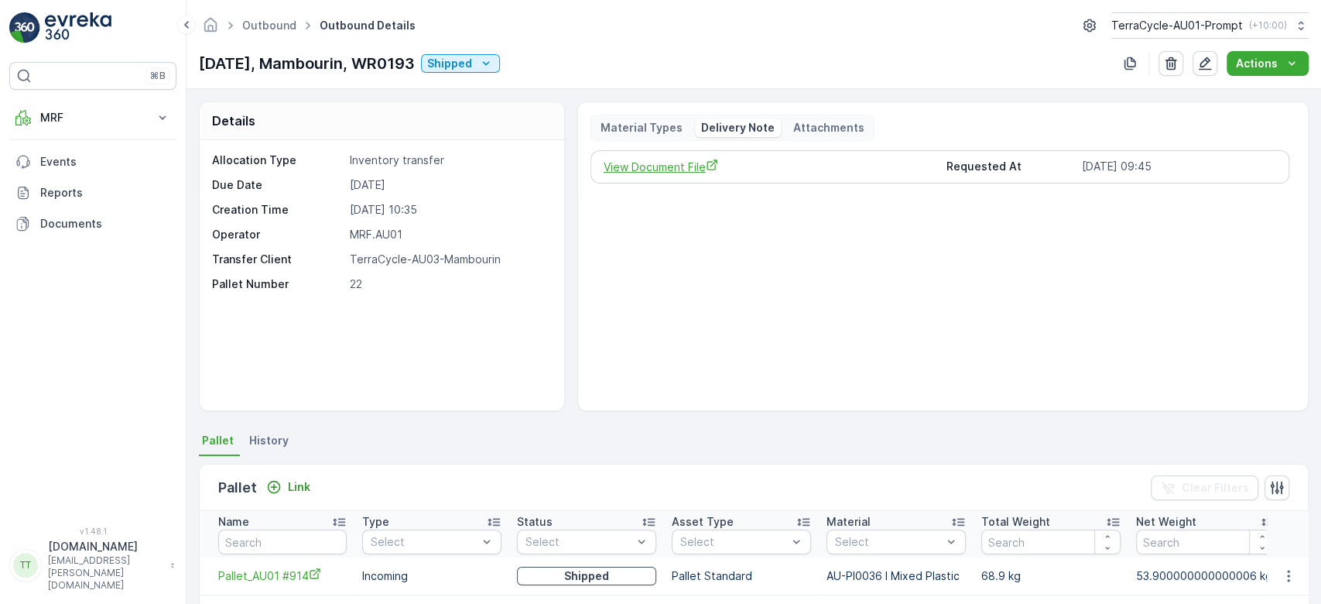
click at [672, 169] on span "View Document File" at bounding box center [769, 167] width 331 height 16
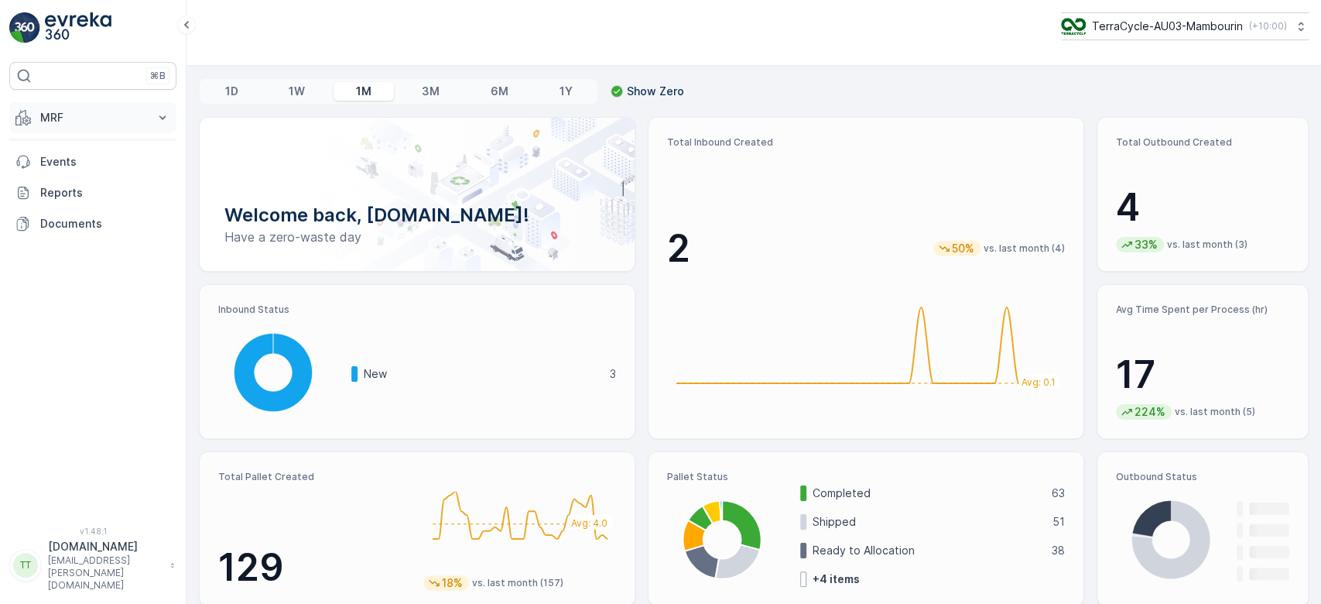
click at [131, 125] on button "MRF" at bounding box center [92, 117] width 167 height 31
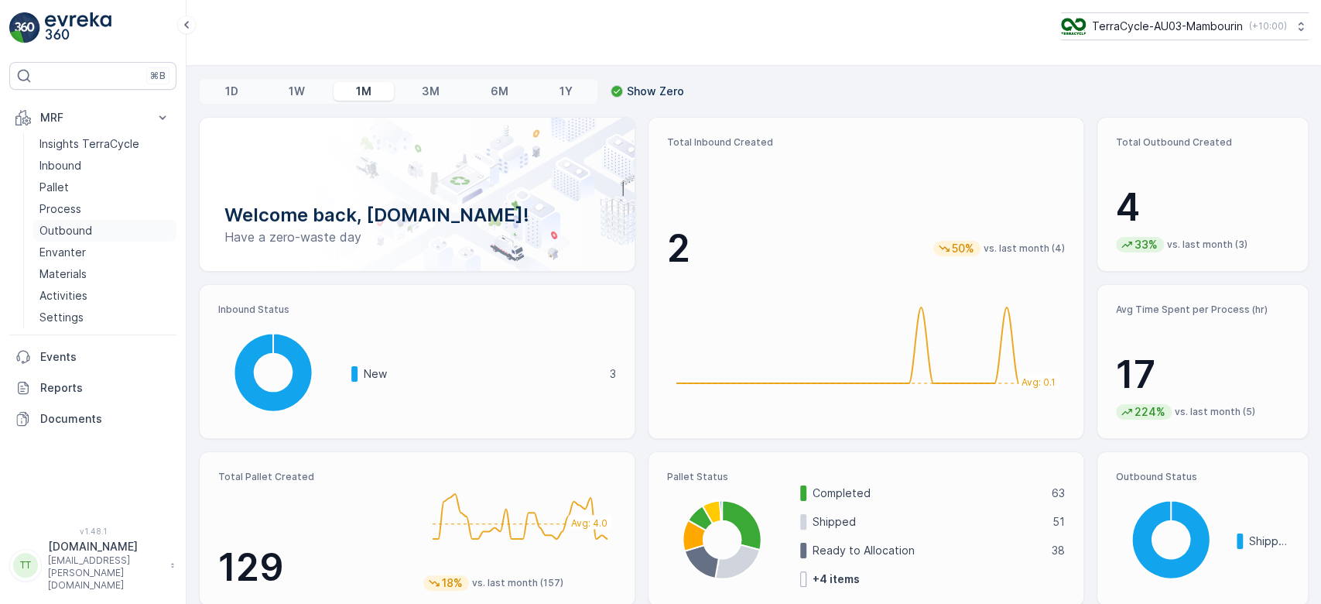
click at [60, 229] on p "Outbound" at bounding box center [65, 230] width 53 height 15
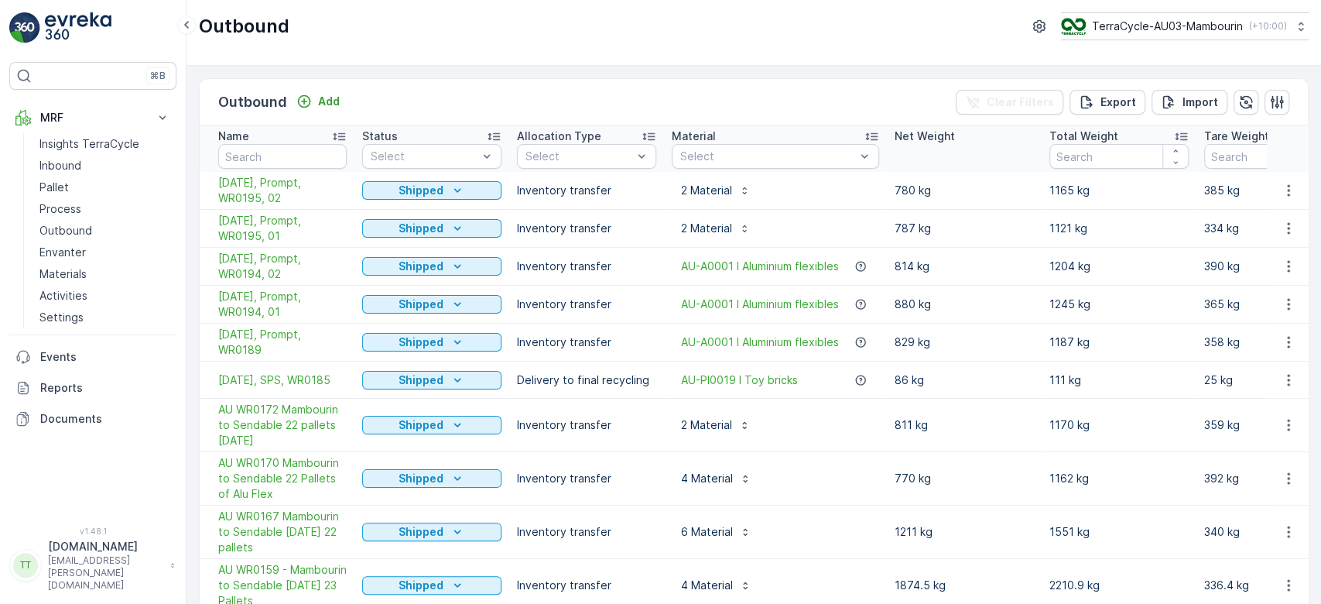
click at [287, 158] on input "text" at bounding box center [282, 156] width 129 height 25
type input "131"
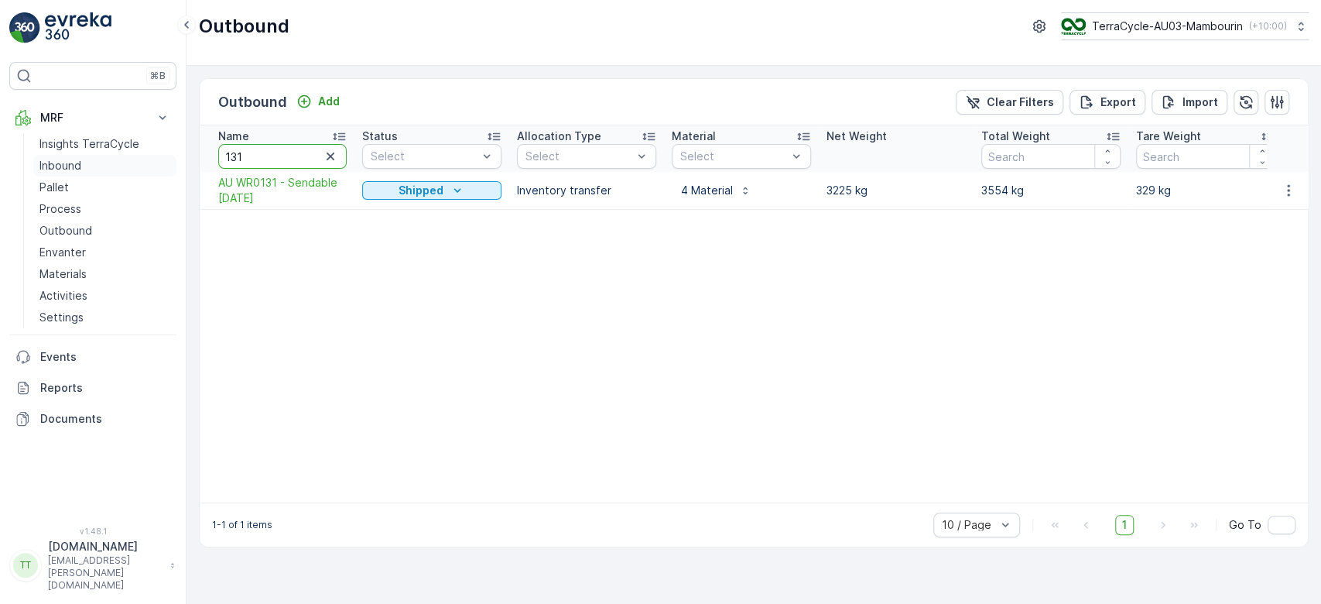
drag, startPoint x: 238, startPoint y: 151, endPoint x: 159, endPoint y: 155, distance: 79.8
click at [159, 155] on div "⌘B MRF Insights TerraCycle Inbound Pallet Process Outbound Envanter Materials A…" at bounding box center [660, 302] width 1321 height 604
drag, startPoint x: 302, startPoint y: 153, endPoint x: 173, endPoint y: 161, distance: 128.8
click at [175, 161] on div "⌘B MRF Insights TerraCycle Inbound Pallet Process Outbound Envanter Materials A…" at bounding box center [660, 302] width 1321 height 604
type input "185"
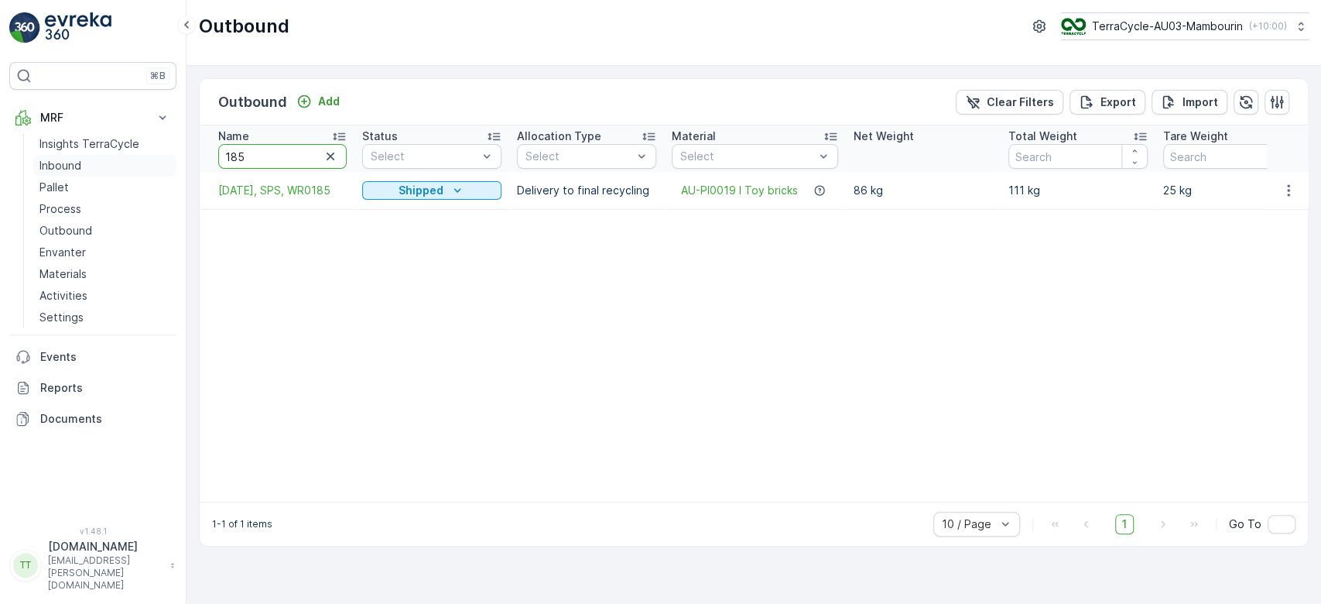
drag, startPoint x: 275, startPoint y: 152, endPoint x: 152, endPoint y: 155, distance: 123.1
click at [153, 156] on div "⌘B MRF Insights TerraCycle Inbound Pallet Process Outbound Envanter Materials A…" at bounding box center [660, 302] width 1321 height 604
type input "189"
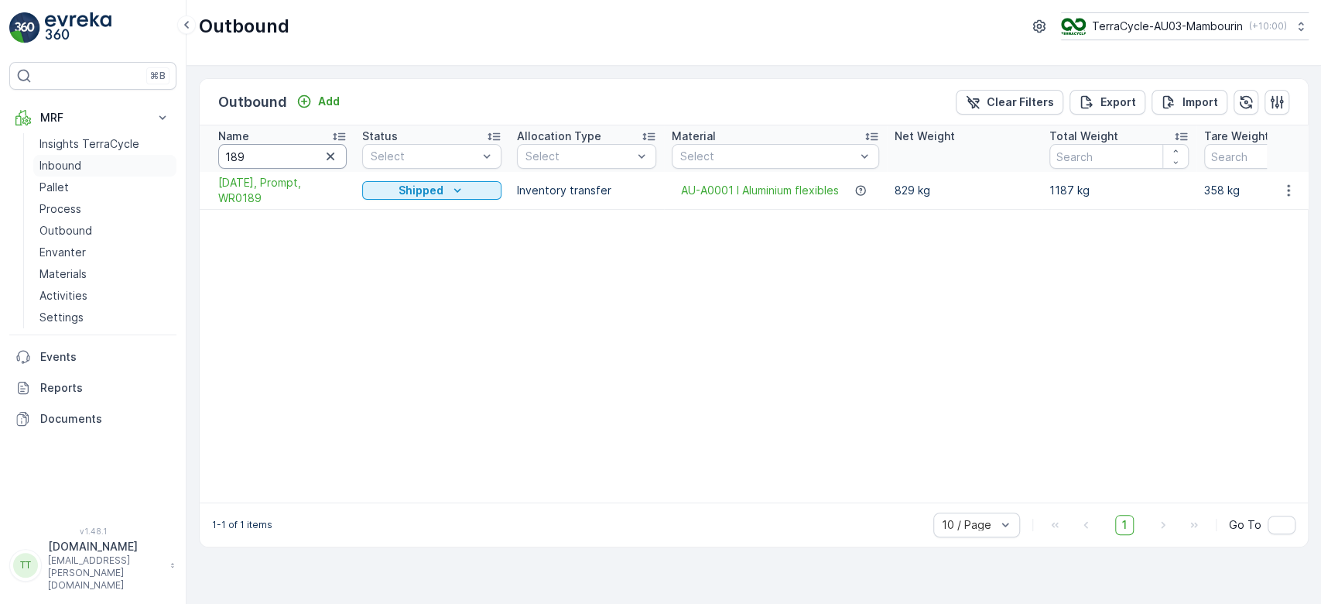
drag, startPoint x: 269, startPoint y: 156, endPoint x: 166, endPoint y: 163, distance: 102.4
click at [166, 163] on div "⌘B MRF Insights TerraCycle Inbound Pallet Process Outbound Envanter Materials A…" at bounding box center [660, 302] width 1321 height 604
type input "178"
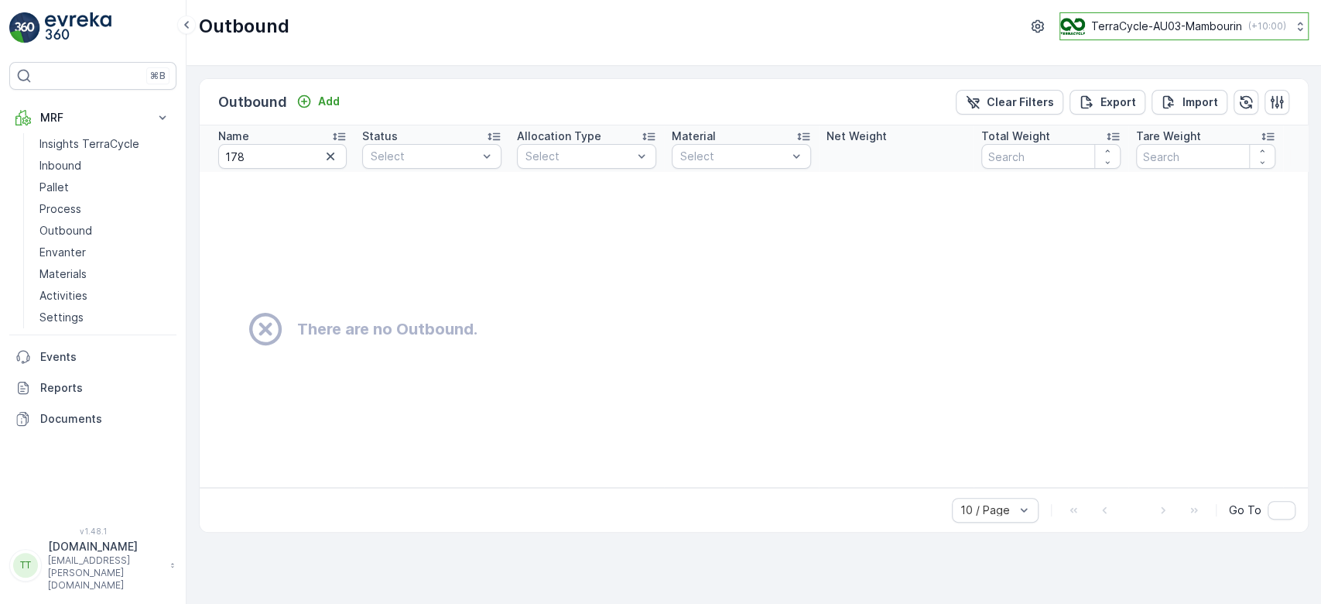
click at [1161, 22] on p "TerraCycle-AU03-Mambourin" at bounding box center [1167, 26] width 151 height 15
type input "senda"
click at [1167, 108] on span "Australia/Sydney (+10:00)" at bounding box center [1188, 109] width 234 height 12
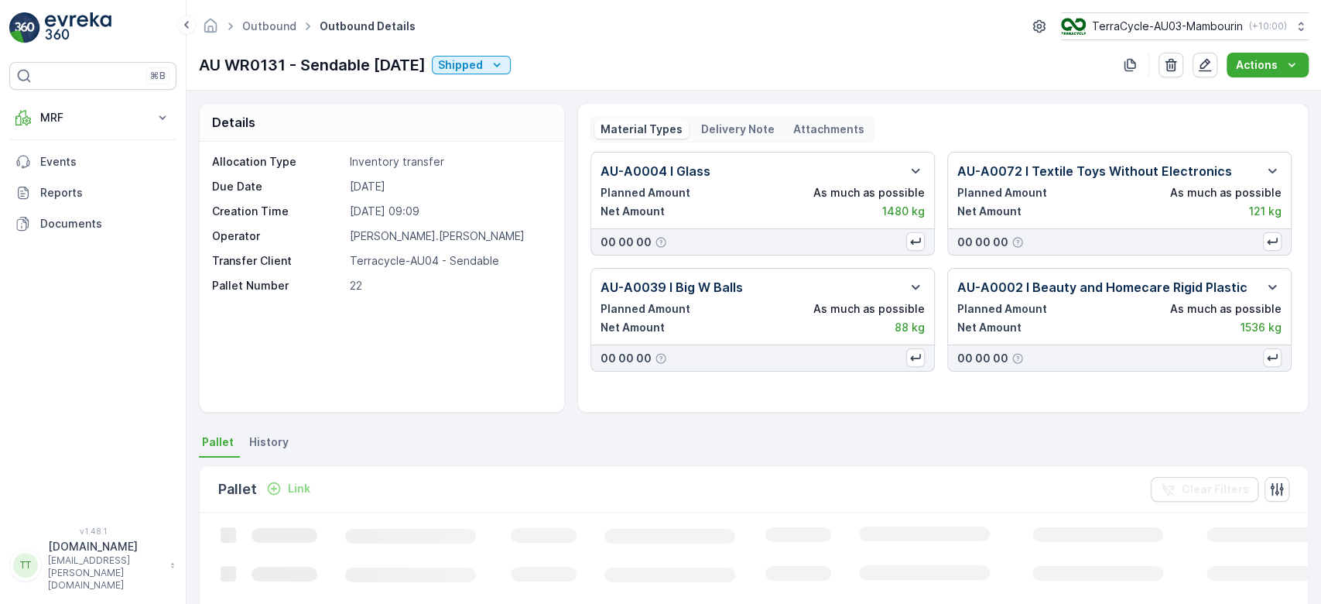
click at [708, 123] on p "Delivery Note" at bounding box center [738, 129] width 74 height 15
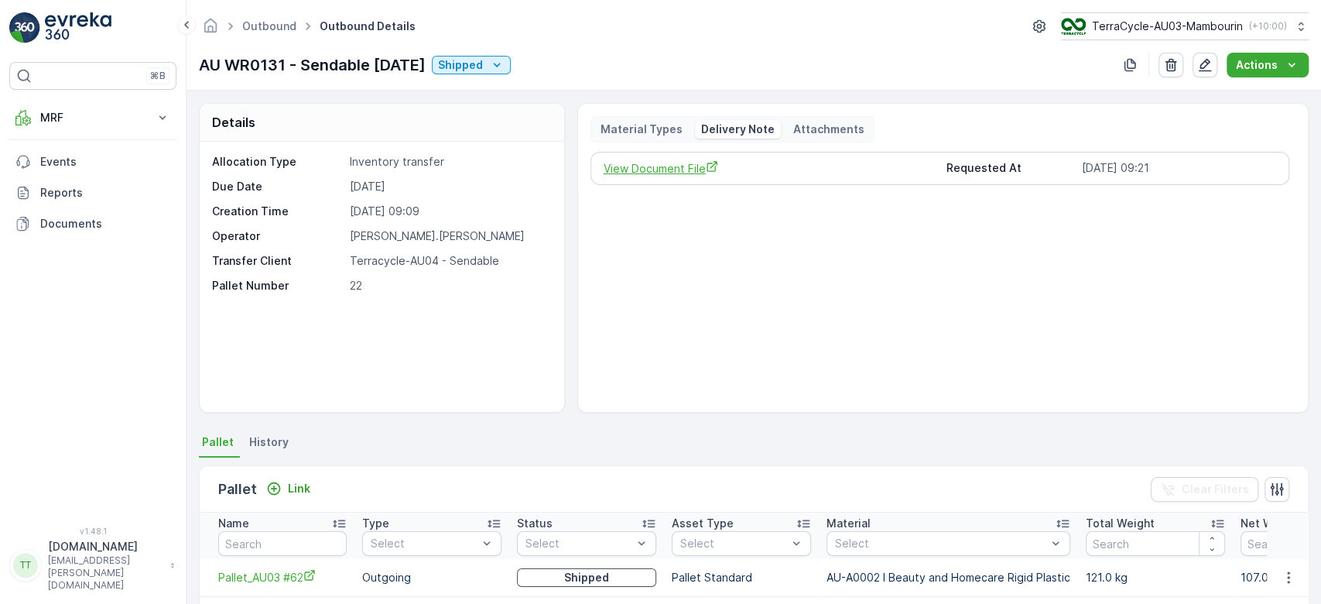
click at [664, 167] on span "View Document File" at bounding box center [769, 168] width 331 height 16
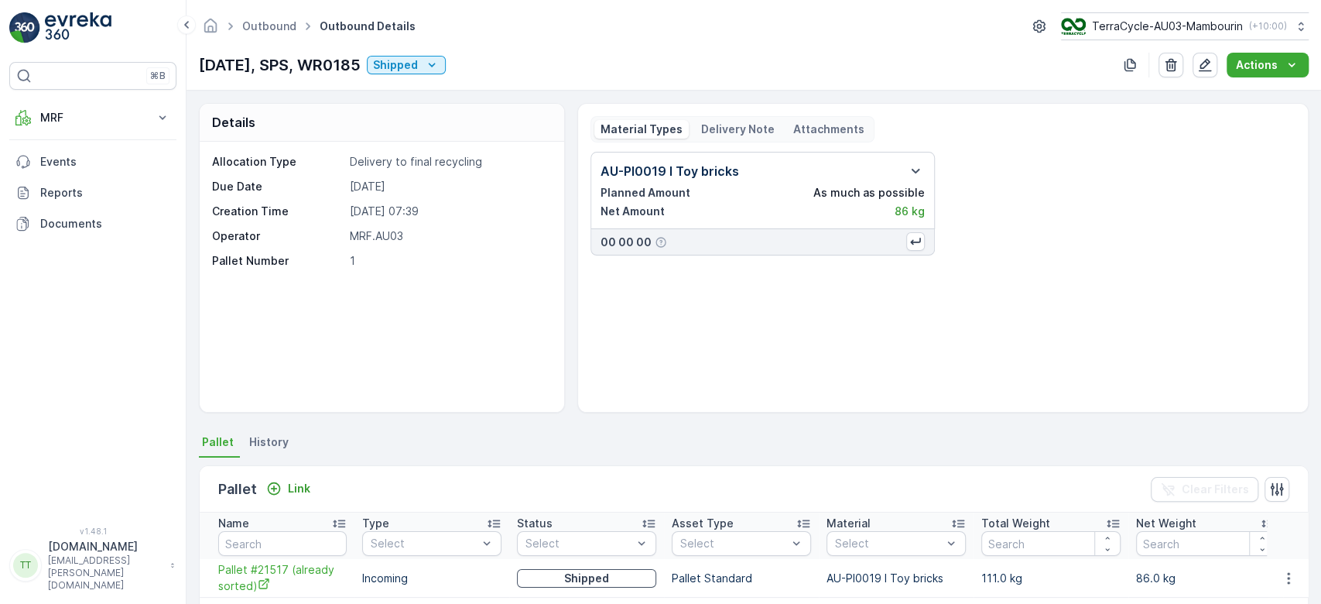
click at [725, 130] on p "Delivery Note" at bounding box center [738, 129] width 74 height 15
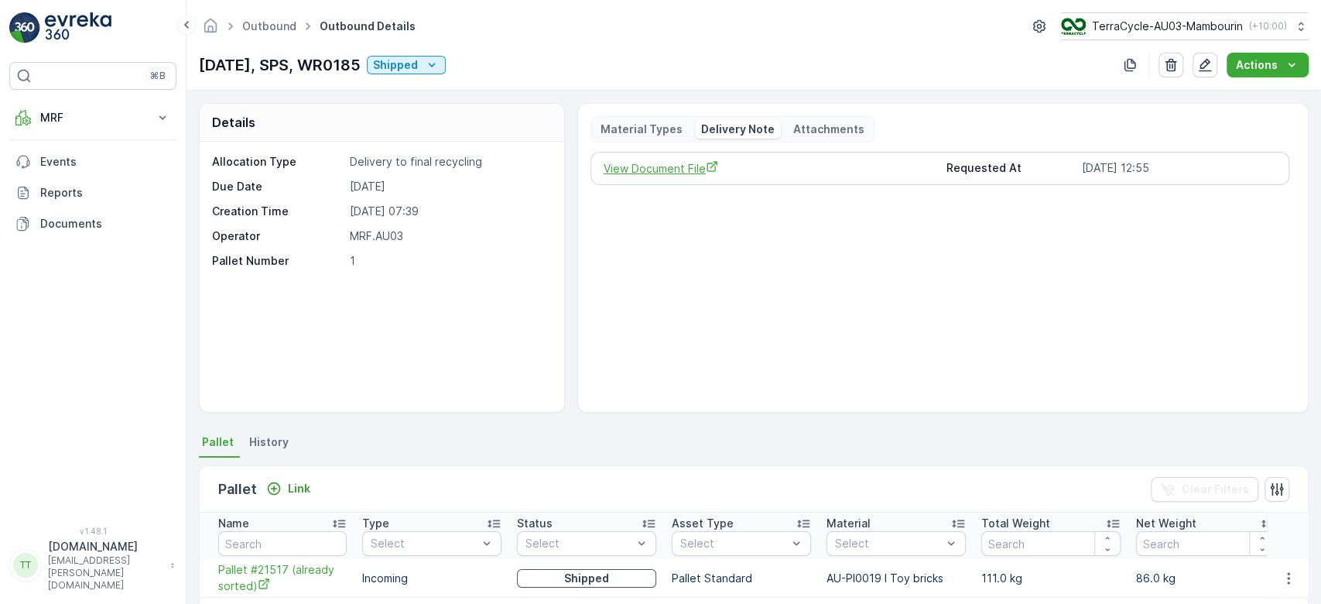
click at [660, 166] on span "View Document File" at bounding box center [769, 168] width 331 height 16
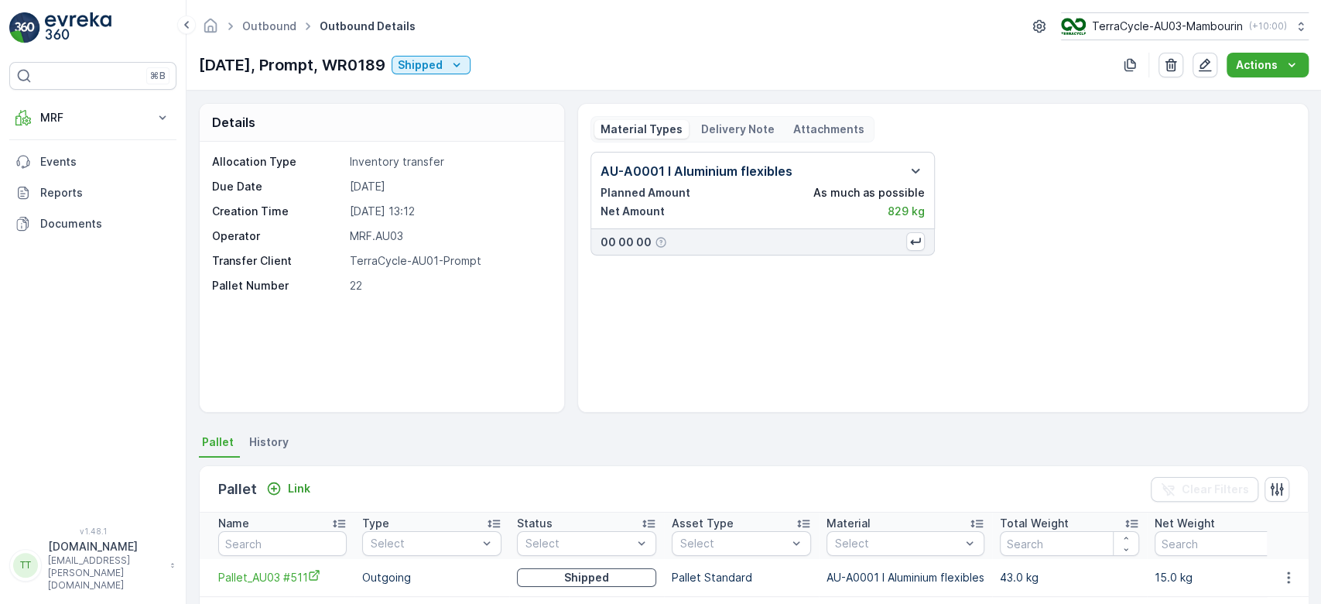
click at [712, 123] on p "Delivery Note" at bounding box center [738, 129] width 74 height 15
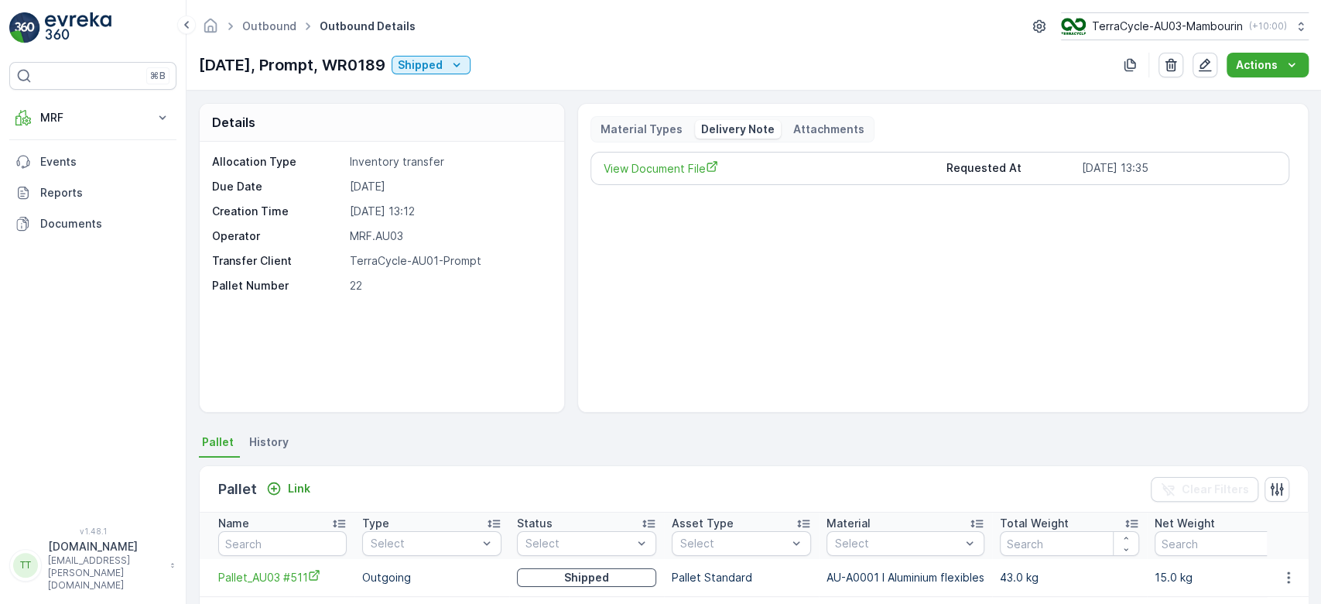
click at [655, 156] on div "View Document File Requested At [DATE] 13:35" at bounding box center [940, 168] width 699 height 33
click at [655, 161] on span "View Document File" at bounding box center [769, 168] width 331 height 16
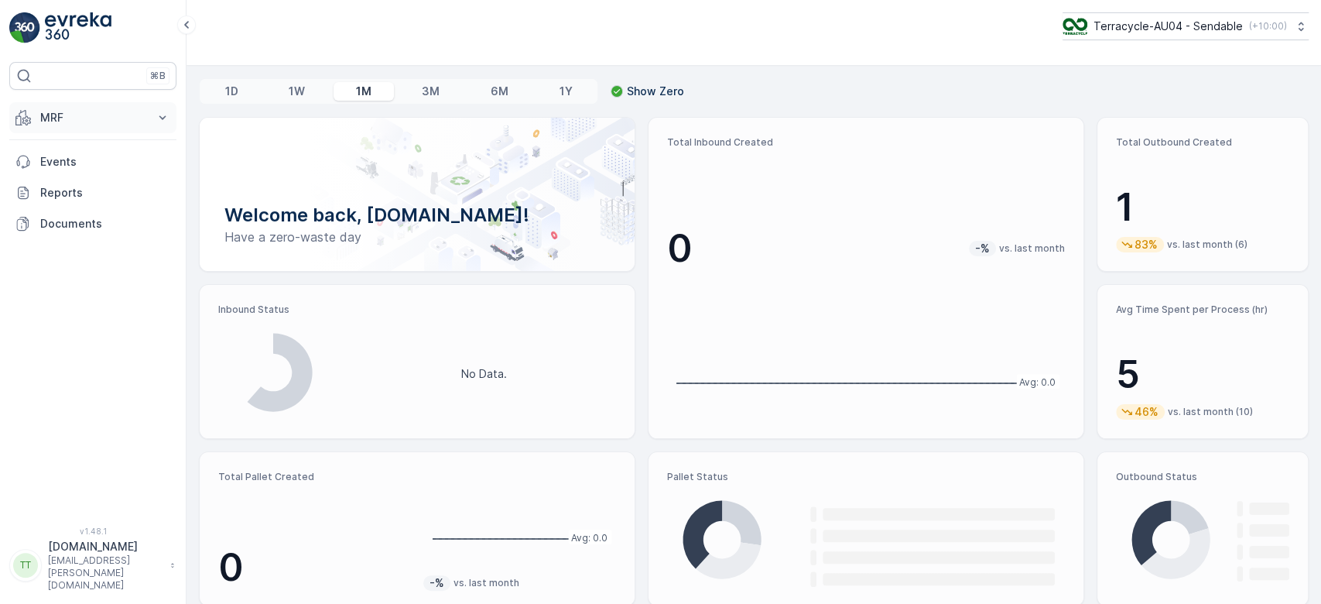
click at [81, 130] on button "MRF" at bounding box center [92, 117] width 167 height 31
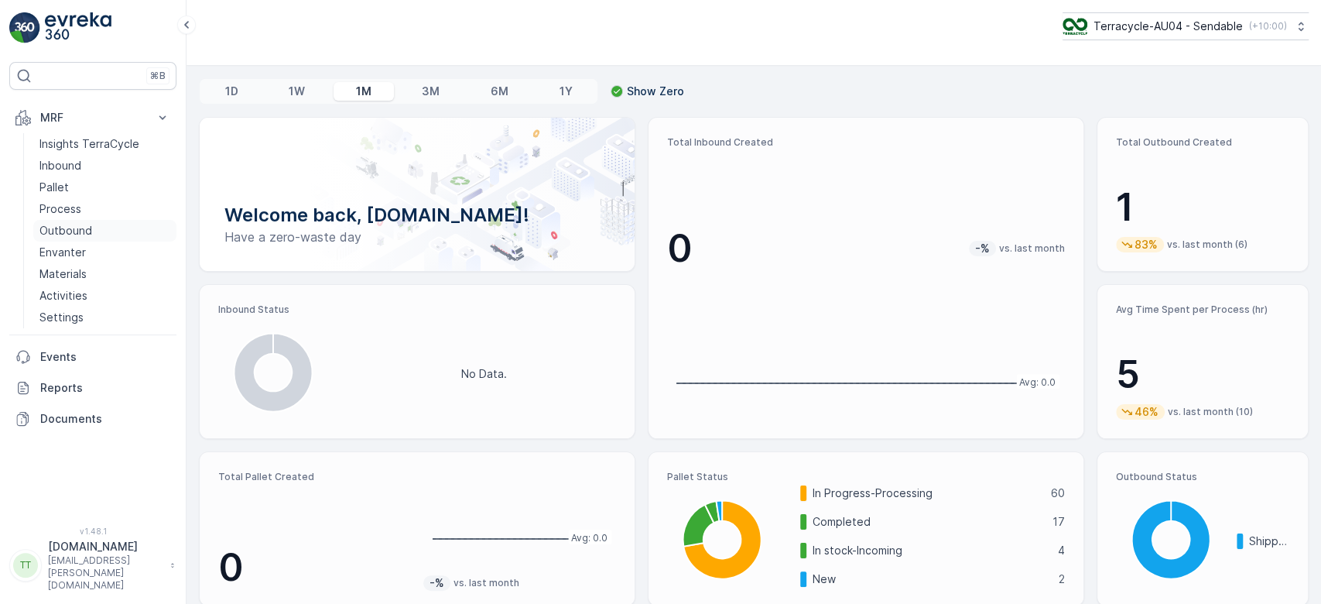
click at [71, 221] on link "Outbound" at bounding box center [104, 231] width 143 height 22
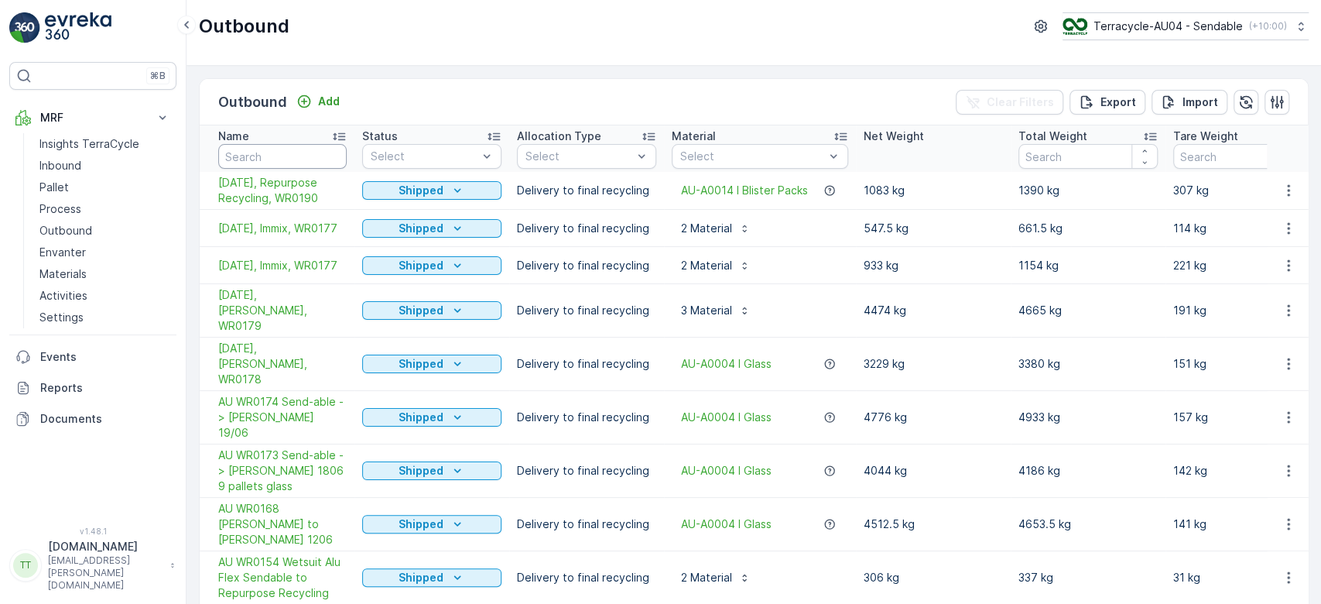
click at [283, 156] on input "text" at bounding box center [282, 156] width 129 height 25
type input "178"
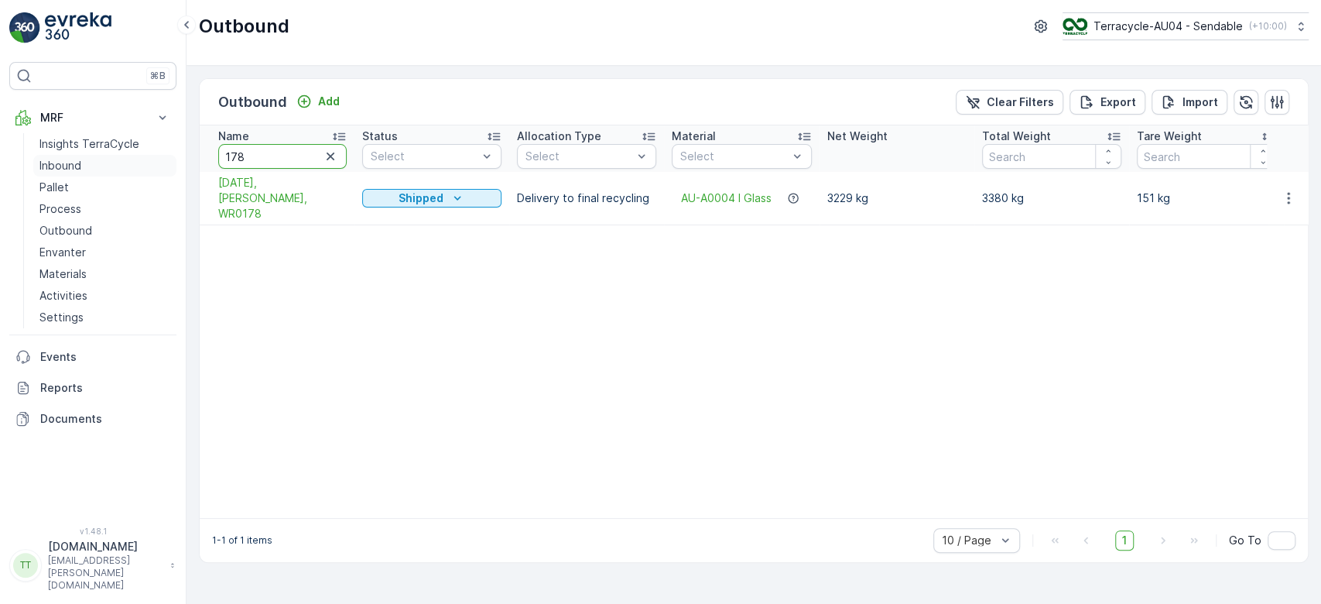
drag, startPoint x: 251, startPoint y: 163, endPoint x: 169, endPoint y: 156, distance: 82.4
click at [169, 156] on div "⌘B MRF Insights TerraCycle Inbound Pallet Process Outbound Envanter Materials A…" at bounding box center [660, 302] width 1321 height 604
type input "179"
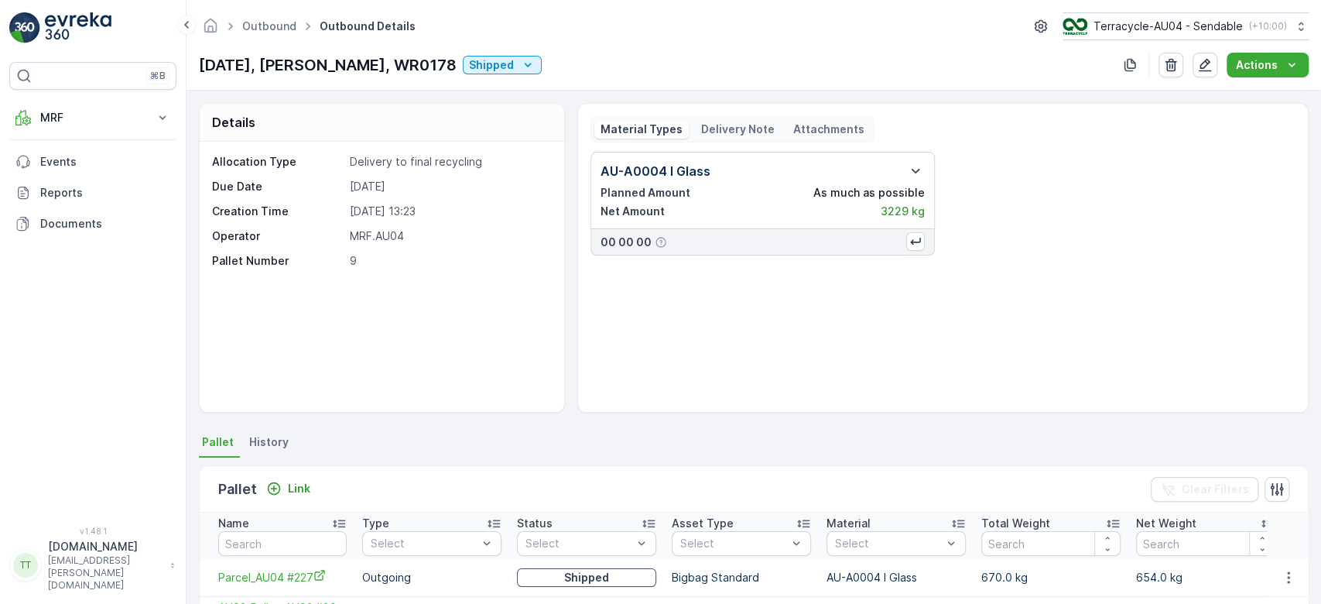
click at [719, 122] on p "Delivery Note" at bounding box center [738, 129] width 74 height 15
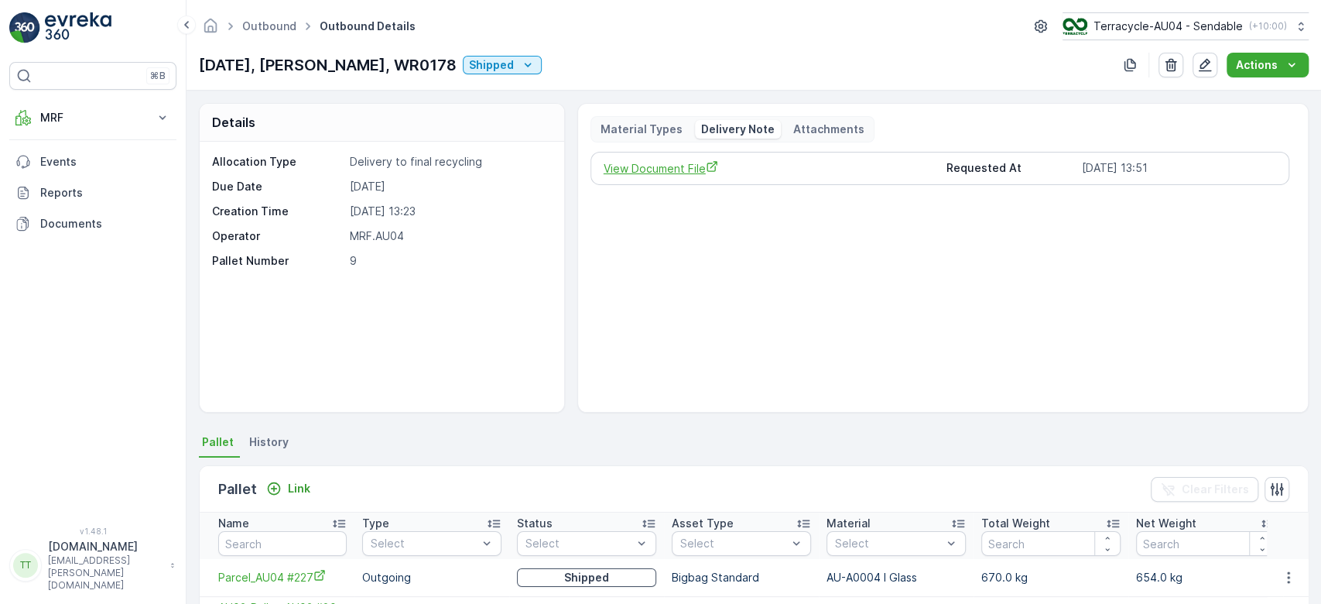
click at [675, 168] on span "View Document File" at bounding box center [769, 168] width 331 height 16
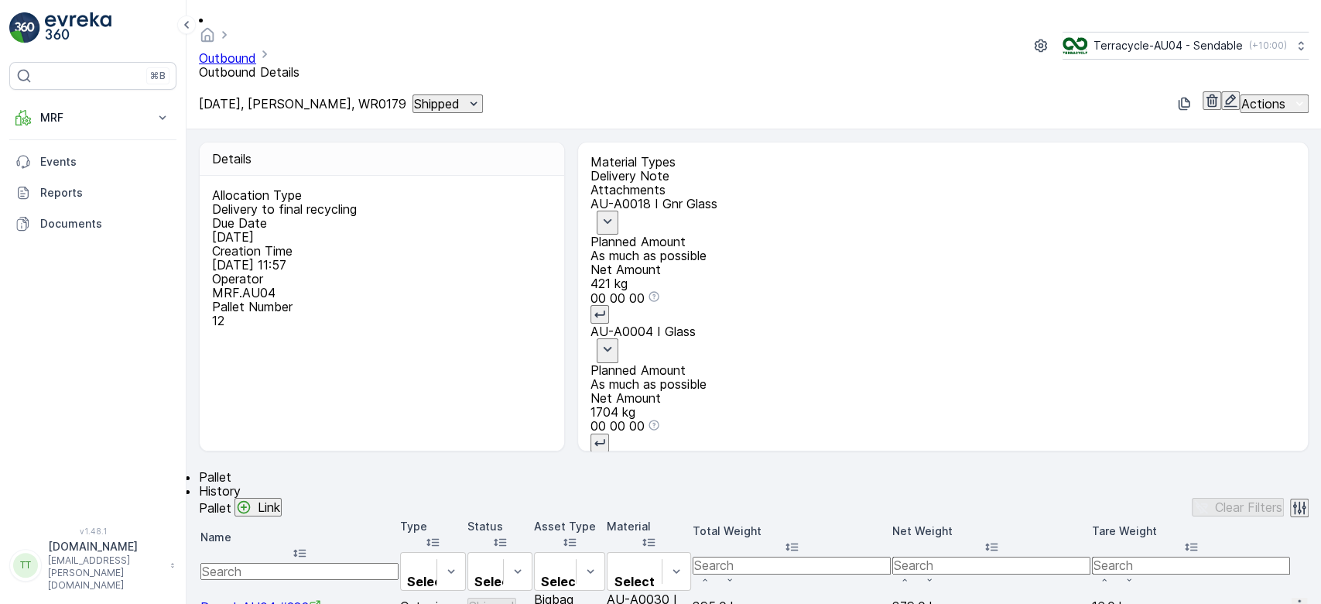
click at [721, 169] on p "Delivery Note" at bounding box center [943, 176] width 705 height 14
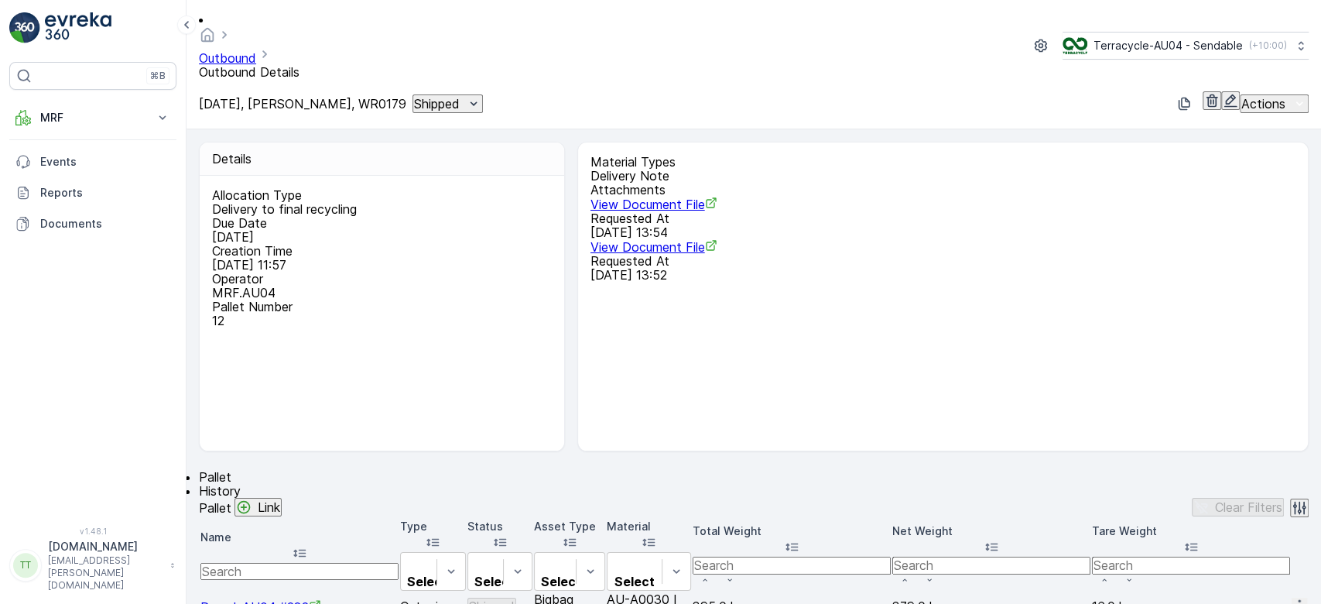
click at [679, 197] on span "View Document File" at bounding box center [654, 204] width 127 height 15
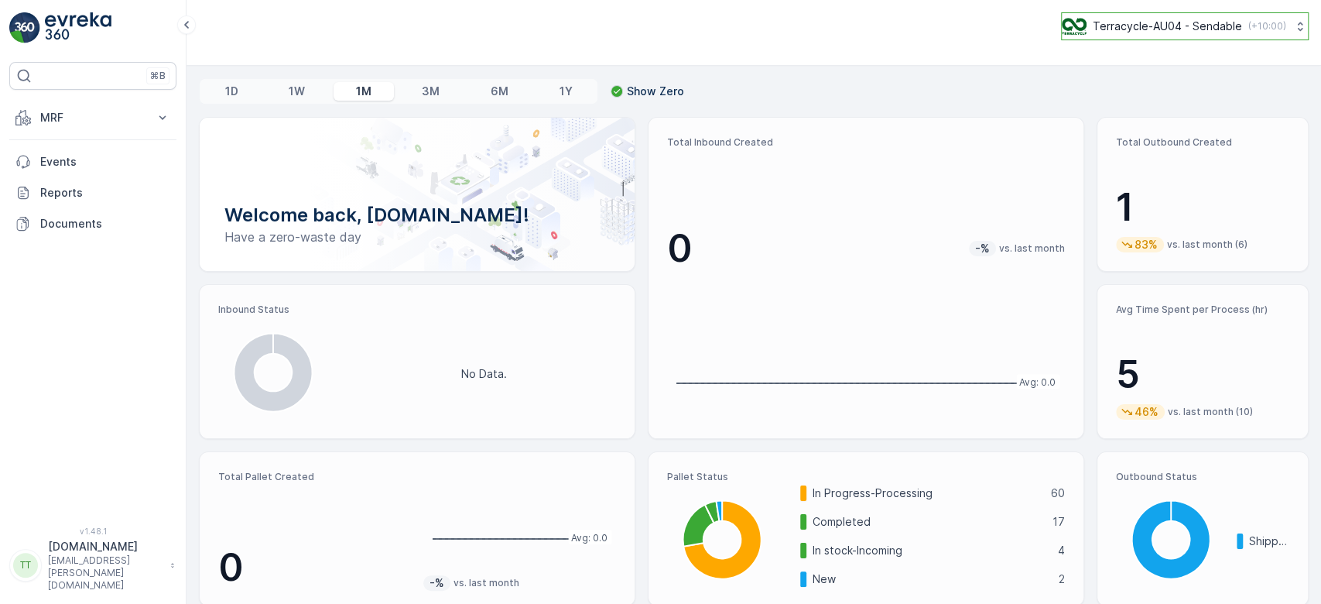
click at [1121, 38] on button "Terracycle-AU04 - Sendable ( +10:00 )" at bounding box center [1185, 26] width 248 height 28
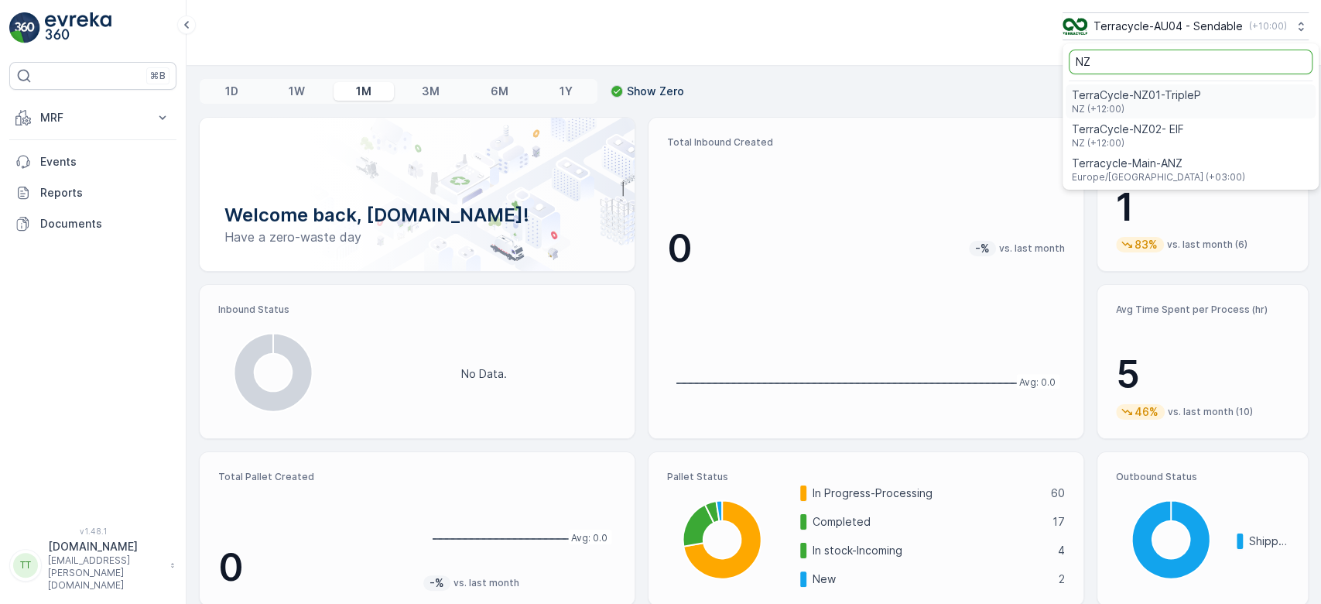
type input "NZ"
click at [1136, 98] on span "TerraCycle-NZ01-TripleP" at bounding box center [1136, 94] width 129 height 15
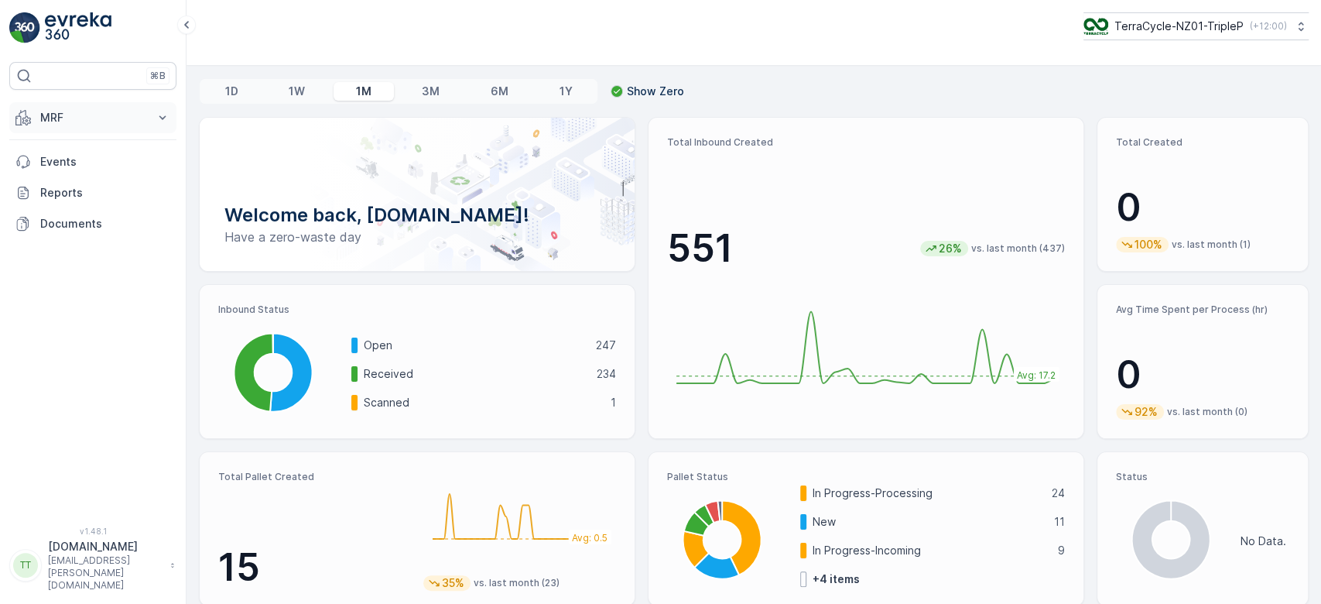
click at [88, 110] on p "MRF" at bounding box center [92, 117] width 105 height 15
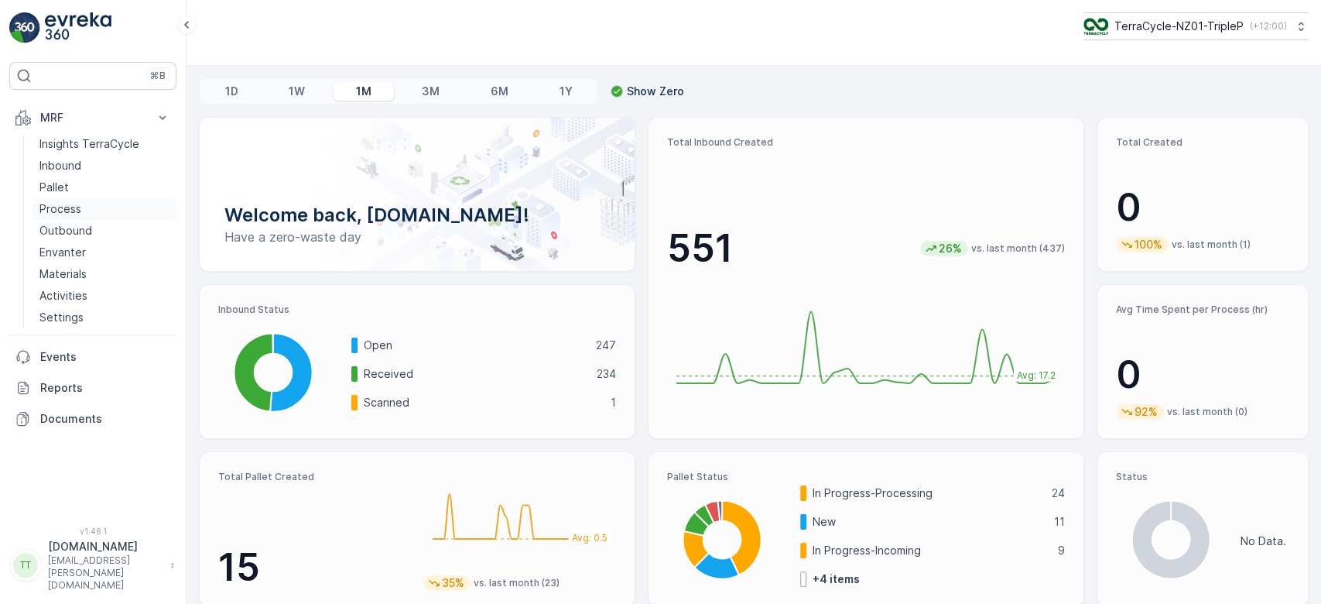
click at [64, 203] on p "Process" at bounding box center [60, 208] width 42 height 15
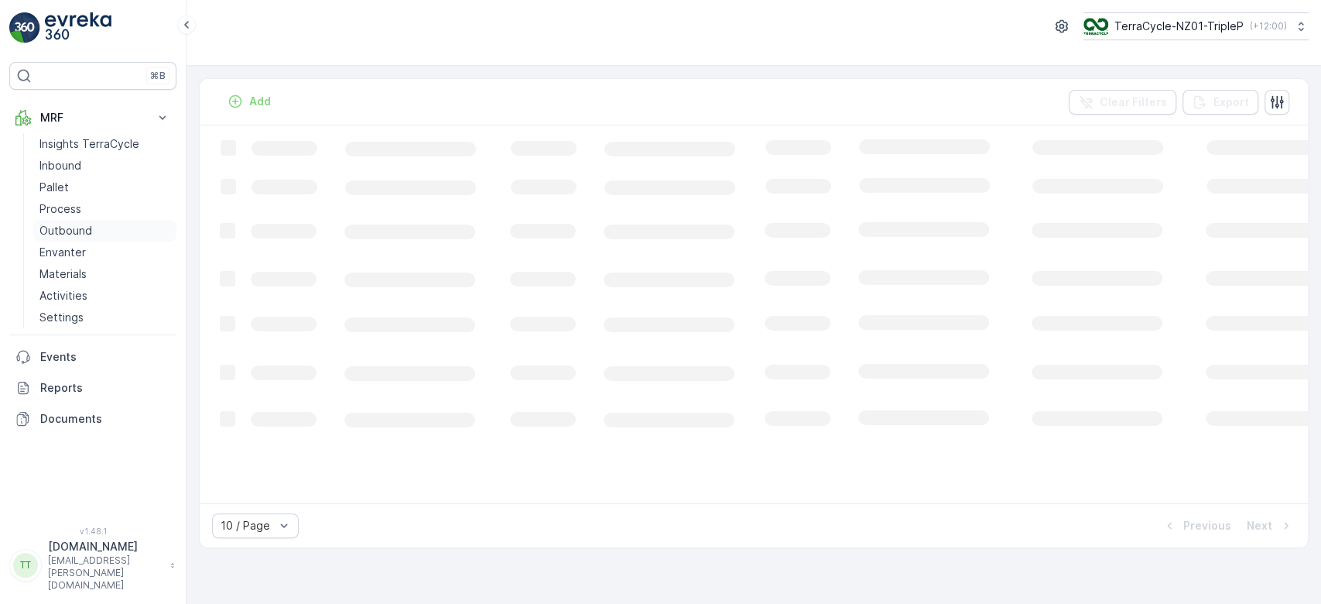
click at [67, 228] on p "Outbound" at bounding box center [65, 230] width 53 height 15
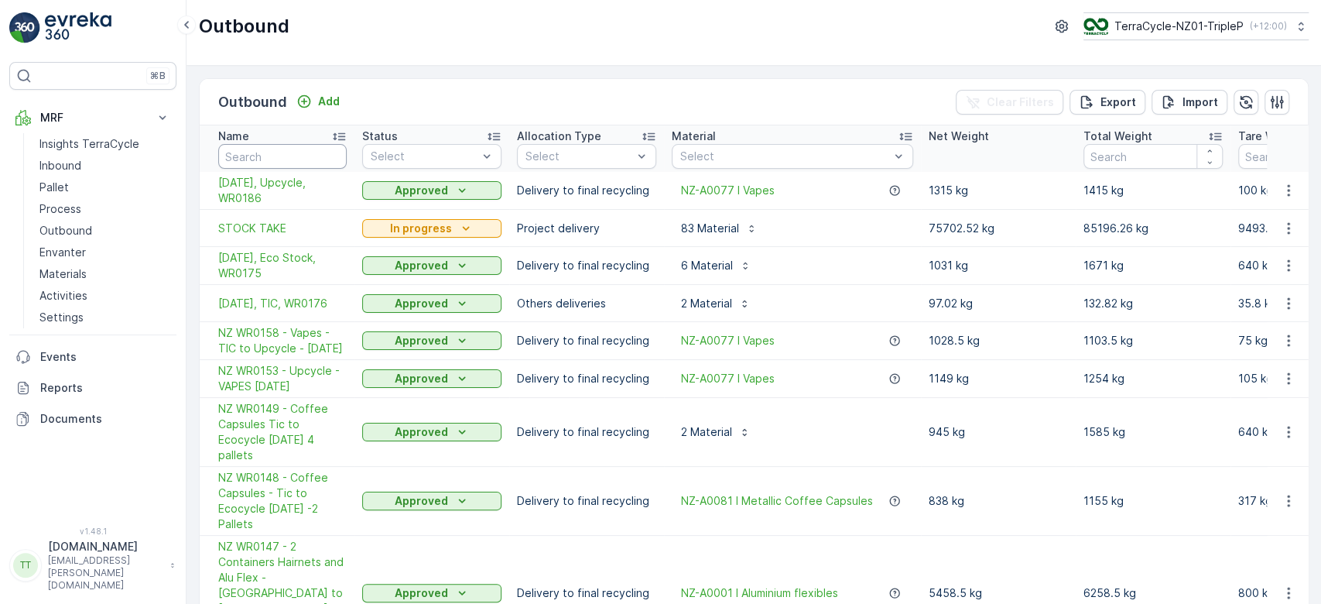
click at [261, 157] on input "text" at bounding box center [282, 156] width 129 height 25
type input "143"
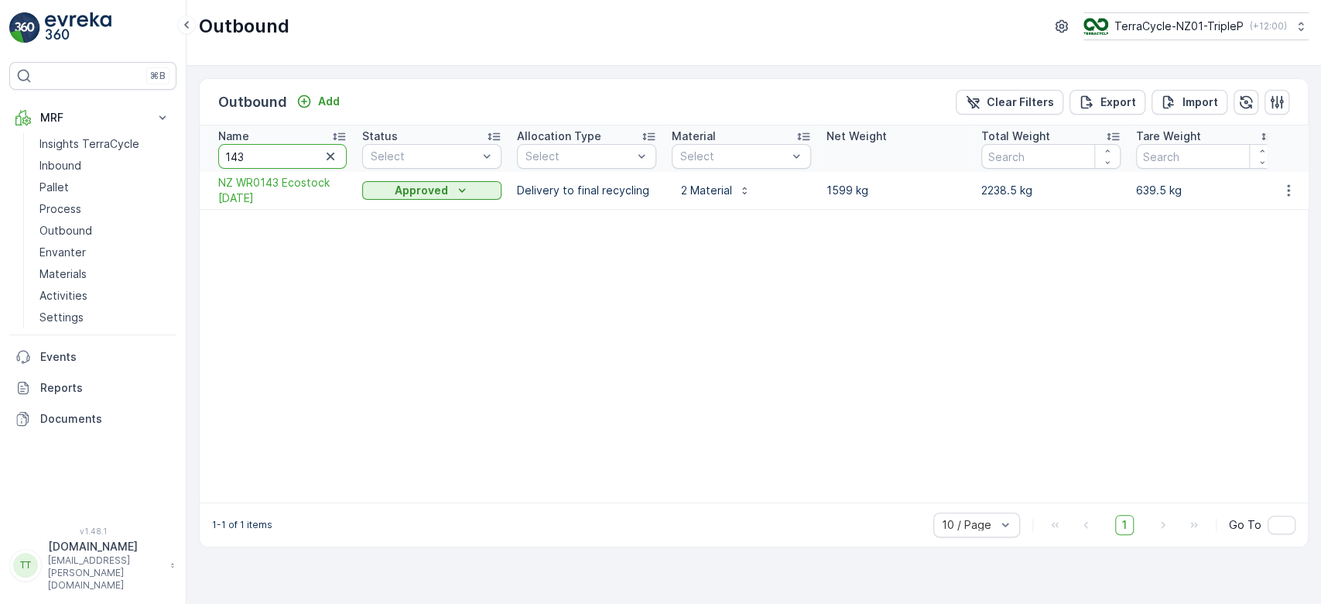
drag, startPoint x: 287, startPoint y: 144, endPoint x: 176, endPoint y: 152, distance: 111.7
click at [176, 152] on div "⌘B MRF Insights TerraCycle Inbound Pallet Process Outbound Envanter Materials A…" at bounding box center [660, 302] width 1321 height 604
type input "148"
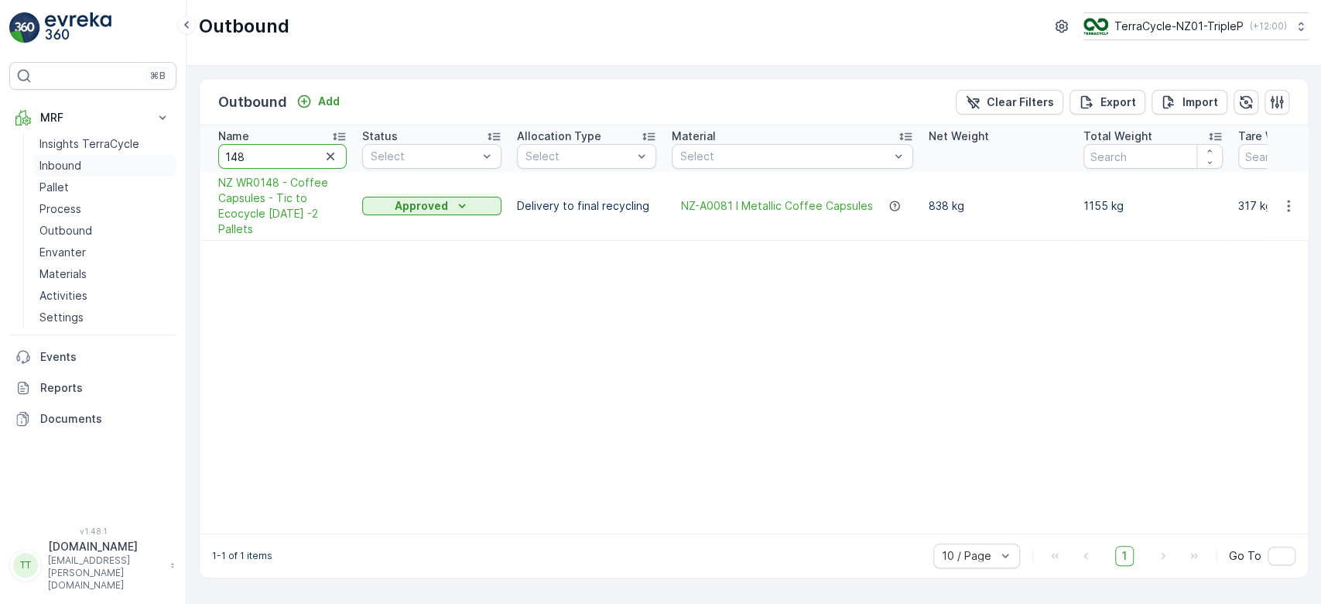
drag, startPoint x: 269, startPoint y: 152, endPoint x: 176, endPoint y: 162, distance: 93.4
click at [176, 162] on div "⌘B MRF Insights TerraCycle Inbound Pallet Process Outbound Envanter Materials A…" at bounding box center [660, 302] width 1321 height 604
click at [69, 223] on p "Outbound" at bounding box center [65, 230] width 53 height 15
click at [68, 225] on p "Outbound" at bounding box center [65, 230] width 53 height 15
click at [328, 158] on icon "button" at bounding box center [331, 157] width 8 height 8
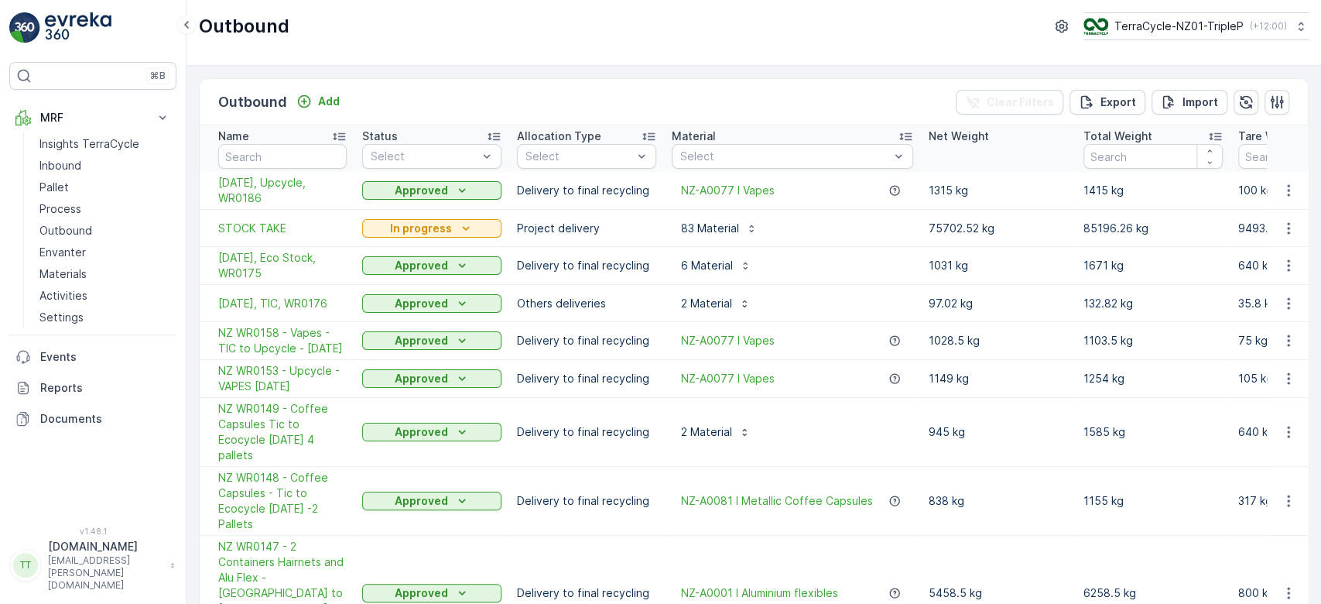
drag, startPoint x: 263, startPoint y: 249, endPoint x: 436, endPoint y: 95, distance: 231.4
click at [436, 95] on div "Outbound Add Clear Filters Export Import" at bounding box center [754, 102] width 1109 height 46
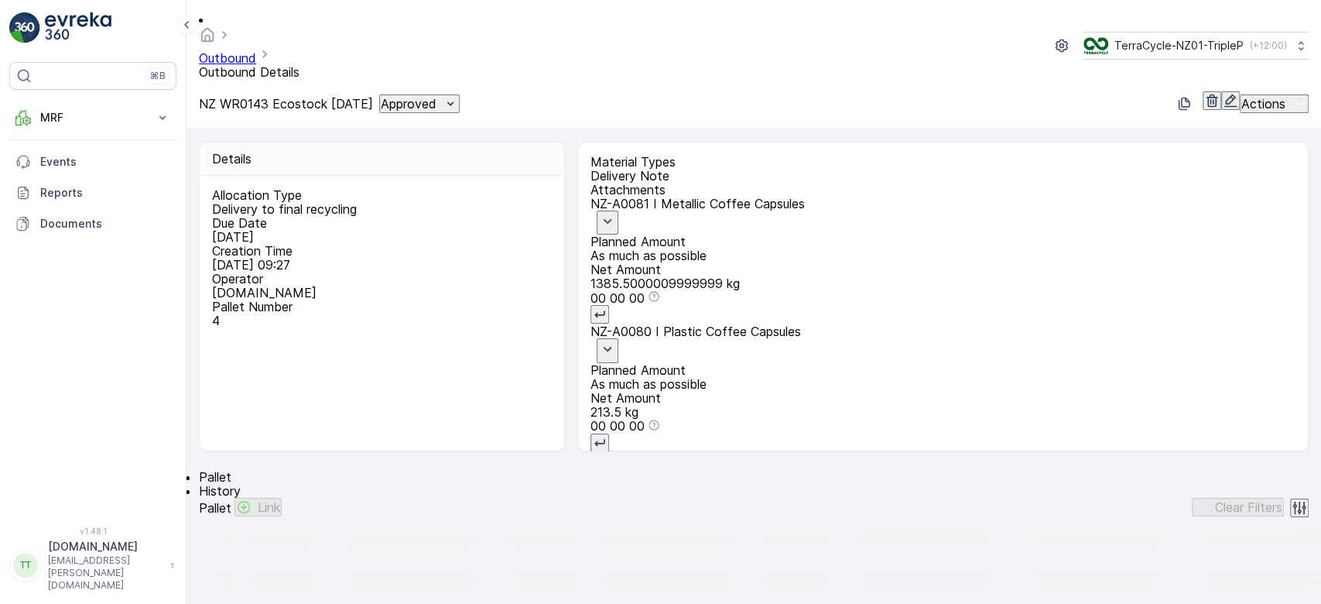
click at [819, 183] on p "Attachments" at bounding box center [943, 190] width 705 height 14
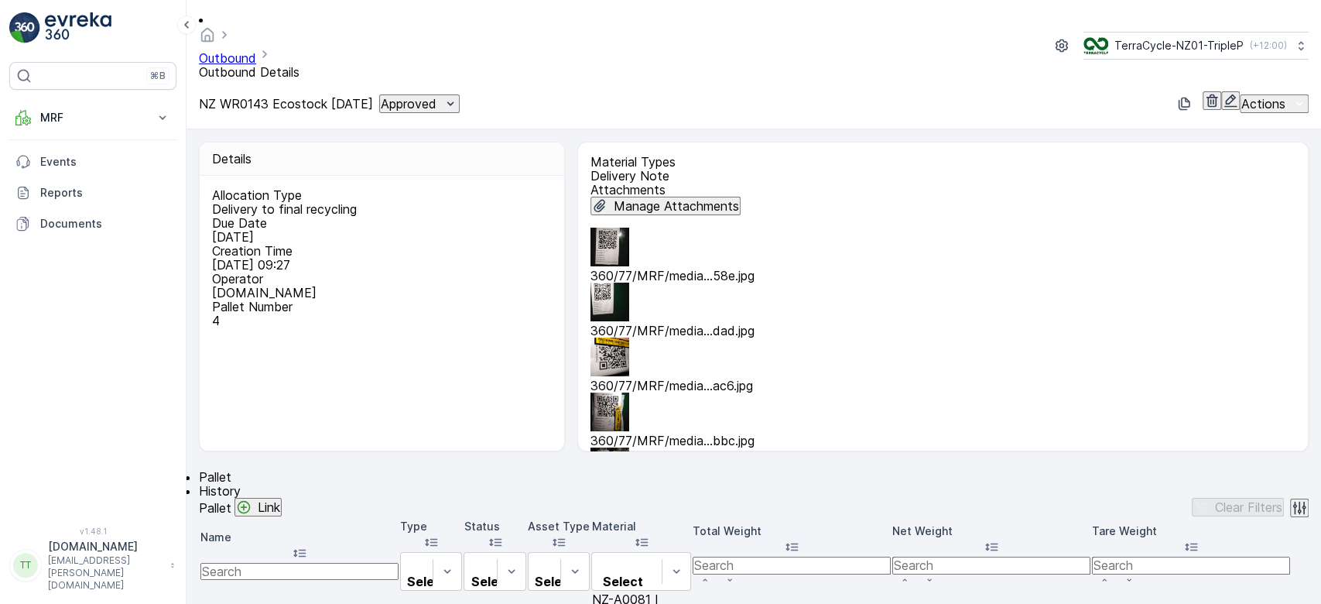
click at [629, 447] on img at bounding box center [610, 466] width 39 height 39
click at [629, 392] on img at bounding box center [610, 411] width 39 height 39
click at [629, 338] on img at bounding box center [610, 357] width 39 height 39
click at [629, 283] on img at bounding box center [610, 302] width 39 height 39
click at [622, 228] on img at bounding box center [610, 247] width 39 height 39
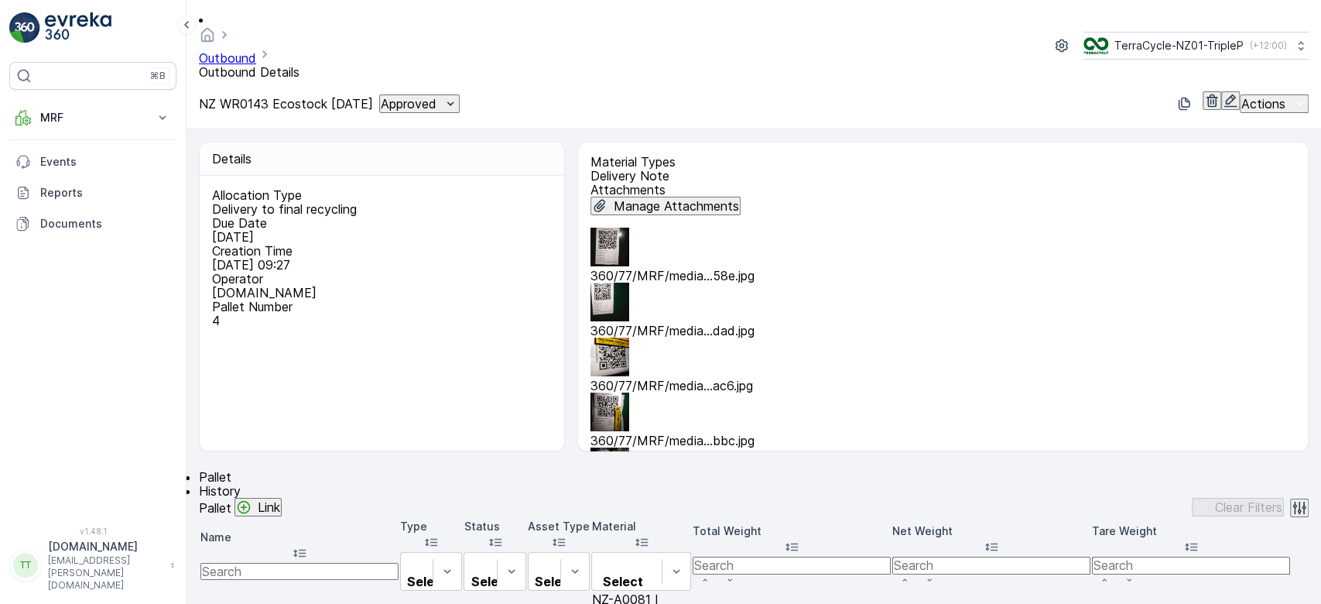
click at [747, 169] on p "Delivery Note" at bounding box center [943, 176] width 705 height 14
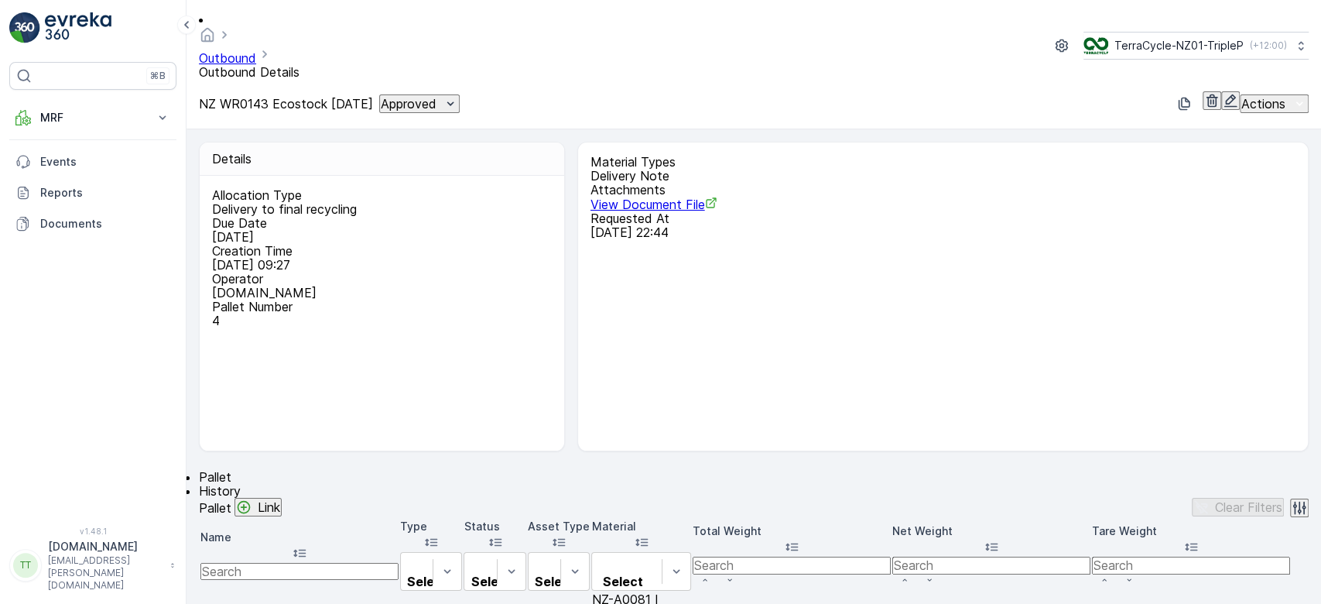
click at [639, 197] on span "View Document File" at bounding box center [654, 204] width 127 height 15
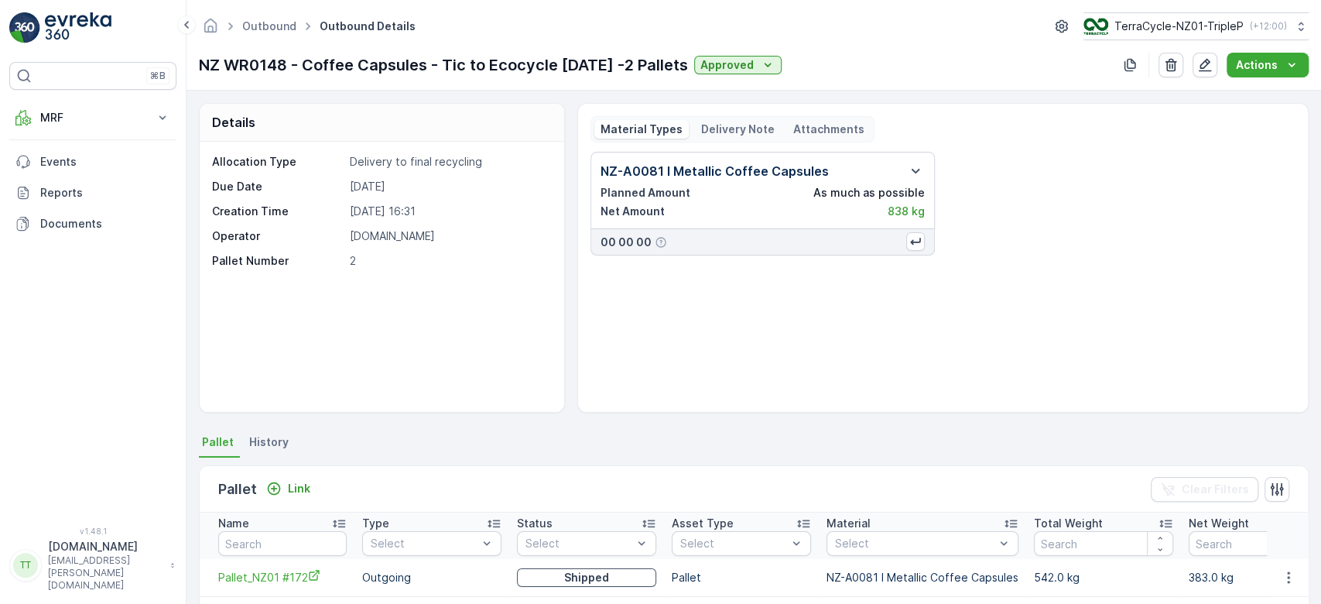
click at [830, 122] on p "Attachments" at bounding box center [828, 129] width 71 height 15
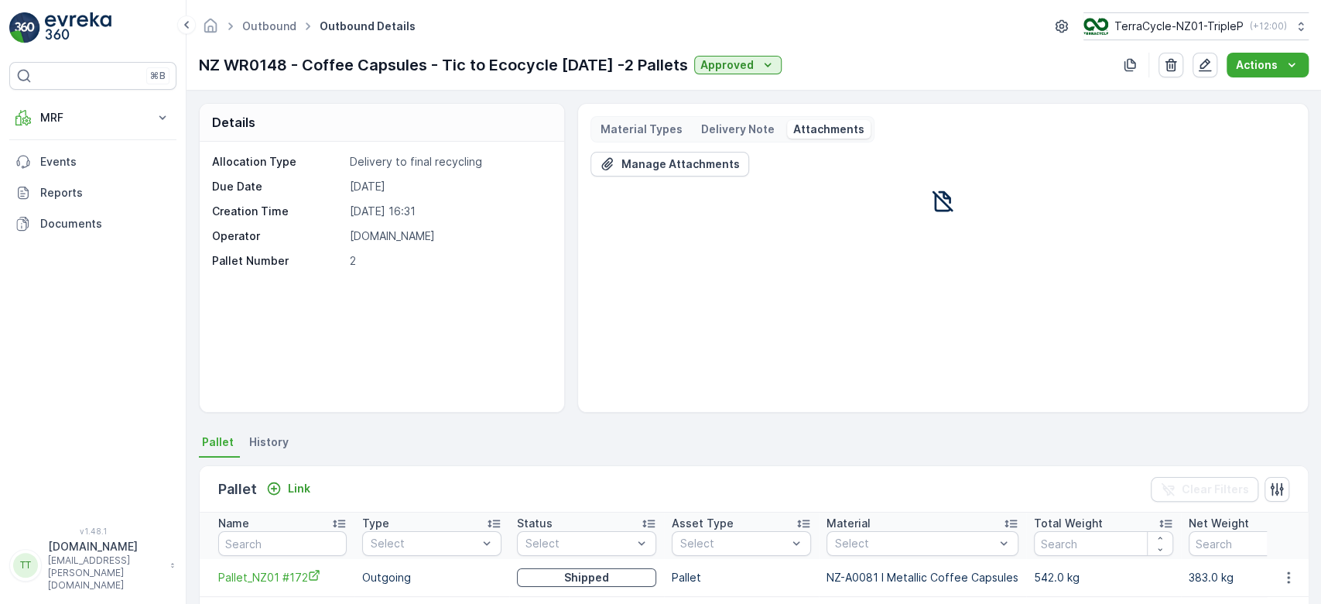
click at [947, 203] on icon at bounding box center [943, 201] width 25 height 25
click at [745, 139] on div "Material Types Delivery Note Attachments" at bounding box center [733, 129] width 284 height 26
click at [745, 138] on div "Delivery Note" at bounding box center [738, 129] width 86 height 19
click at [655, 164] on span "View Document File" at bounding box center [769, 168] width 331 height 16
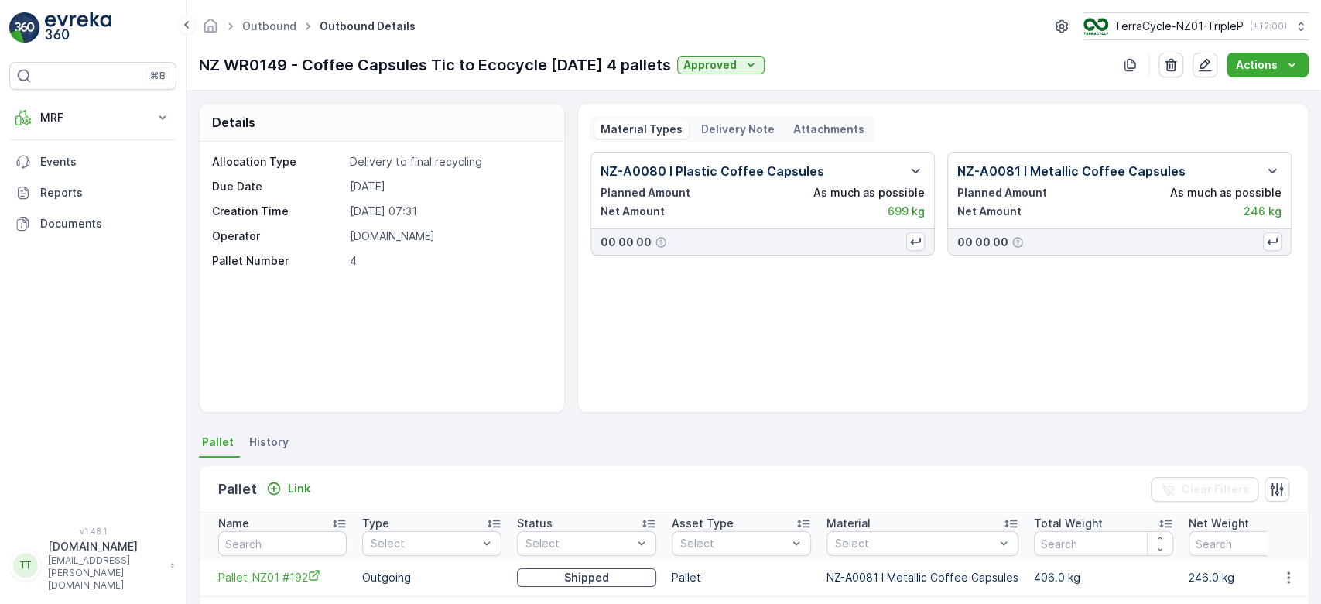
click at [811, 125] on p "Attachments" at bounding box center [828, 129] width 71 height 15
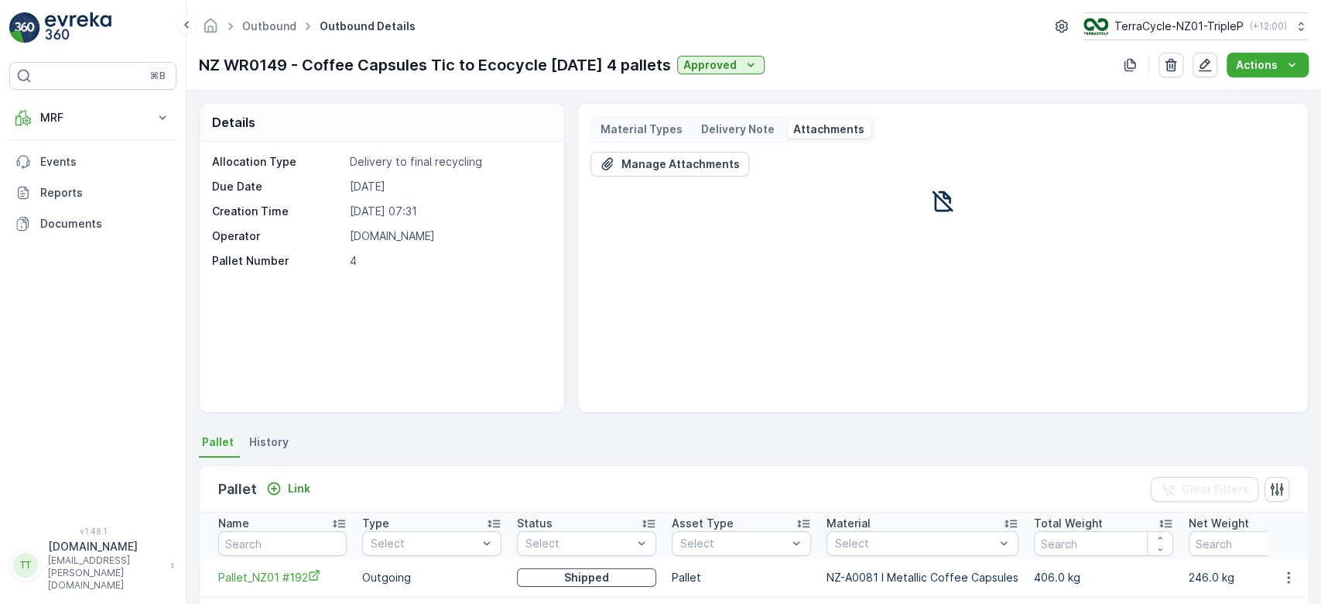
click at [747, 125] on p "Delivery Note" at bounding box center [738, 129] width 74 height 15
click at [837, 122] on p "Attachments" at bounding box center [828, 129] width 71 height 15
click at [755, 122] on p "Delivery Note" at bounding box center [738, 129] width 74 height 15
click at [668, 160] on span "View Document File" at bounding box center [769, 168] width 331 height 16
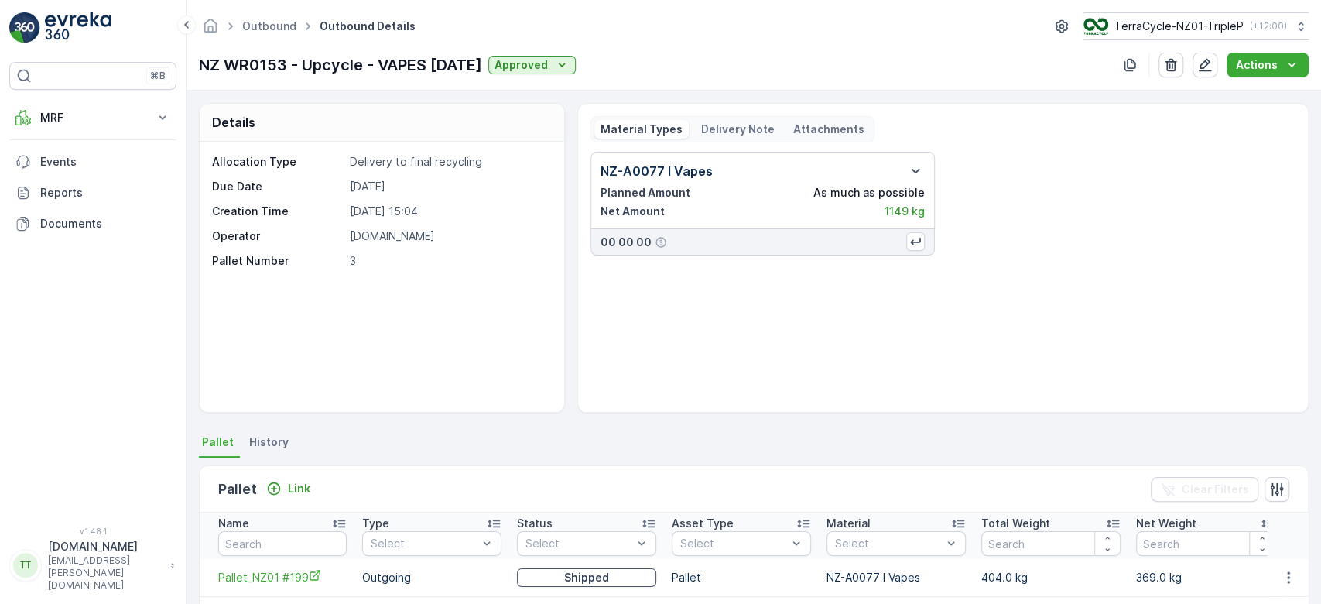
click at [804, 118] on div "Material Types Delivery Note Attachments" at bounding box center [733, 129] width 284 height 26
click at [806, 125] on p "Attachments" at bounding box center [828, 129] width 71 height 15
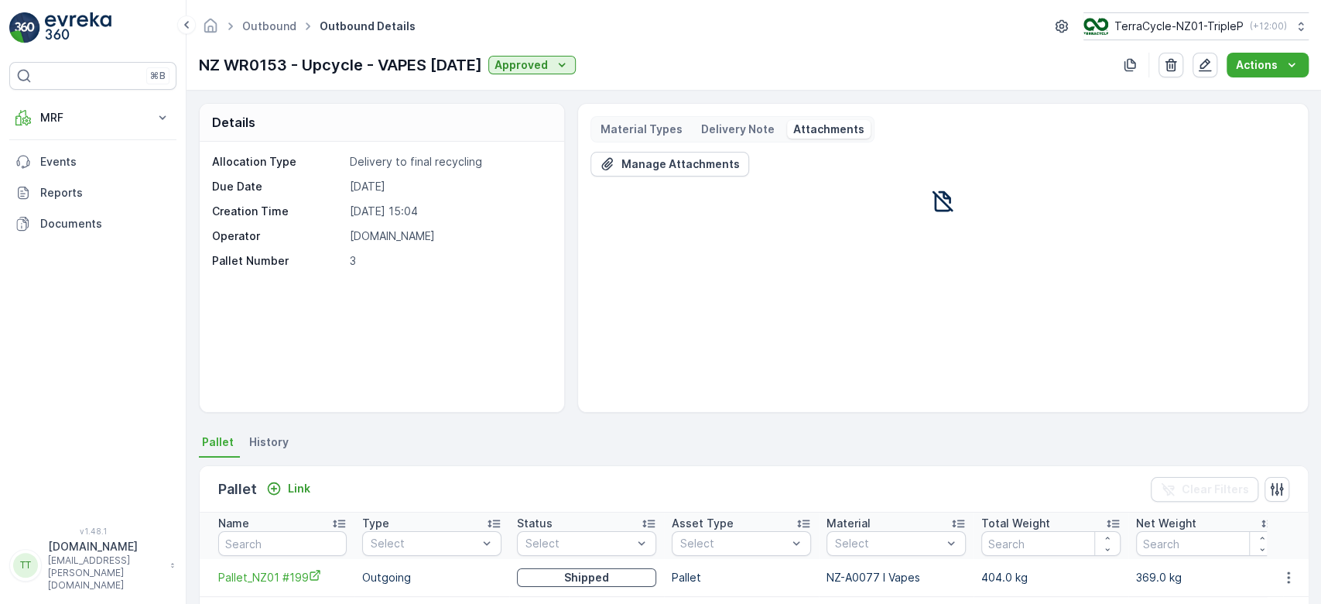
click at [719, 132] on p "Delivery Note" at bounding box center [738, 129] width 74 height 15
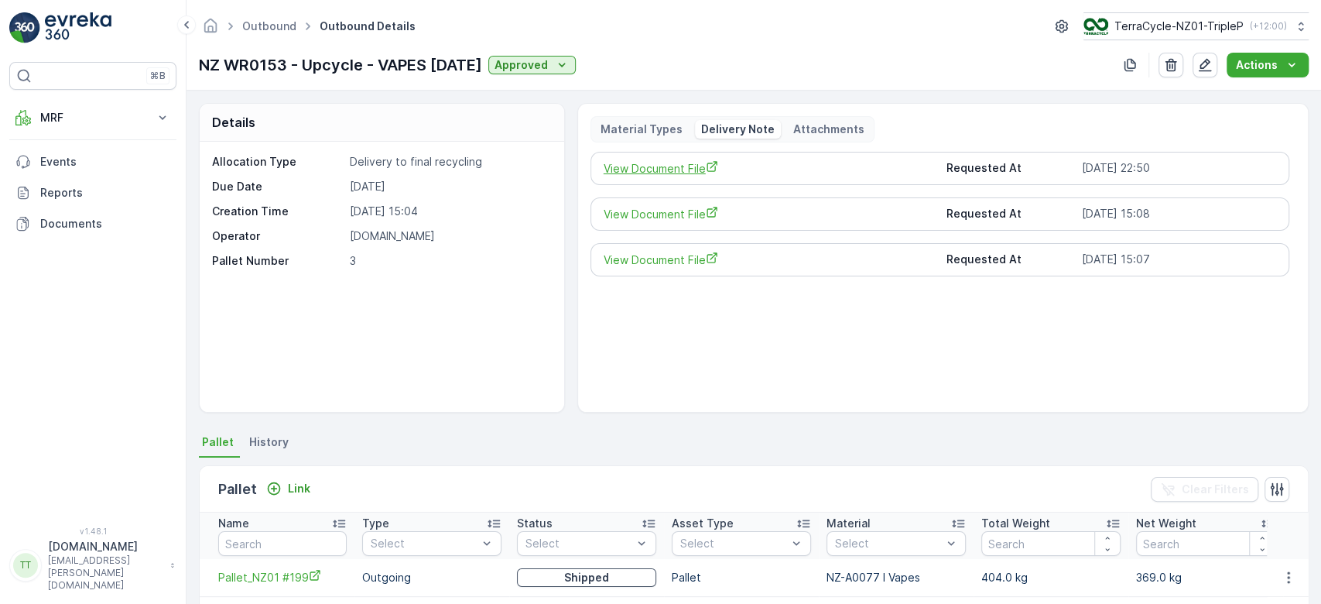
click at [663, 163] on span "View Document File" at bounding box center [769, 168] width 331 height 16
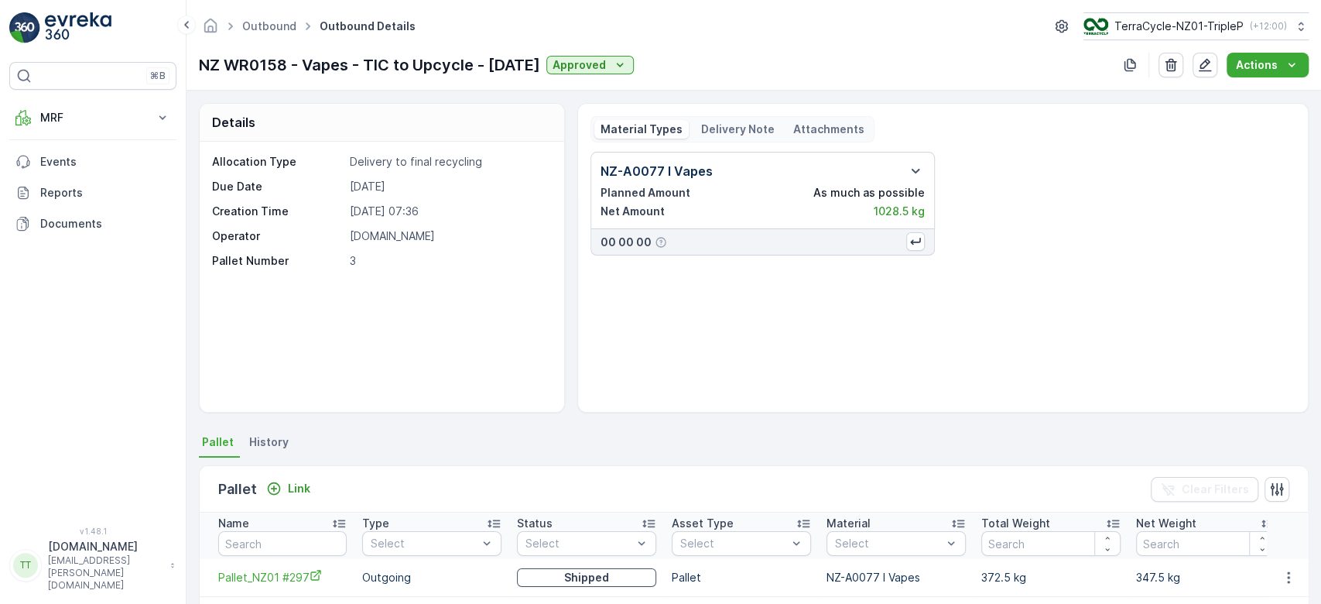
click at [831, 130] on p "Attachments" at bounding box center [828, 129] width 71 height 15
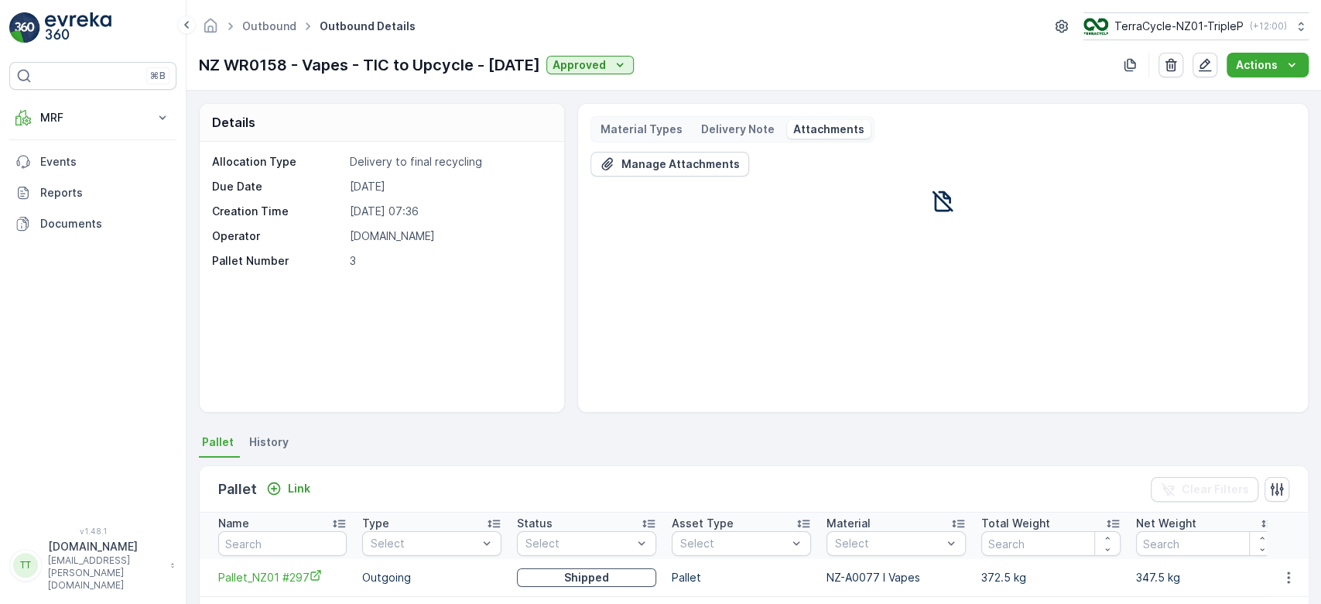
click at [721, 129] on p "Delivery Note" at bounding box center [738, 129] width 74 height 15
click at [677, 170] on span "View Document File" at bounding box center [769, 168] width 331 height 16
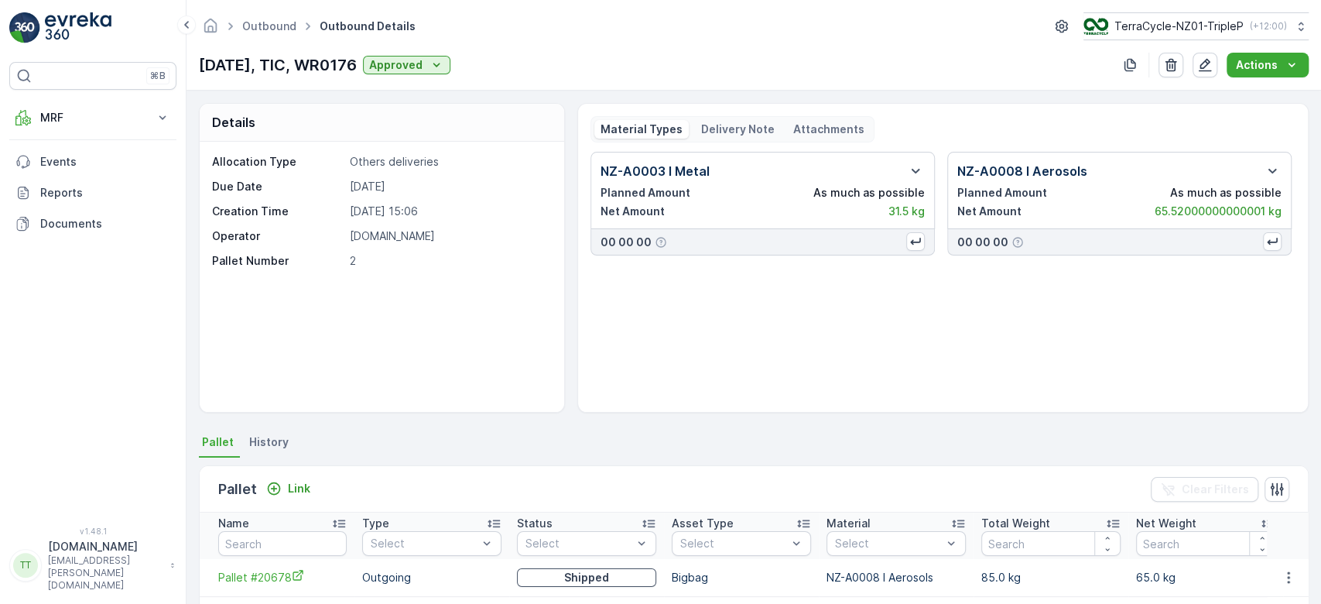
click at [713, 127] on p "Delivery Note" at bounding box center [738, 129] width 74 height 15
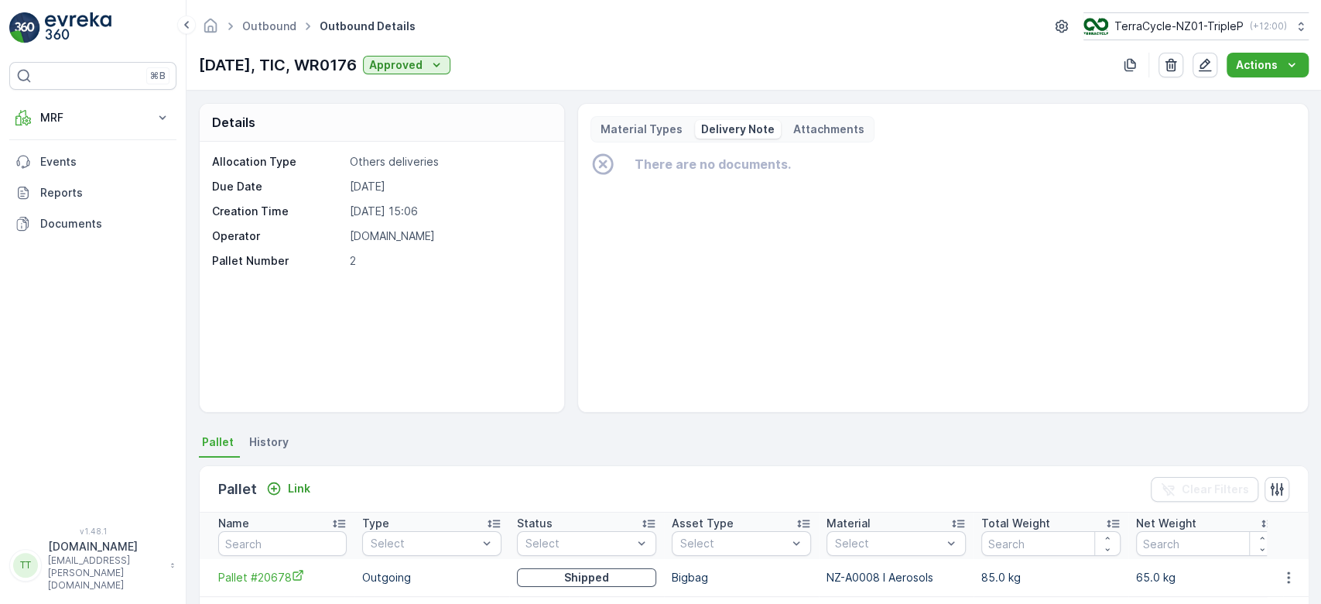
click at [836, 129] on p "Attachments" at bounding box center [828, 129] width 71 height 15
click at [753, 126] on p "Delivery Note" at bounding box center [738, 129] width 74 height 15
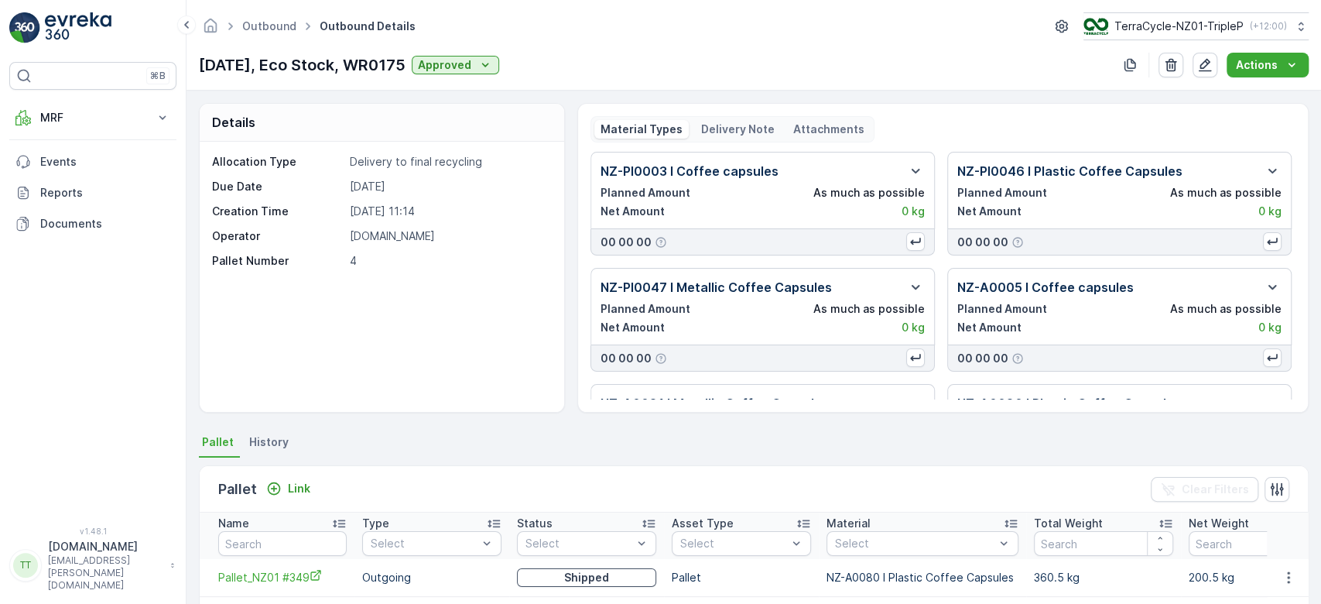
click at [722, 126] on p "Delivery Note" at bounding box center [738, 129] width 74 height 15
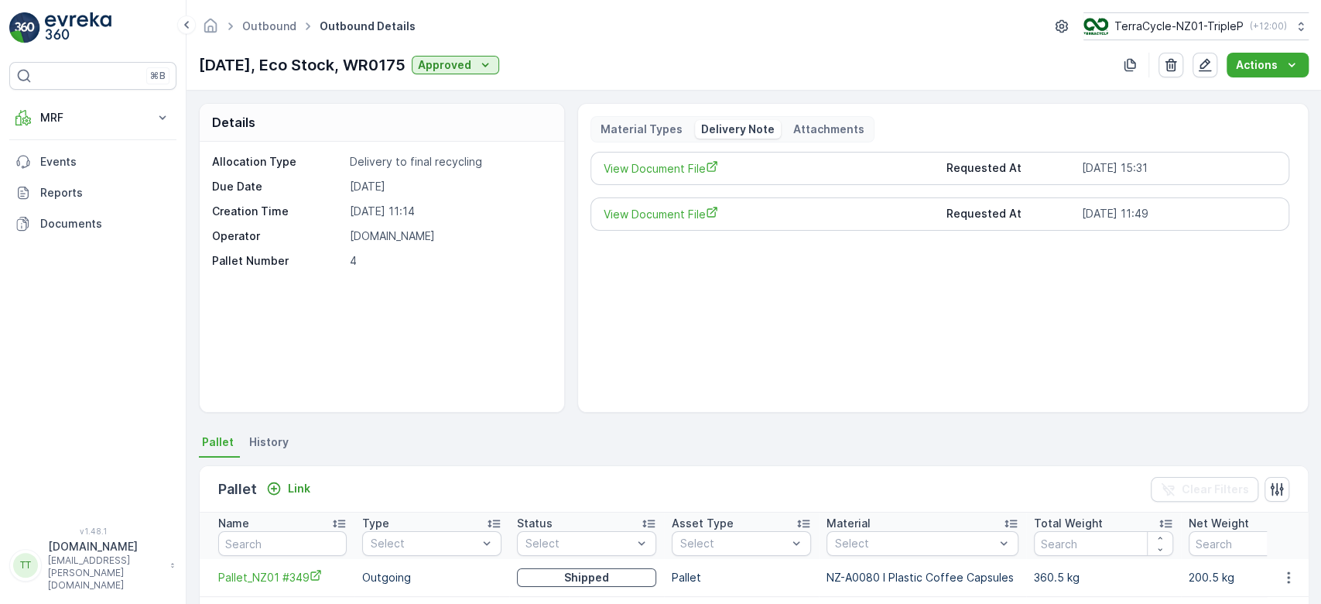
click at [794, 129] on p "Attachments" at bounding box center [828, 129] width 71 height 15
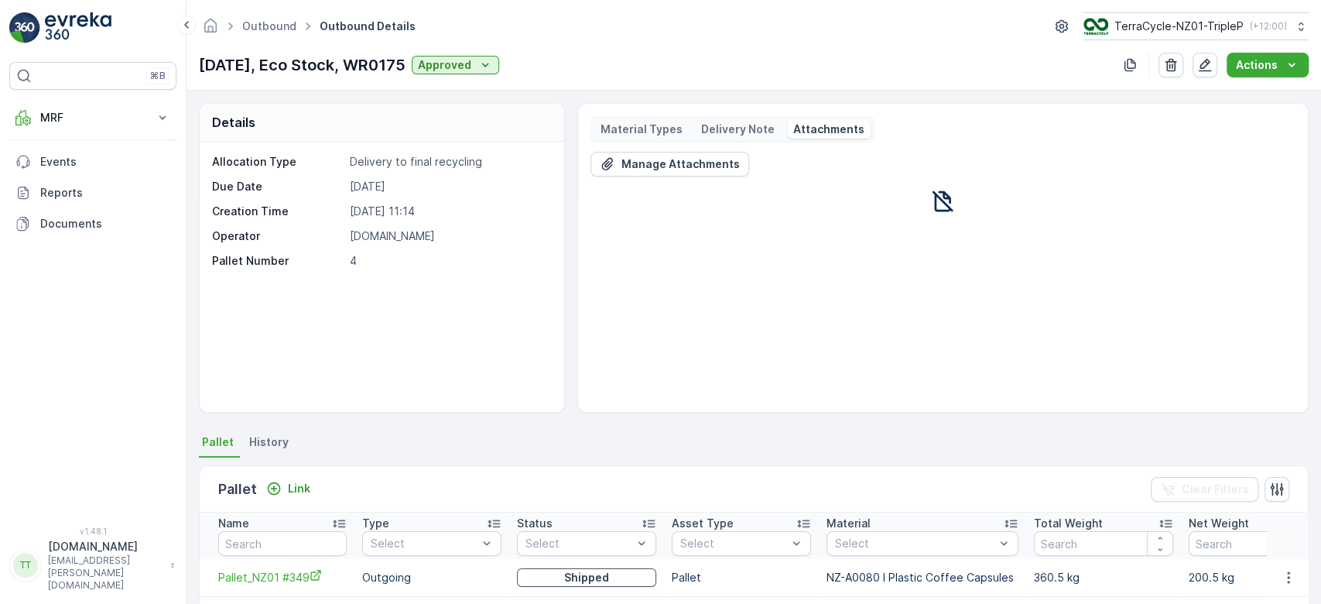
click at [711, 132] on p "Delivery Note" at bounding box center [738, 129] width 74 height 15
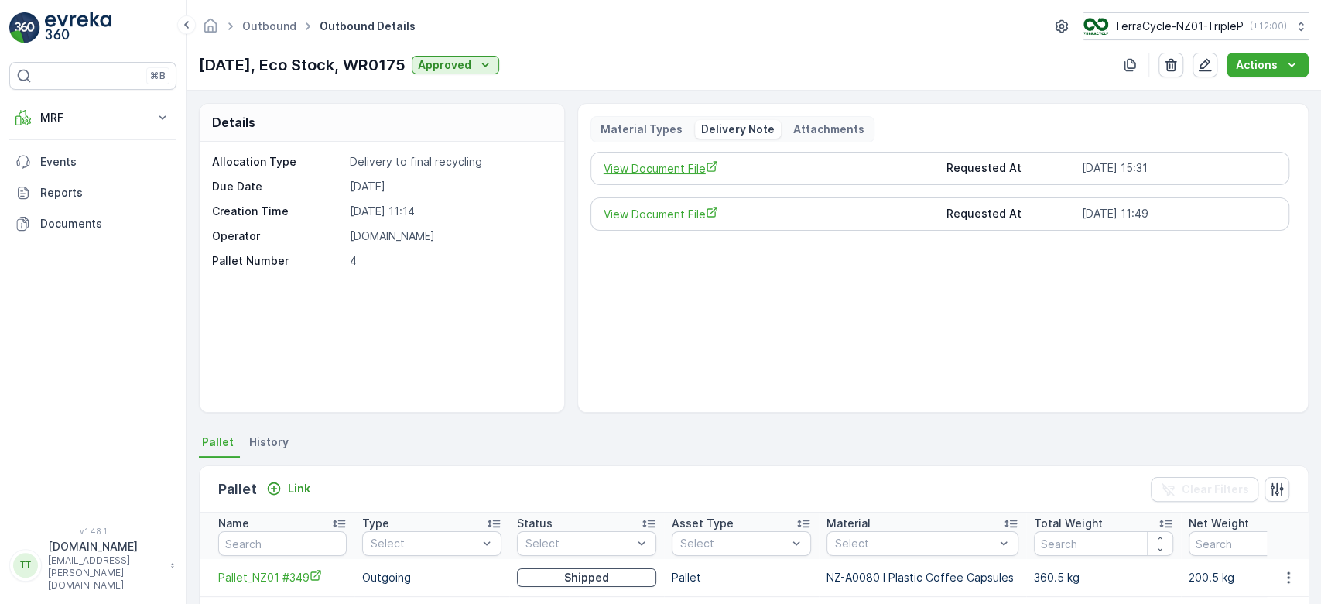
click at [673, 166] on span "View Document File" at bounding box center [769, 168] width 331 height 16
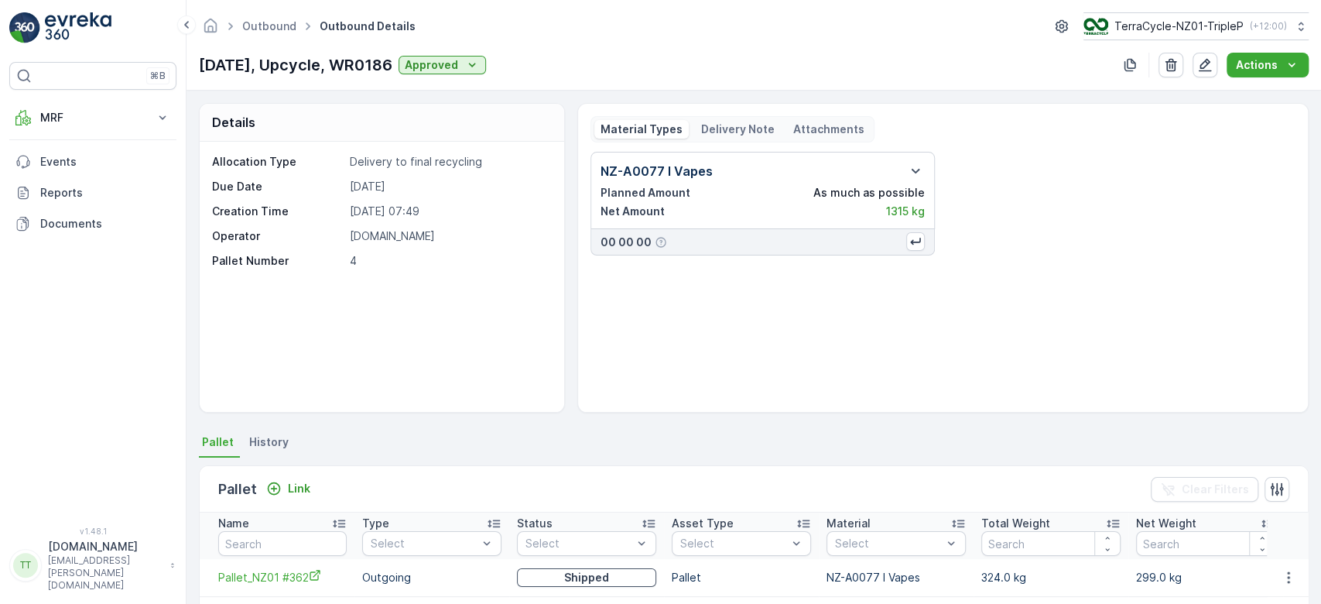
click at [721, 122] on p "Delivery Note" at bounding box center [738, 129] width 74 height 15
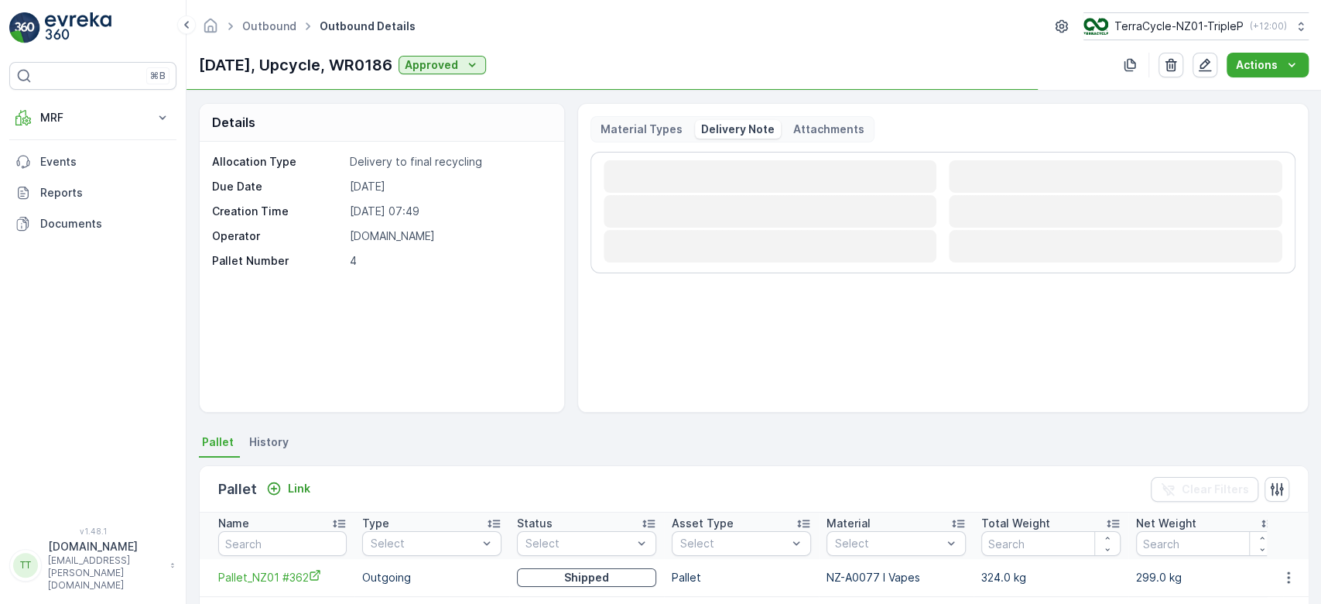
click at [817, 128] on p "Attachments" at bounding box center [828, 129] width 71 height 15
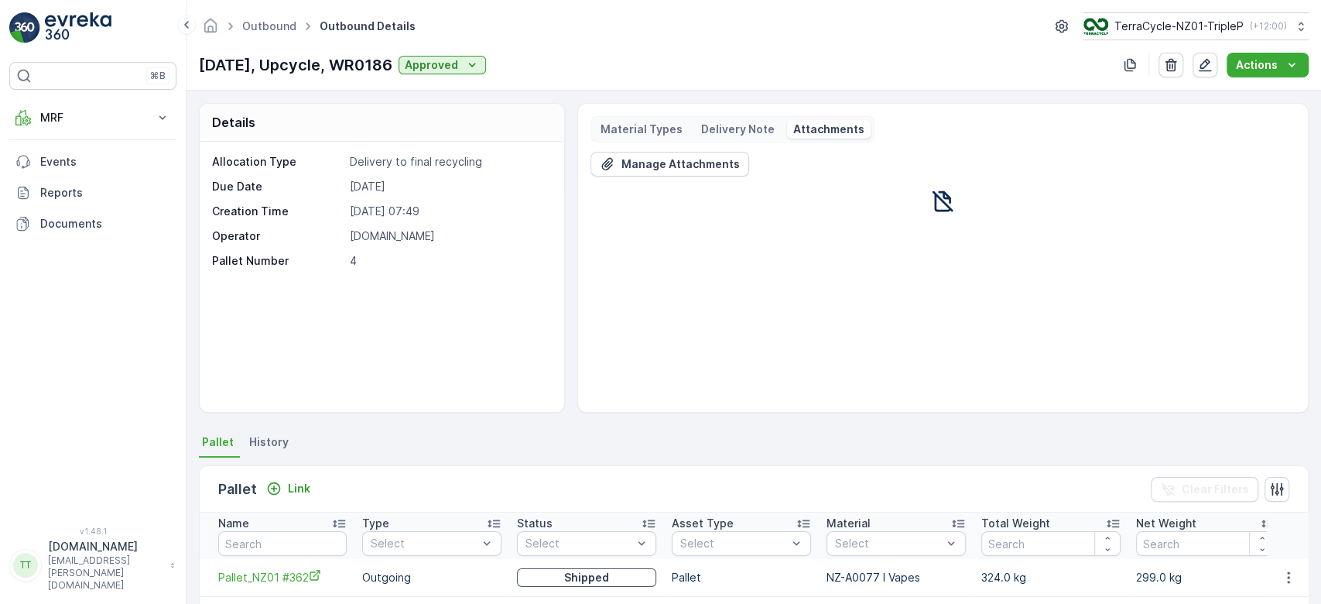
click at [735, 131] on p "Delivery Note" at bounding box center [738, 129] width 74 height 15
click at [670, 160] on span "View Document File" at bounding box center [769, 168] width 331 height 16
